Goal: Task Accomplishment & Management: Manage account settings

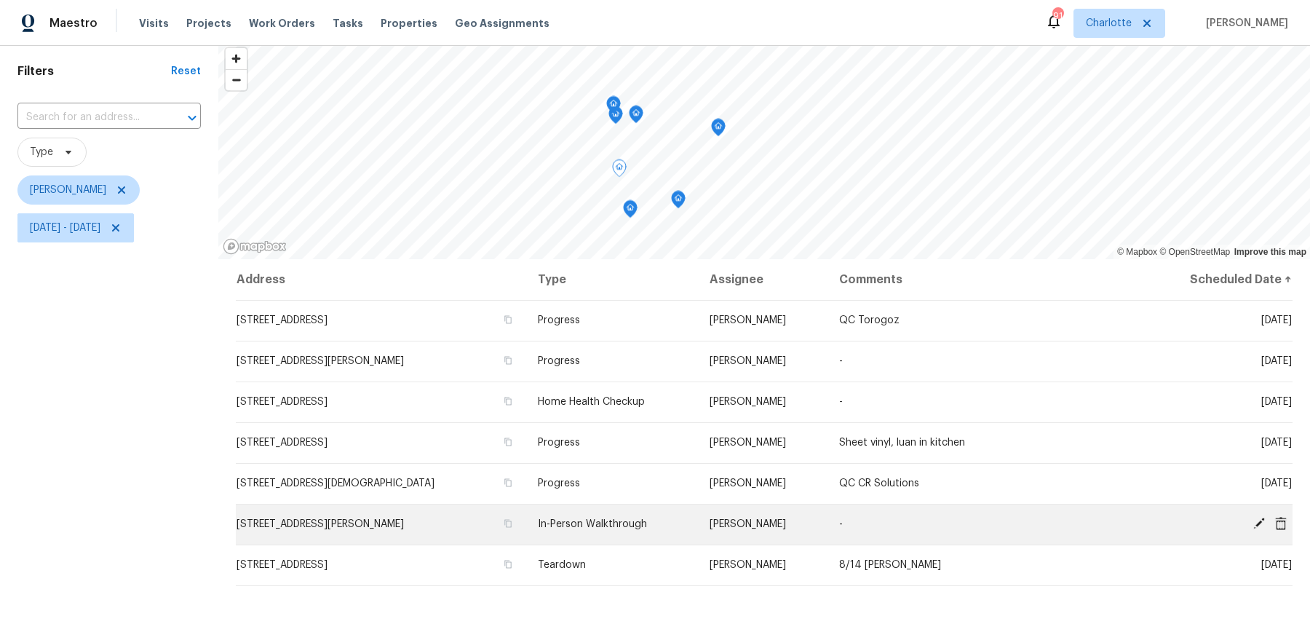
scroll to position [30, 0]
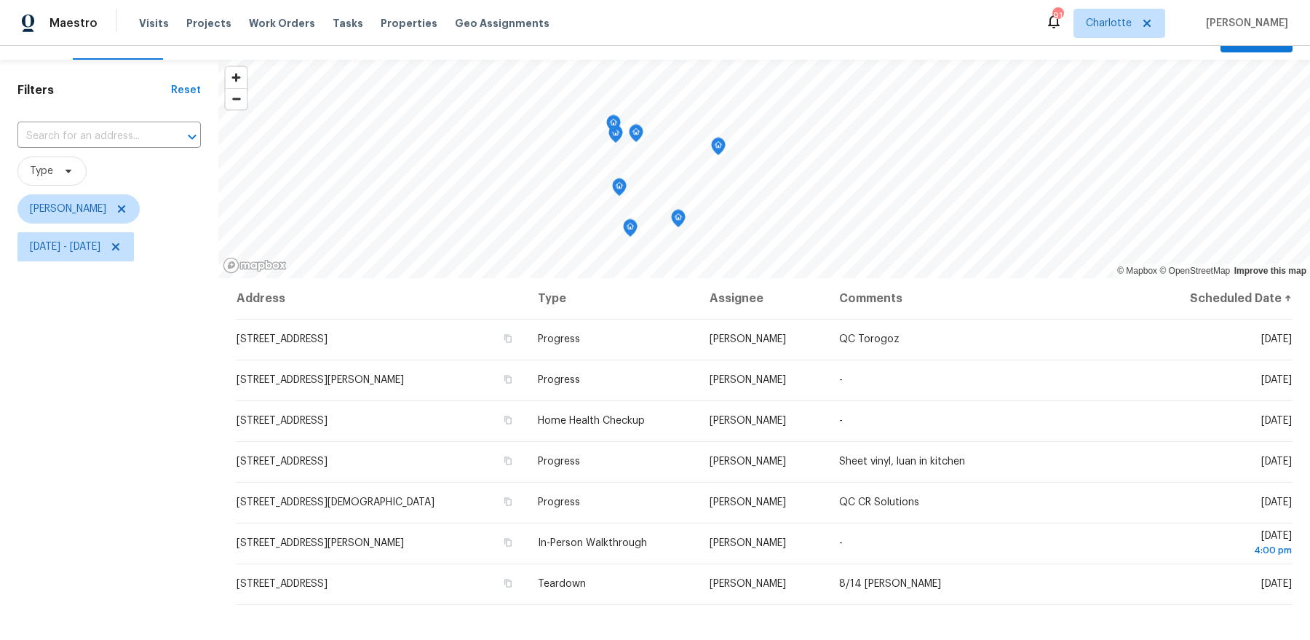
click at [631, 232] on icon "Map marker" at bounding box center [630, 228] width 13 height 17
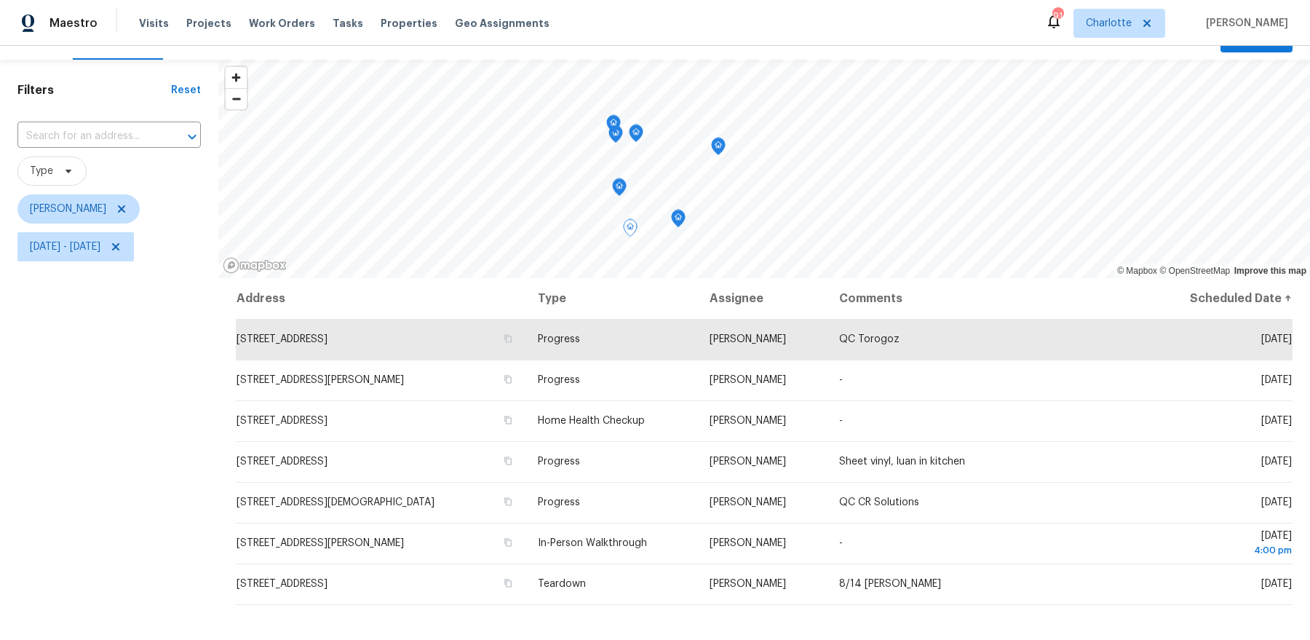
click at [681, 221] on icon "Map marker" at bounding box center [678, 218] width 13 height 17
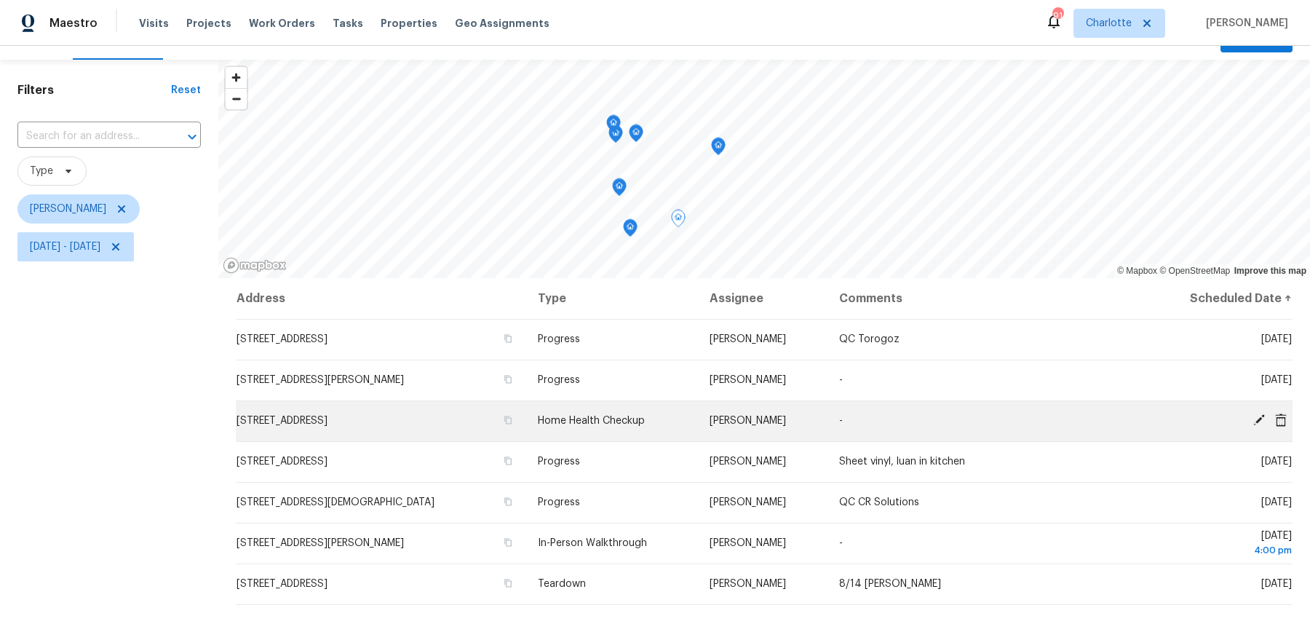
click at [1256, 417] on icon at bounding box center [1259, 419] width 13 height 13
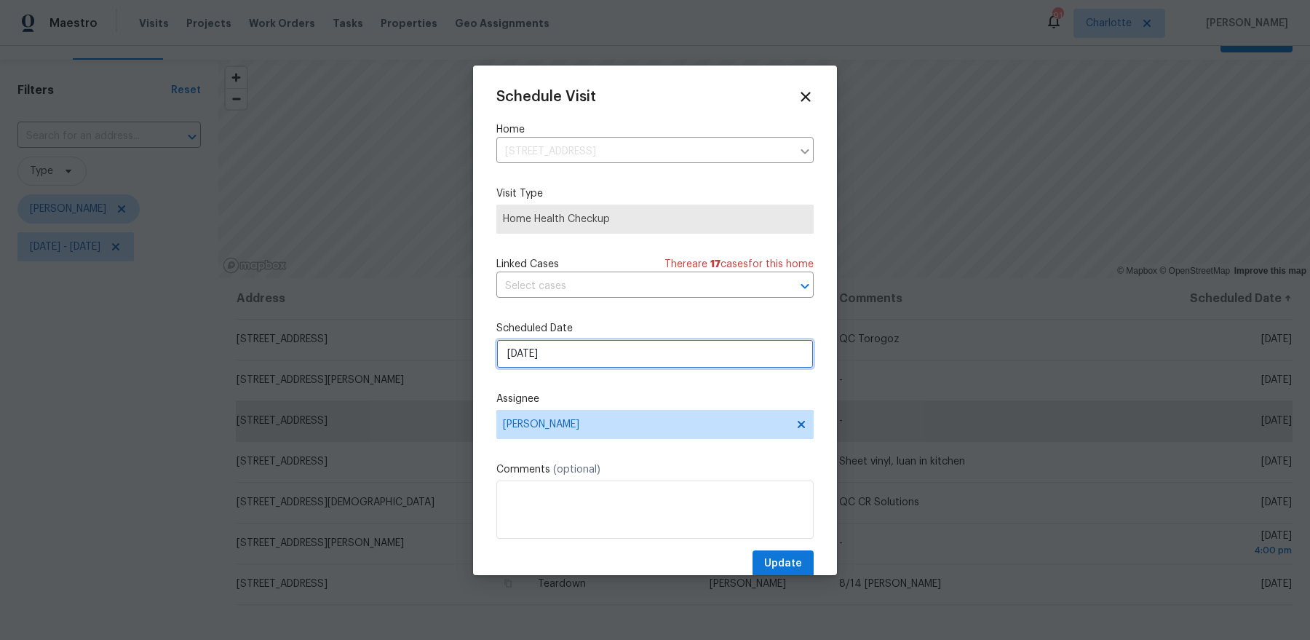
click at [599, 347] on input "[DATE]" at bounding box center [654, 353] width 317 height 29
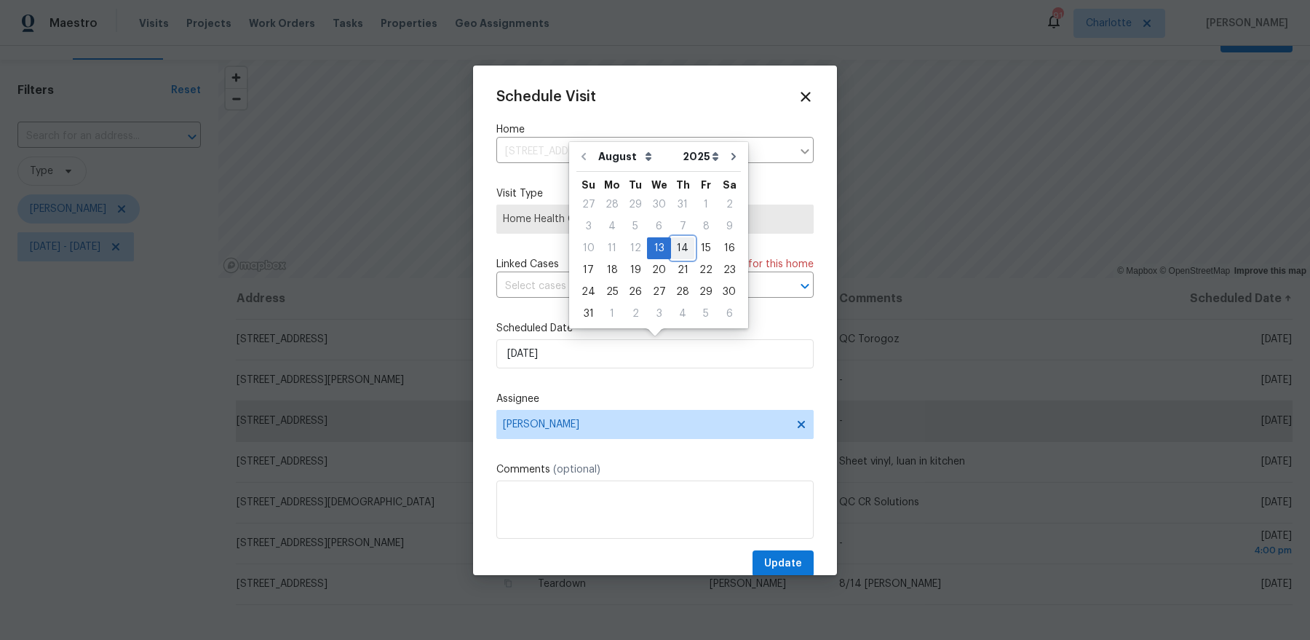
click at [676, 242] on div "14" at bounding box center [682, 248] width 23 height 20
type input "8/14/2025"
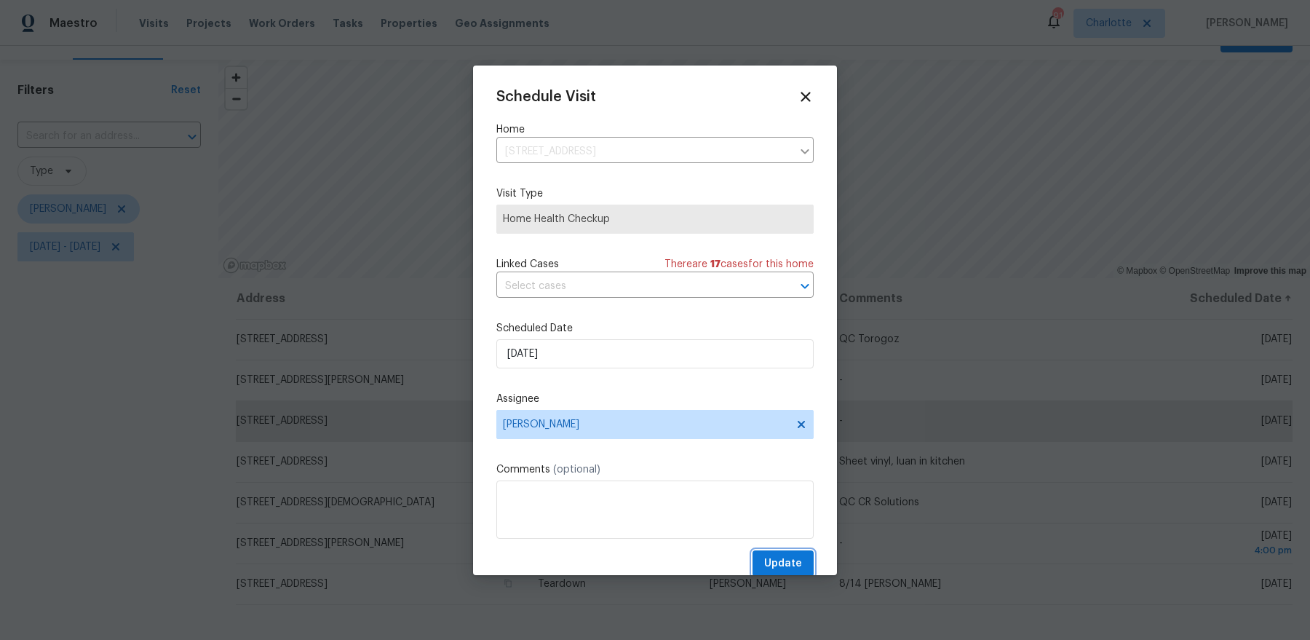
click at [781, 571] on span "Update" at bounding box center [783, 564] width 38 height 18
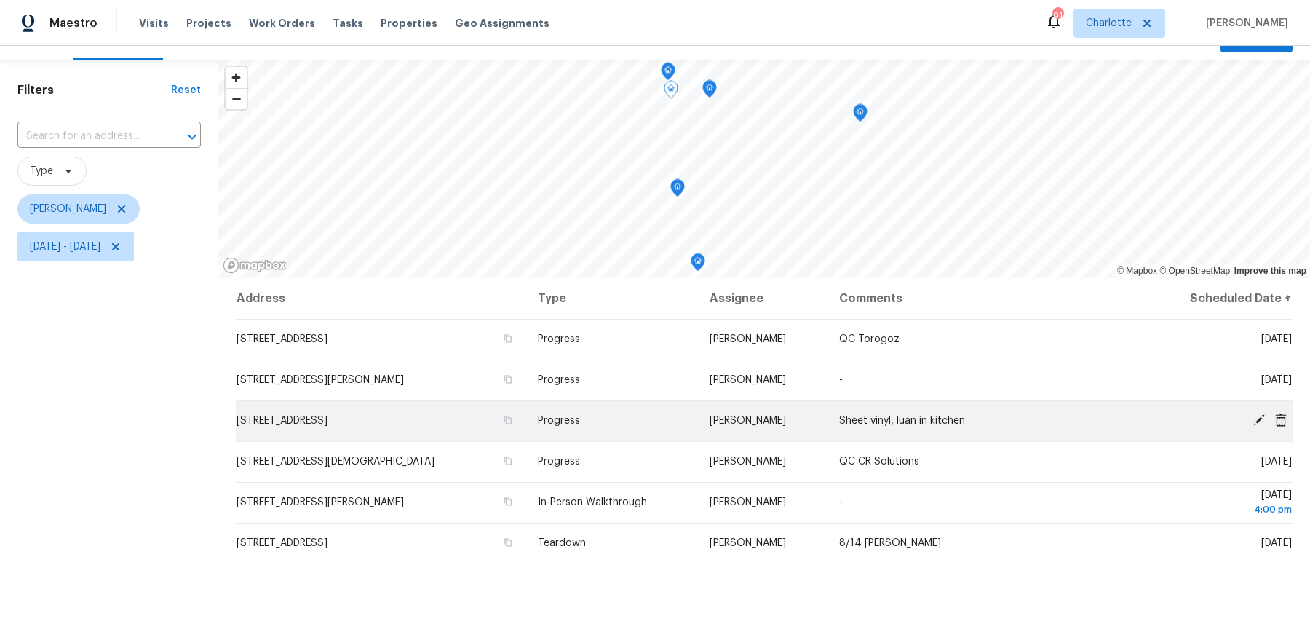
click at [1258, 419] on icon at bounding box center [1259, 420] width 12 height 12
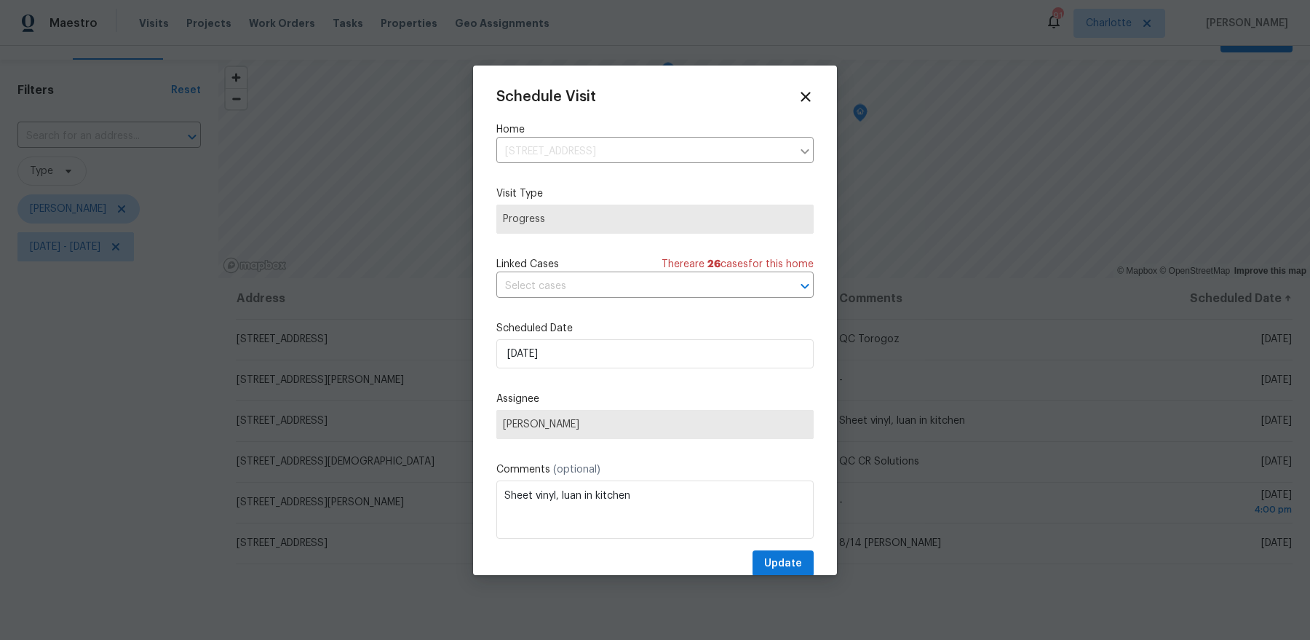
click at [569, 368] on div "Schedule Visit Home 7400 Gilead Rd, Huntersville, NC 28078 ​ Visit Type Progres…" at bounding box center [654, 333] width 317 height 488
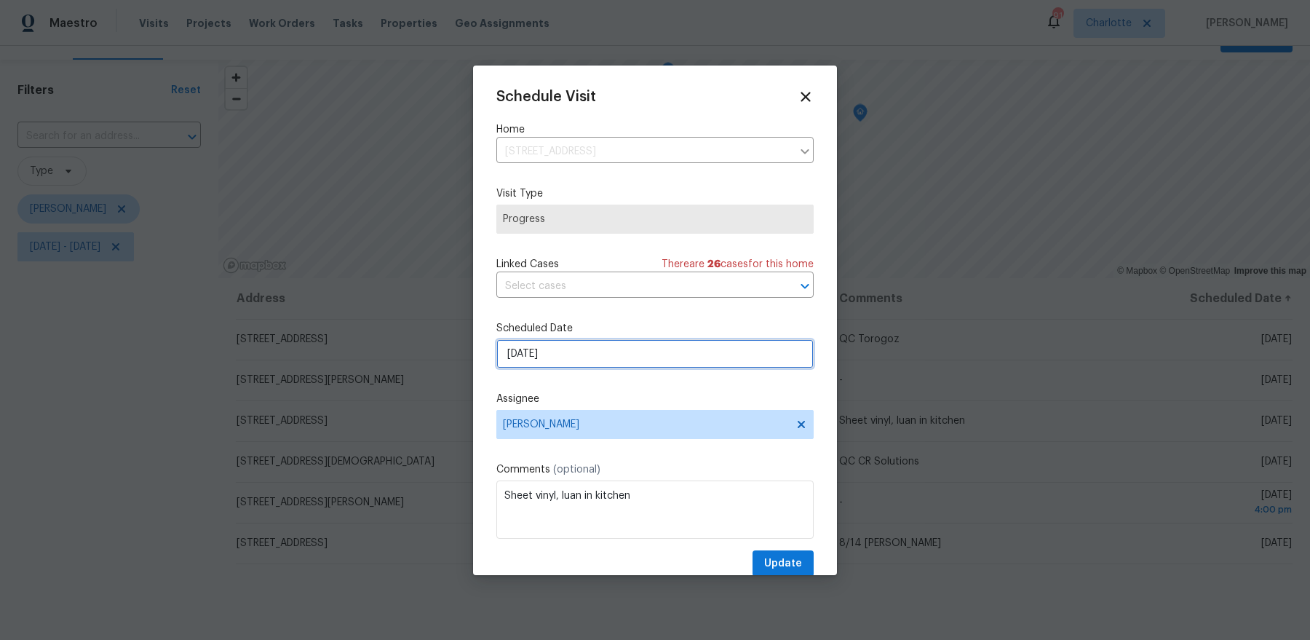
click at [571, 356] on input "8/13/2025" at bounding box center [654, 353] width 317 height 29
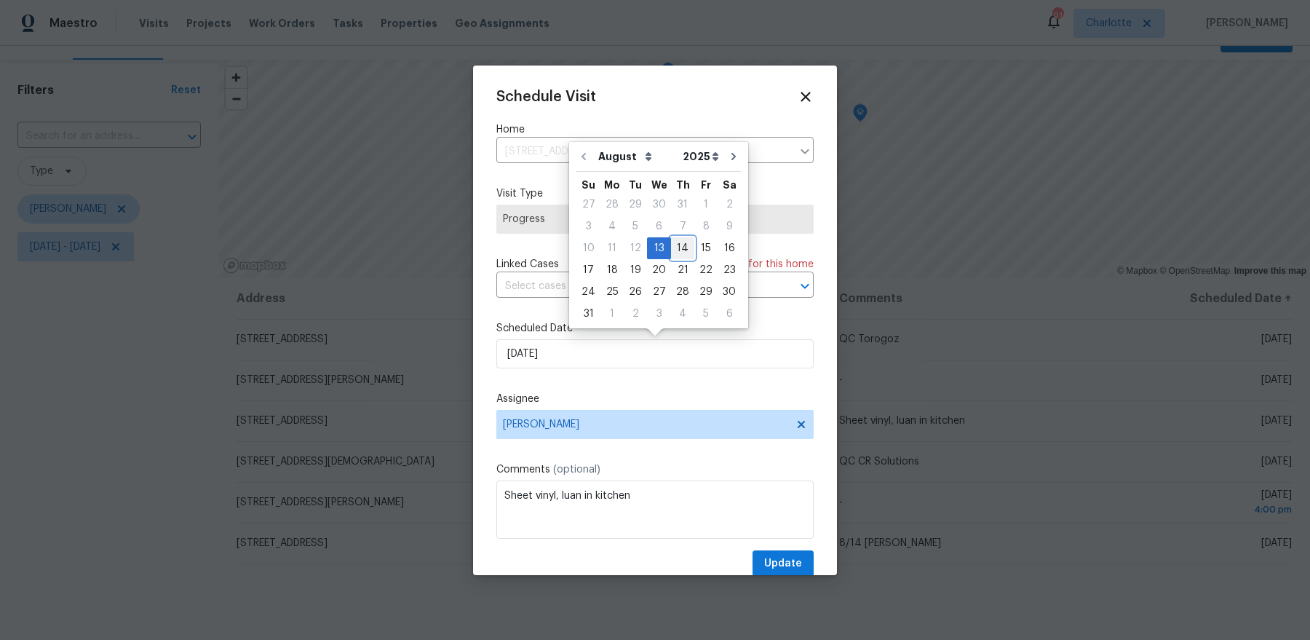
click at [676, 250] on div "14" at bounding box center [682, 248] width 23 height 20
type input "8/14/2025"
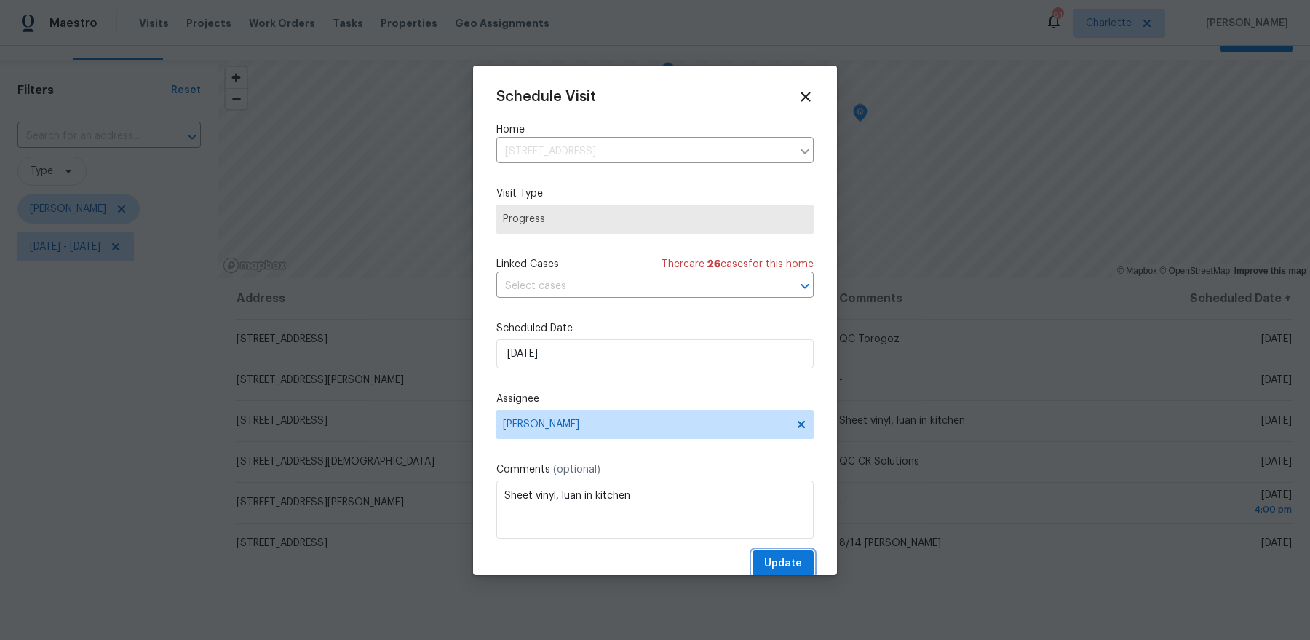
click at [798, 561] on span "Update" at bounding box center [783, 564] width 38 height 18
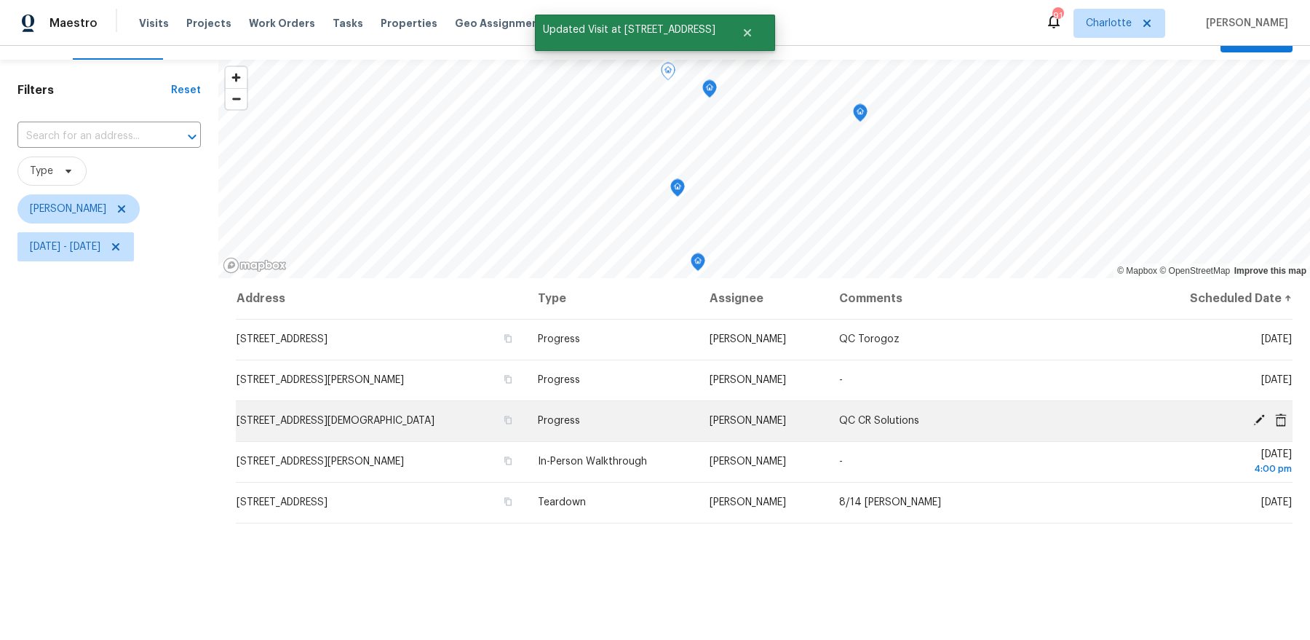
click at [415, 429] on td "7007 Church Wood Ln, Huntersville, NC 28078" at bounding box center [381, 420] width 290 height 41
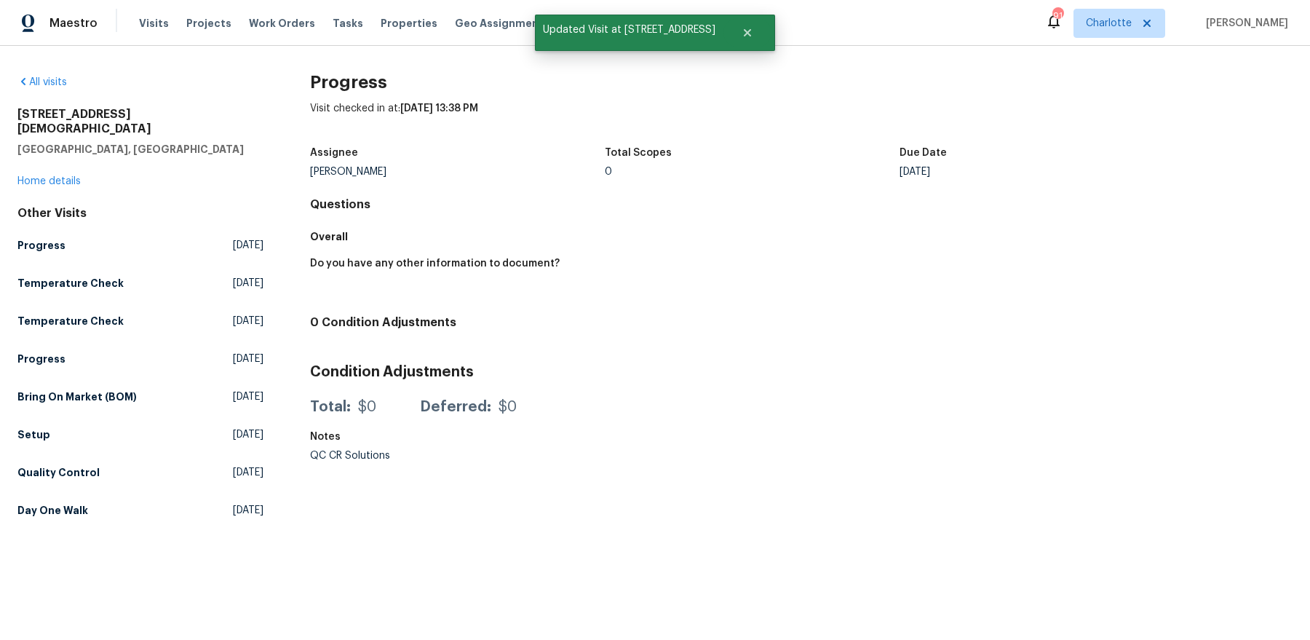
click at [27, 156] on div "7007 Church Wood Ln Huntersville, NC 28078 Home details" at bounding box center [140, 148] width 246 height 82
click at [27, 176] on link "Home details" at bounding box center [48, 181] width 63 height 10
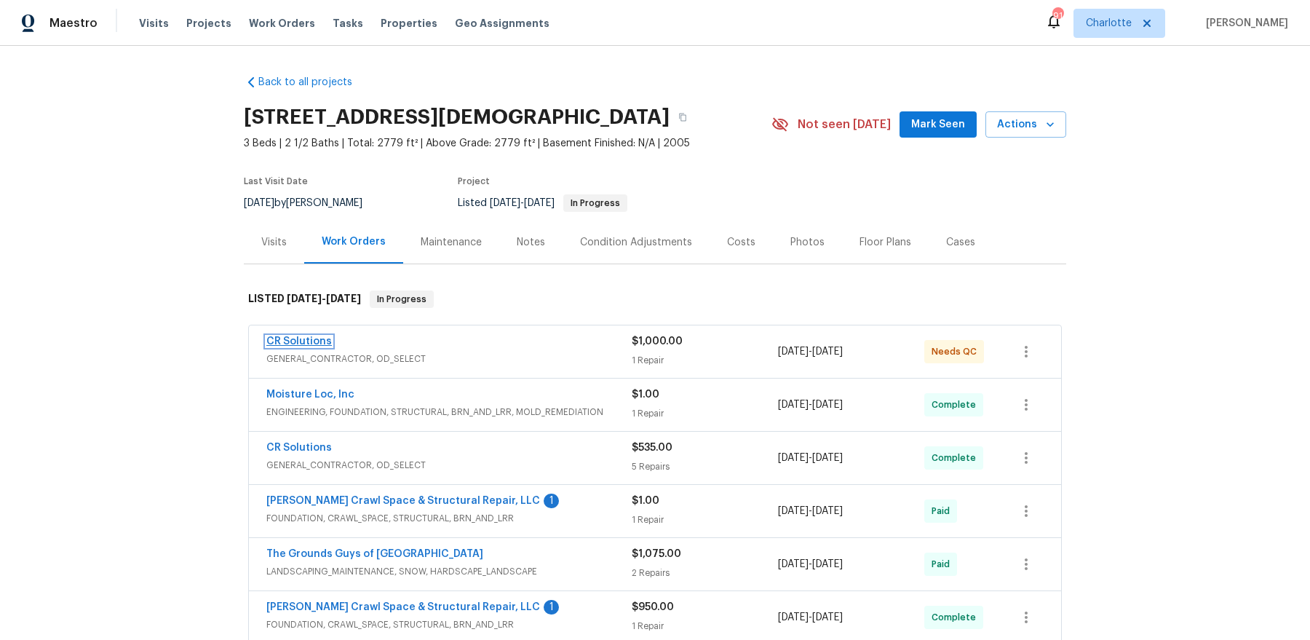
click at [305, 336] on link "CR Solutions" at bounding box center [299, 341] width 66 height 10
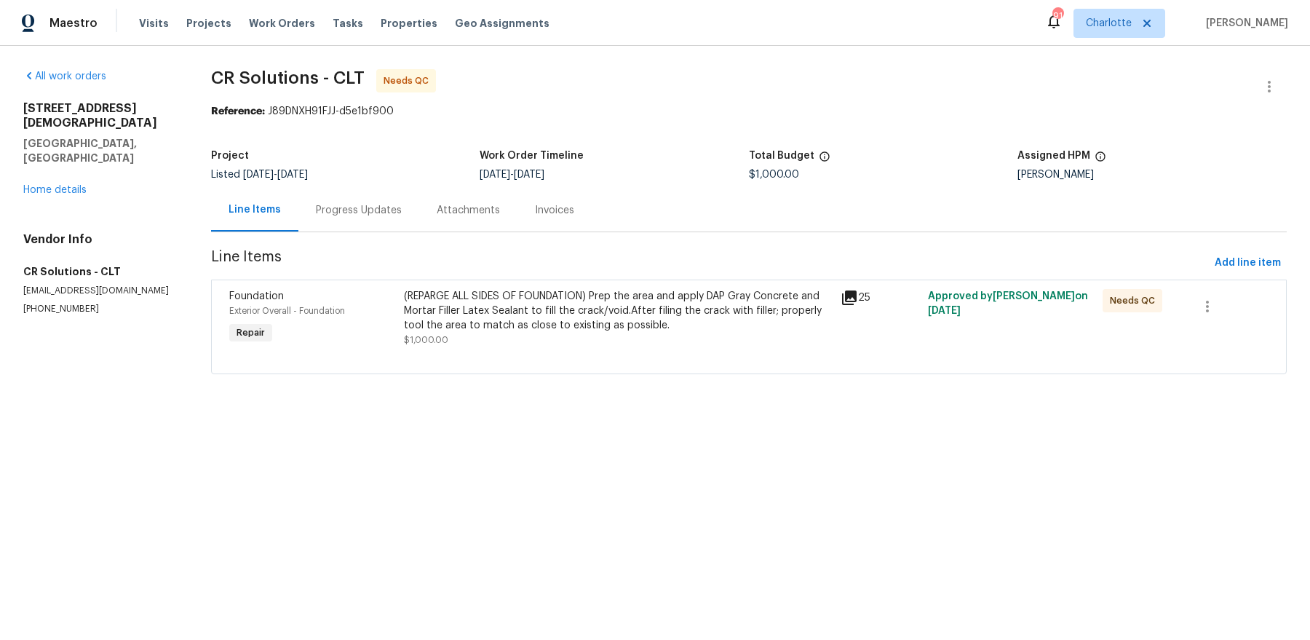
click at [848, 299] on icon at bounding box center [849, 297] width 17 height 17
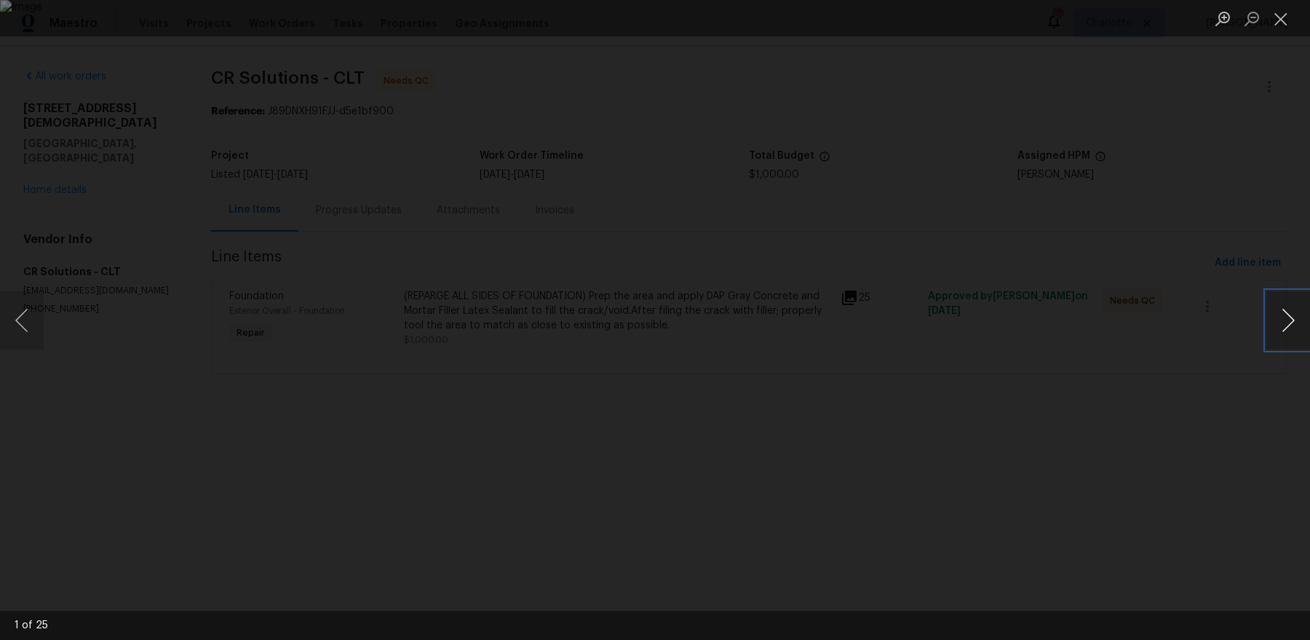
click at [1276, 320] on button "Next image" at bounding box center [1289, 320] width 44 height 58
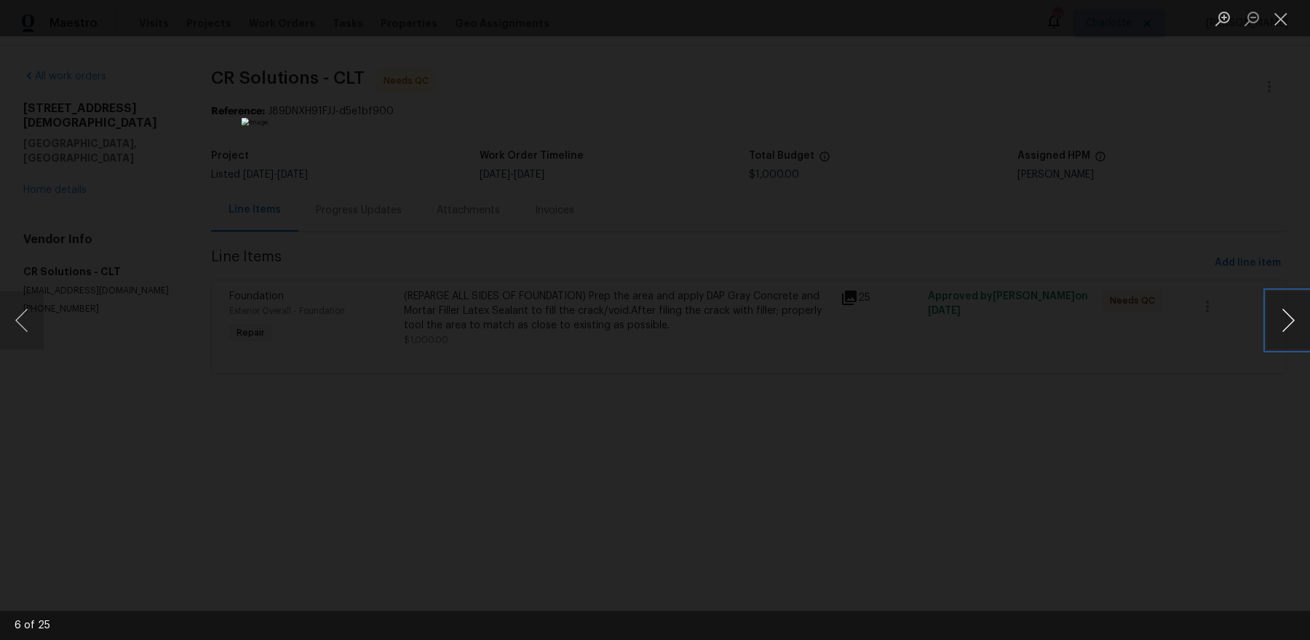
click at [1276, 320] on button "Next image" at bounding box center [1289, 320] width 44 height 58
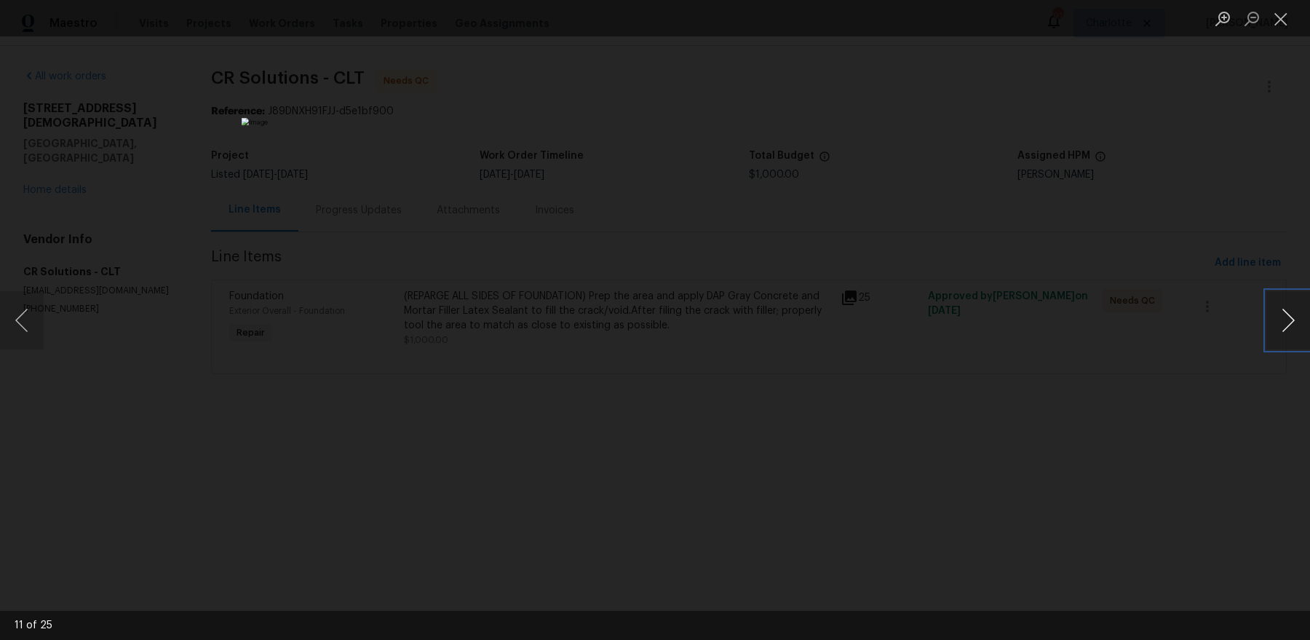
click at [1276, 320] on button "Next image" at bounding box center [1289, 320] width 44 height 58
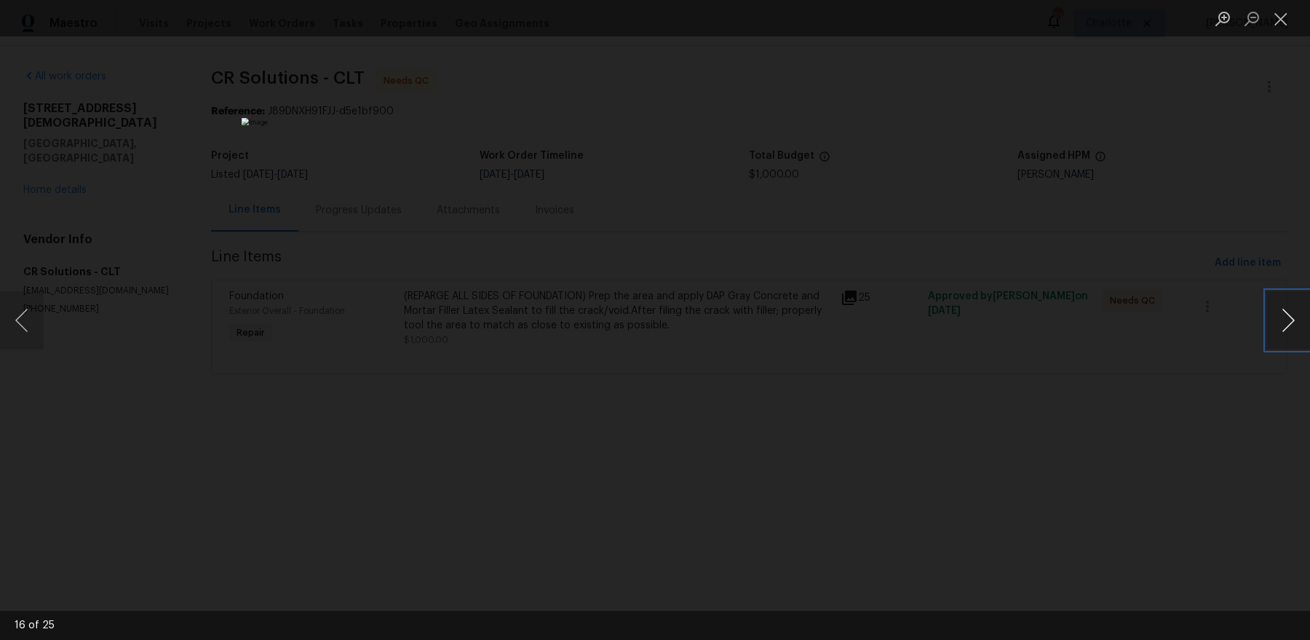
click at [1276, 320] on button "Next image" at bounding box center [1289, 320] width 44 height 58
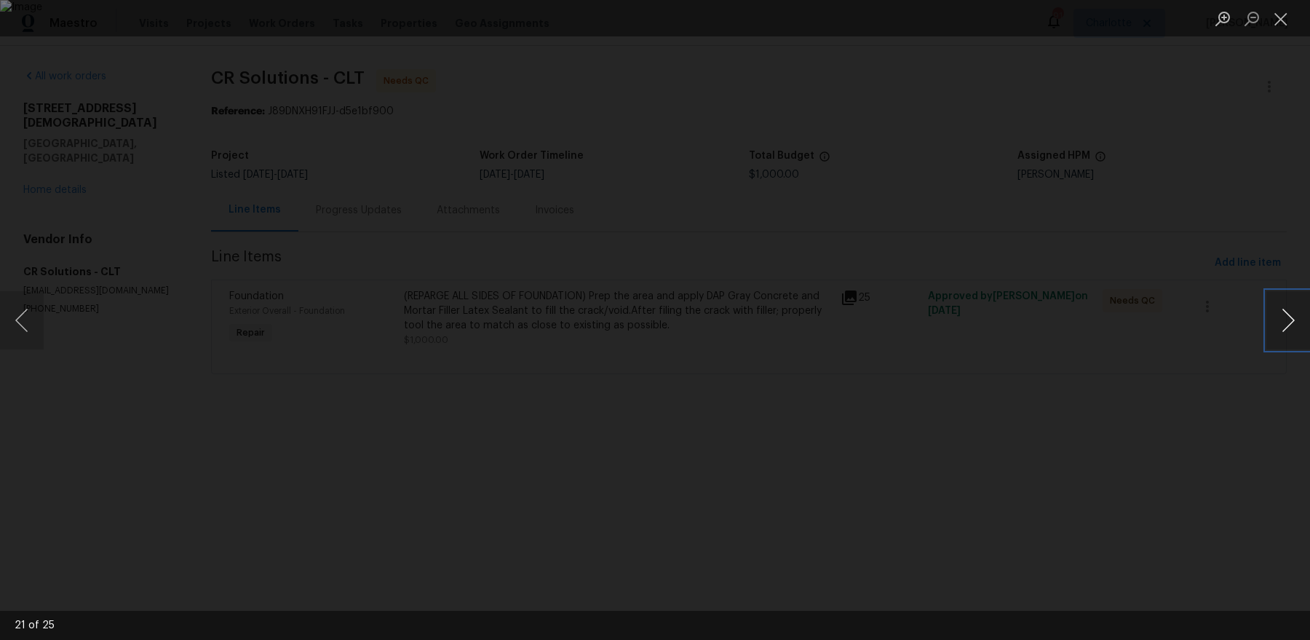
click at [1276, 320] on button "Next image" at bounding box center [1289, 320] width 44 height 58
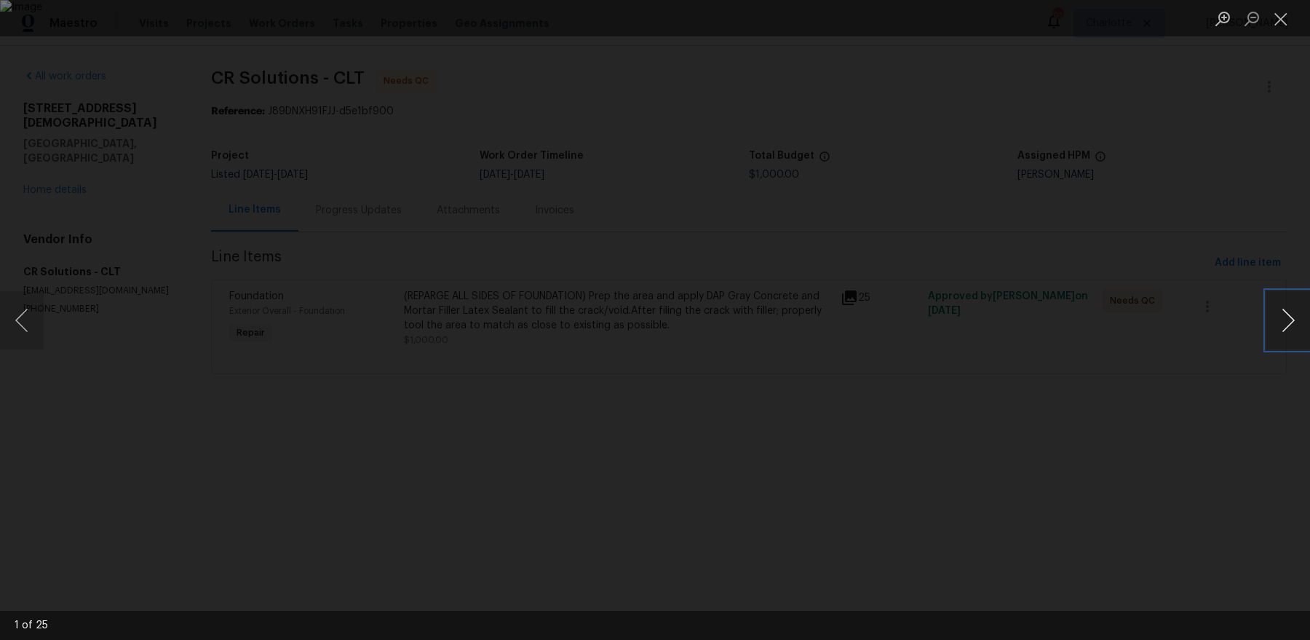
click at [1276, 320] on button "Next image" at bounding box center [1289, 320] width 44 height 58
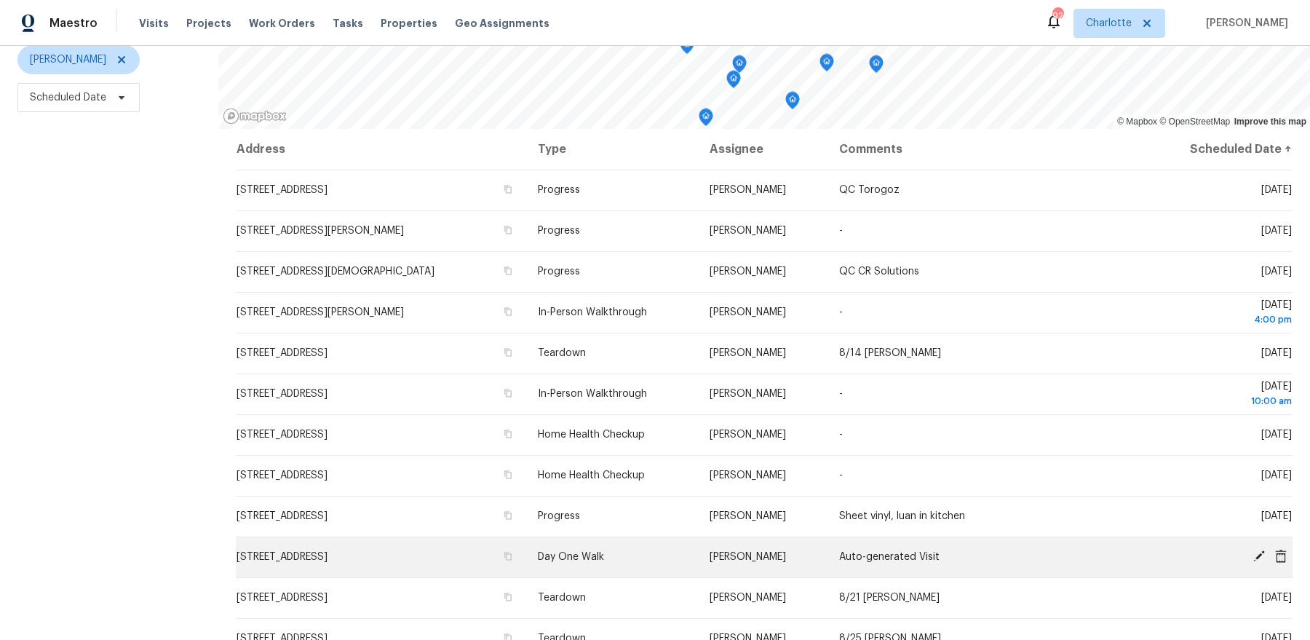
click at [1255, 552] on icon at bounding box center [1259, 556] width 13 height 13
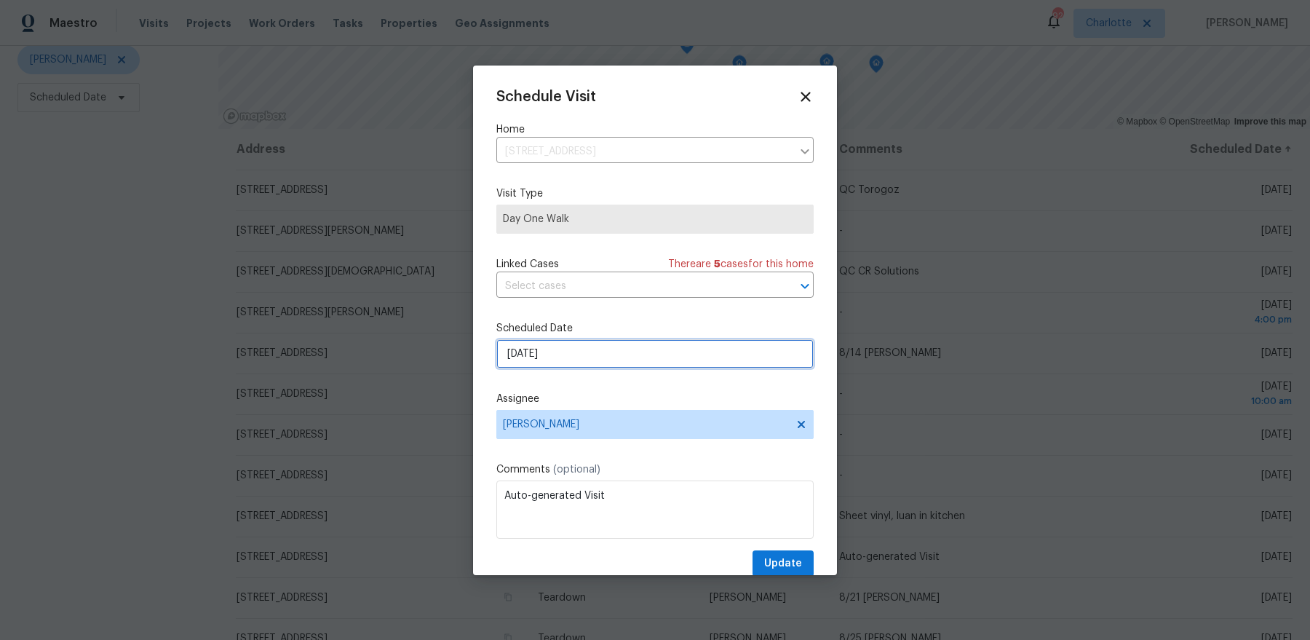
click at [592, 350] on input "[DATE]" at bounding box center [654, 353] width 317 height 29
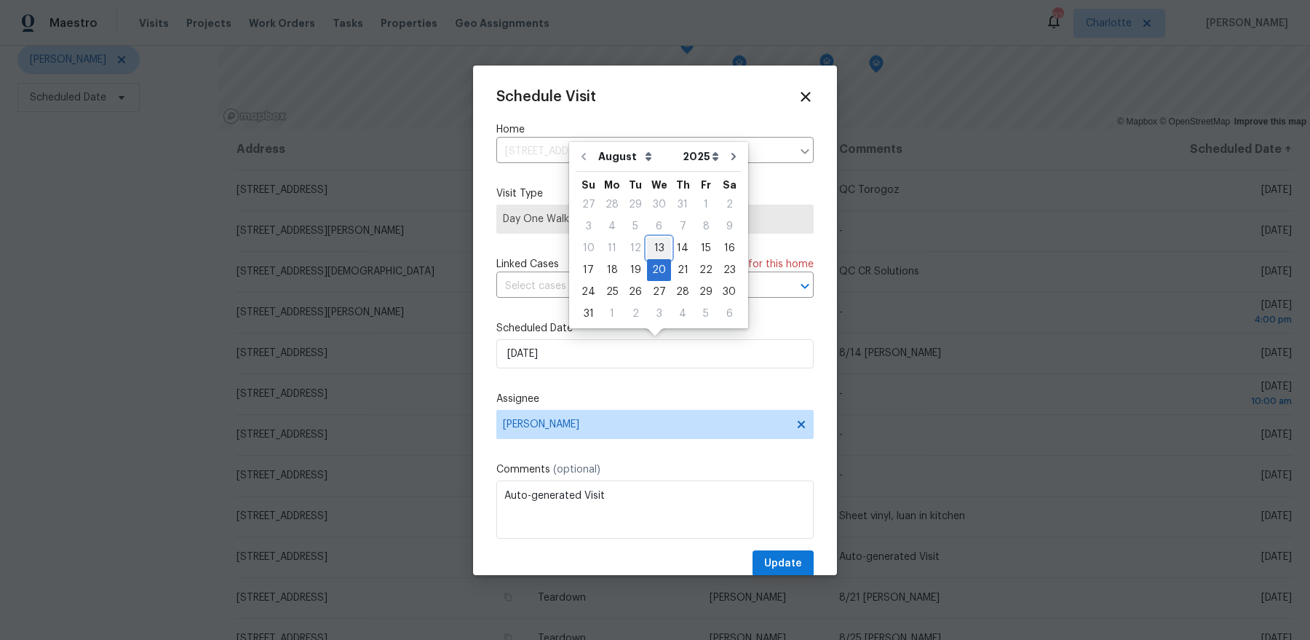
click at [650, 250] on div "13" at bounding box center [659, 248] width 24 height 20
type input "8/13/2025"
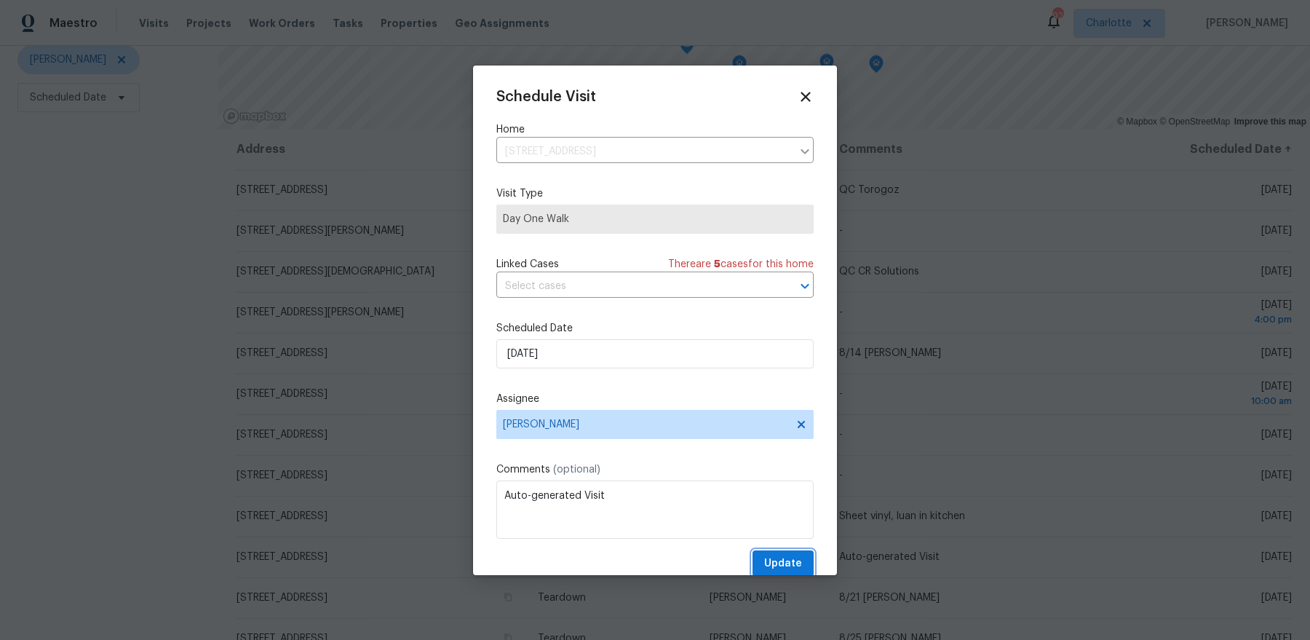
click at [785, 558] on span "Update" at bounding box center [783, 564] width 38 height 18
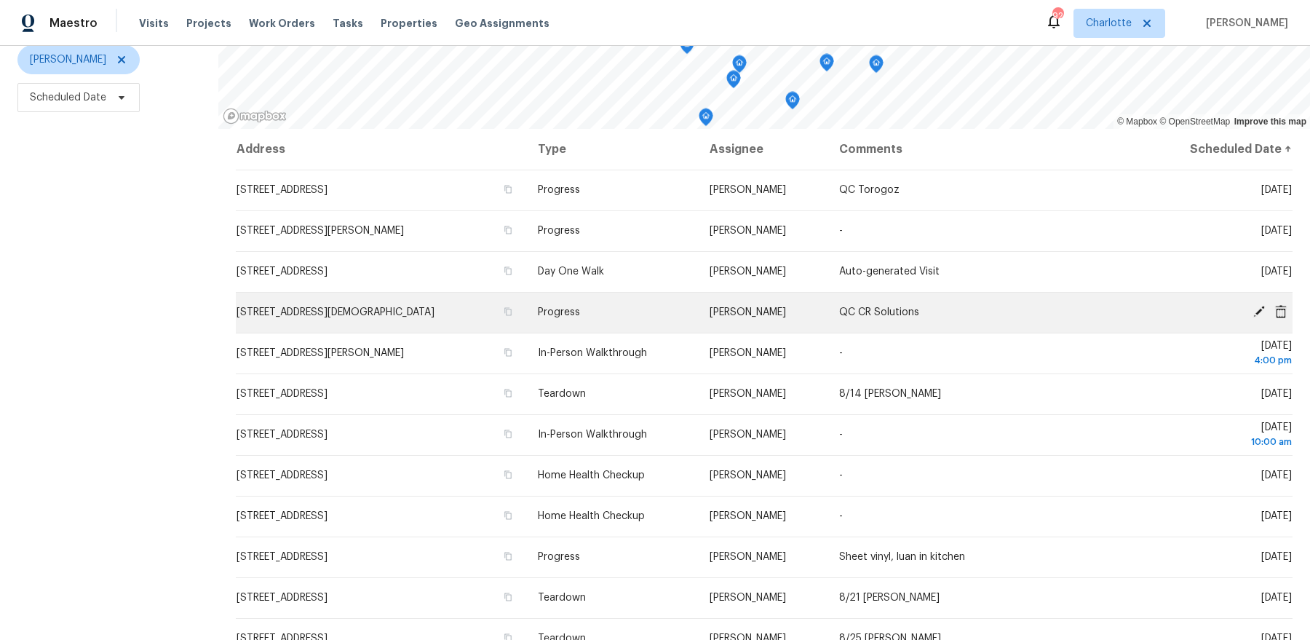
click at [1256, 309] on icon at bounding box center [1259, 311] width 13 height 13
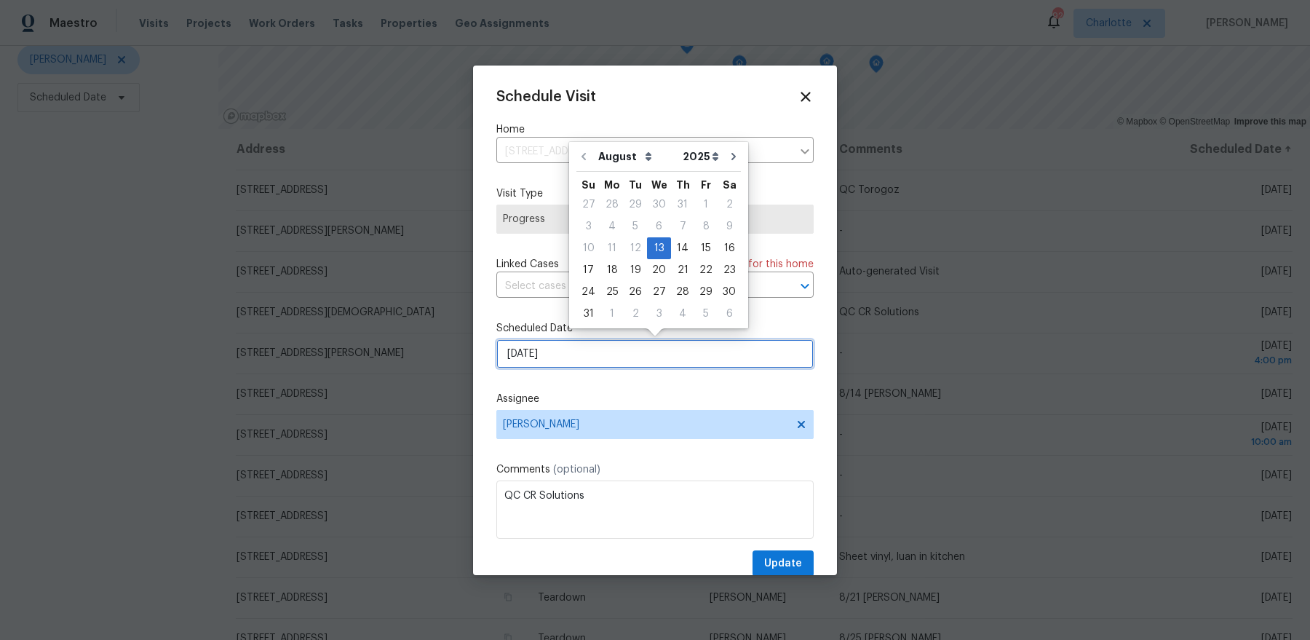
click at [582, 365] on input "8/13/2025" at bounding box center [654, 353] width 317 height 29
click at [677, 242] on div "14" at bounding box center [682, 248] width 23 height 20
type input "8/14/2025"
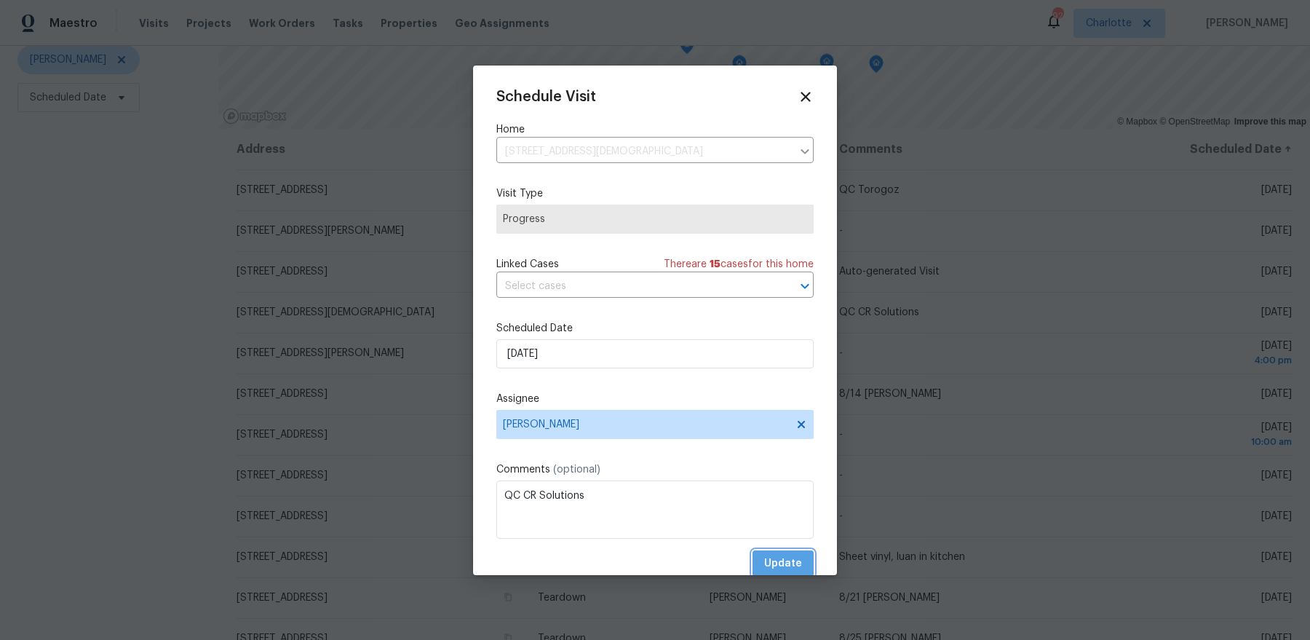
click at [788, 558] on span "Update" at bounding box center [783, 564] width 38 height 18
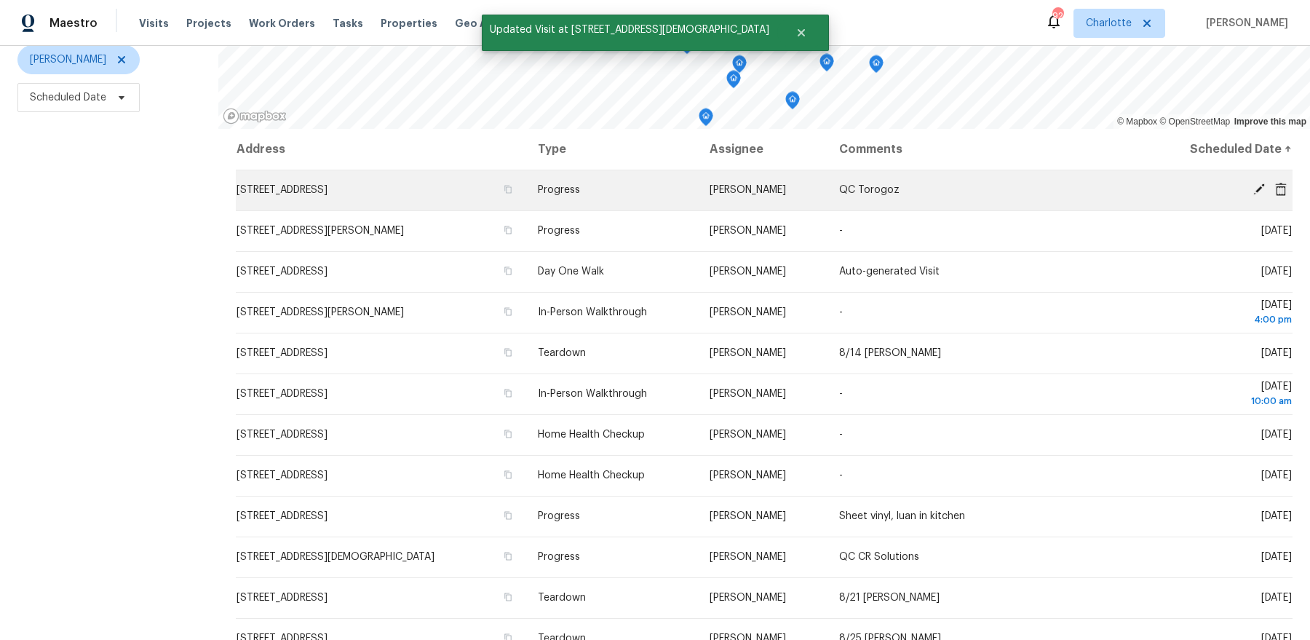
click at [617, 206] on td "Progress" at bounding box center [612, 190] width 172 height 41
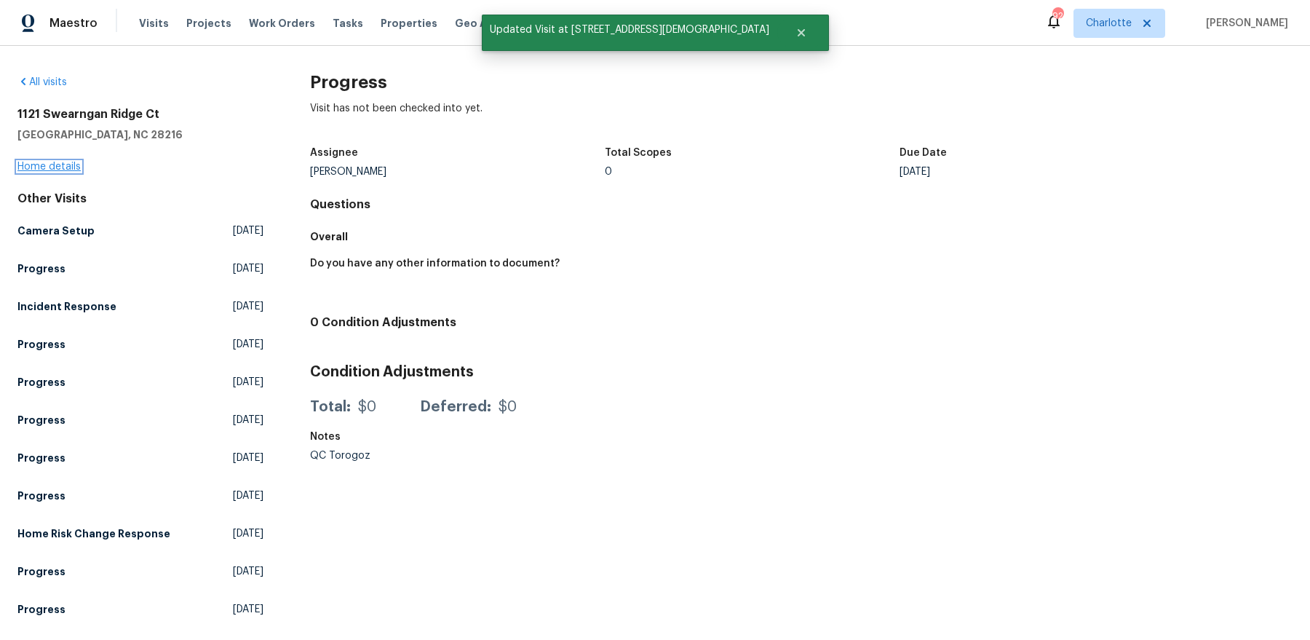
click at [52, 169] on link "Home details" at bounding box center [48, 167] width 63 height 10
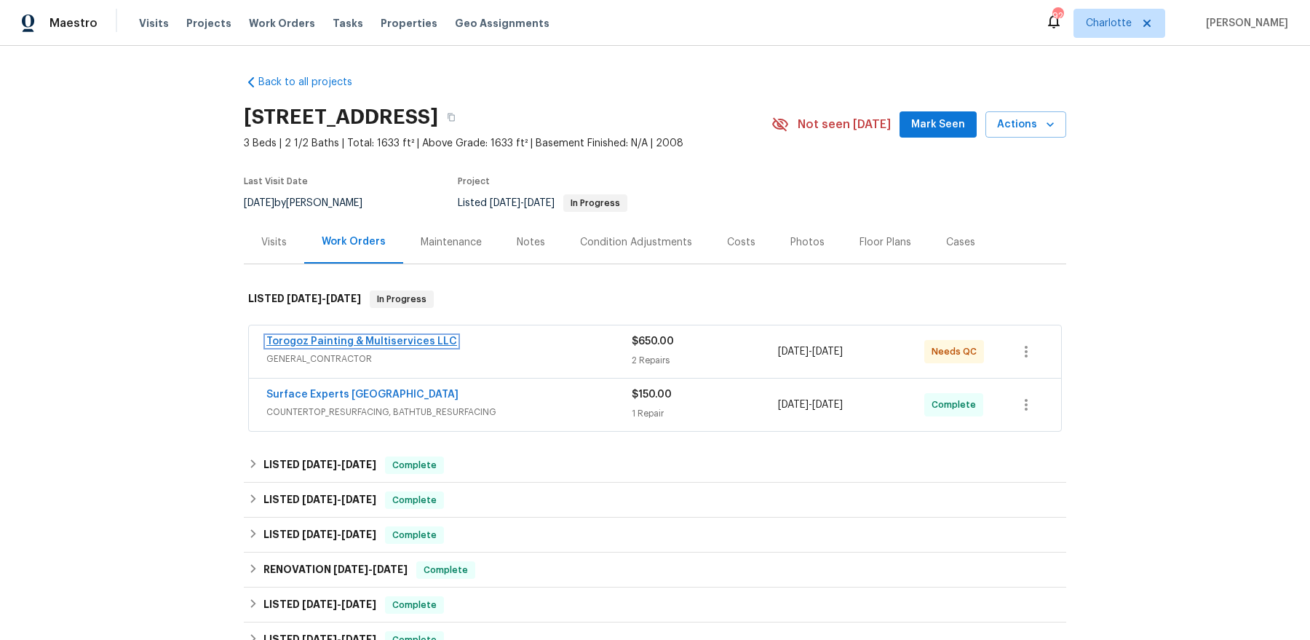
click at [319, 344] on link "Torogoz Painting & Multiservices LLC" at bounding box center [361, 341] width 191 height 10
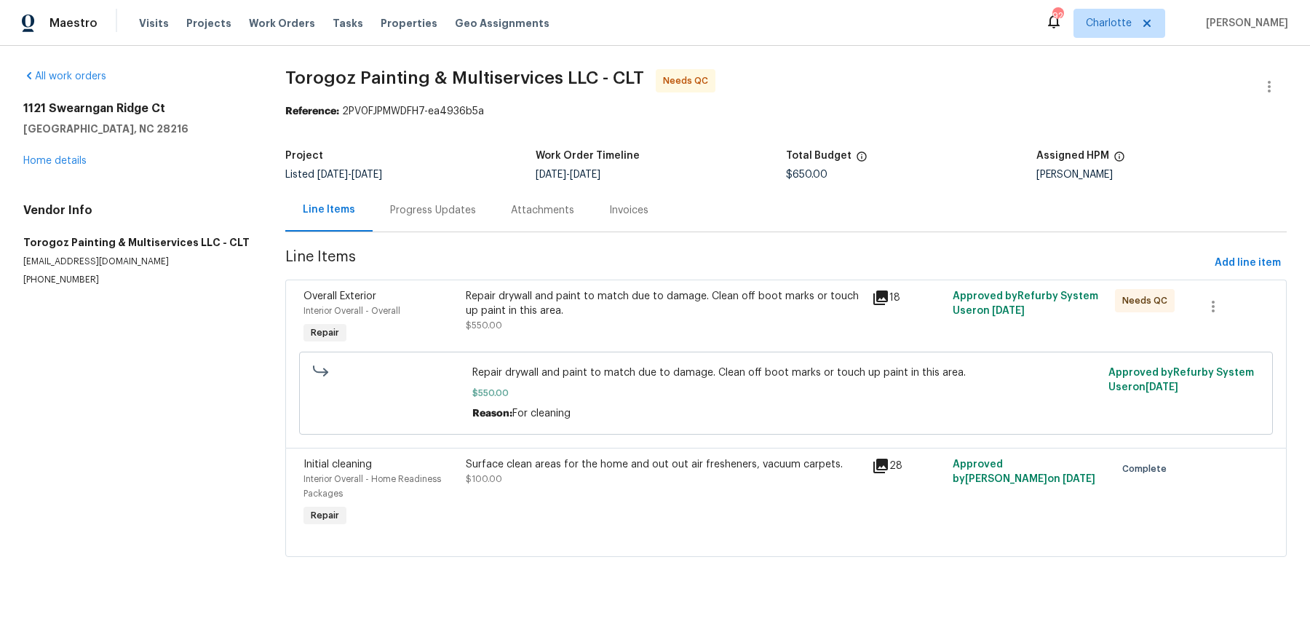
click at [420, 213] on div "Progress Updates" at bounding box center [433, 210] width 86 height 15
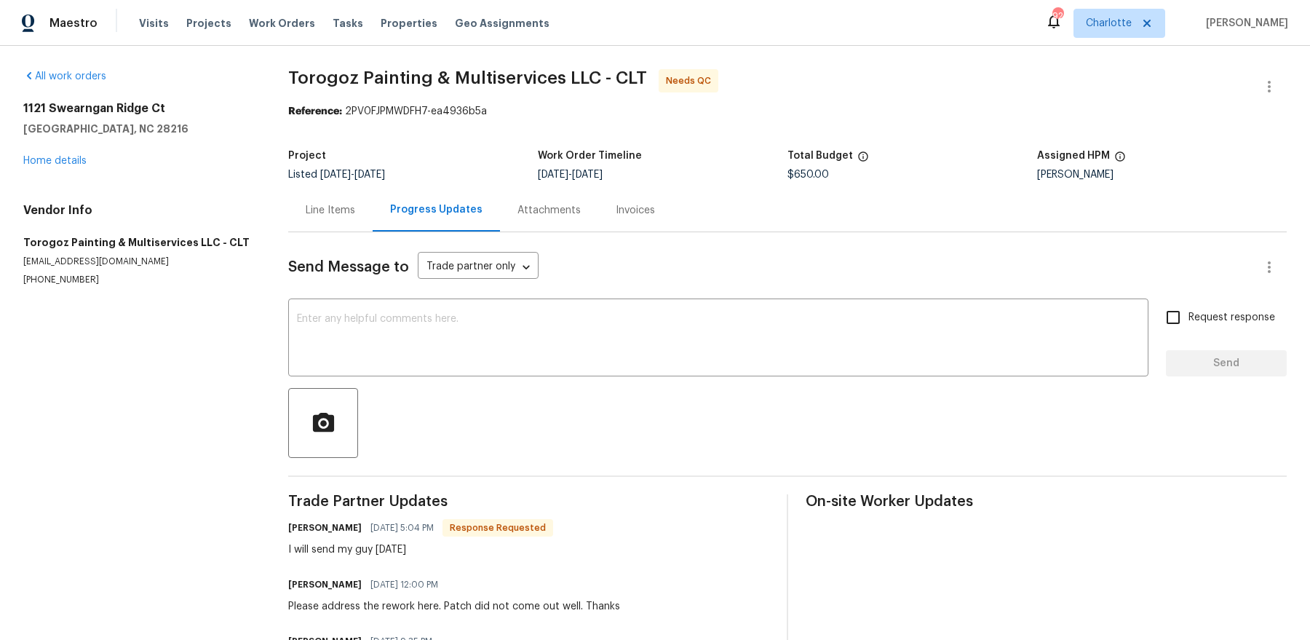
click at [345, 205] on div "Line Items" at bounding box center [330, 210] width 49 height 15
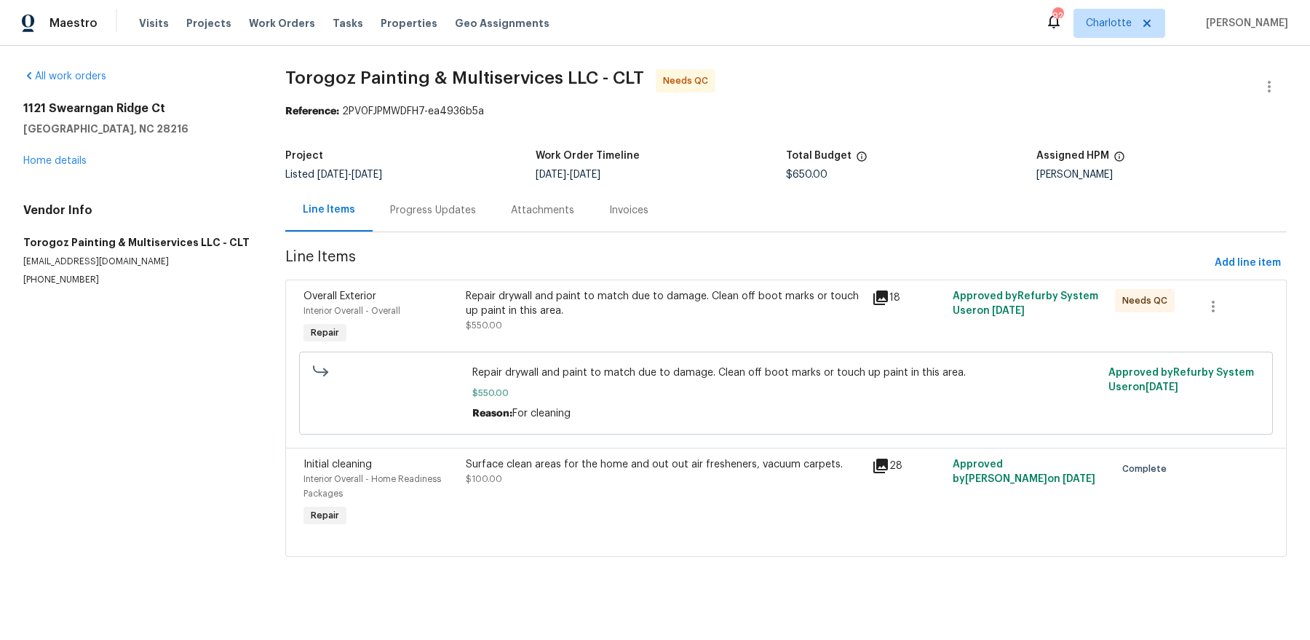
click at [660, 305] on div "Repair drywall and paint to match due to damage. Clean off boot marks or touch …" at bounding box center [664, 303] width 397 height 29
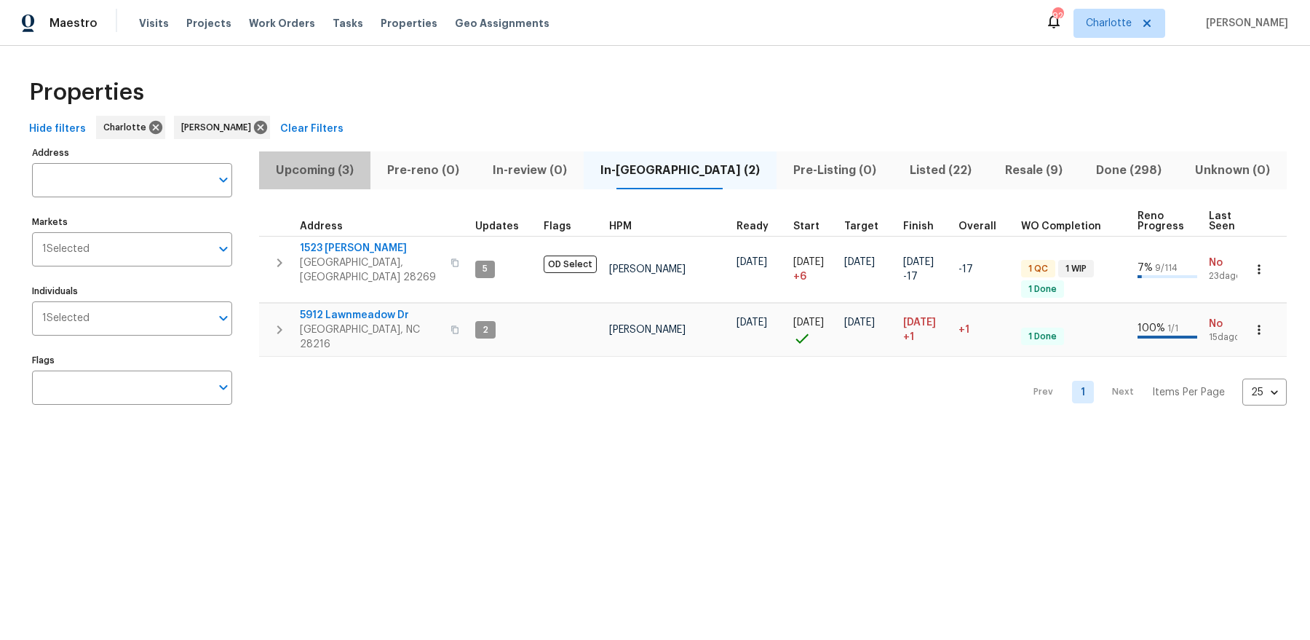
click at [315, 167] on span "Upcoming (3)" at bounding box center [315, 170] width 94 height 20
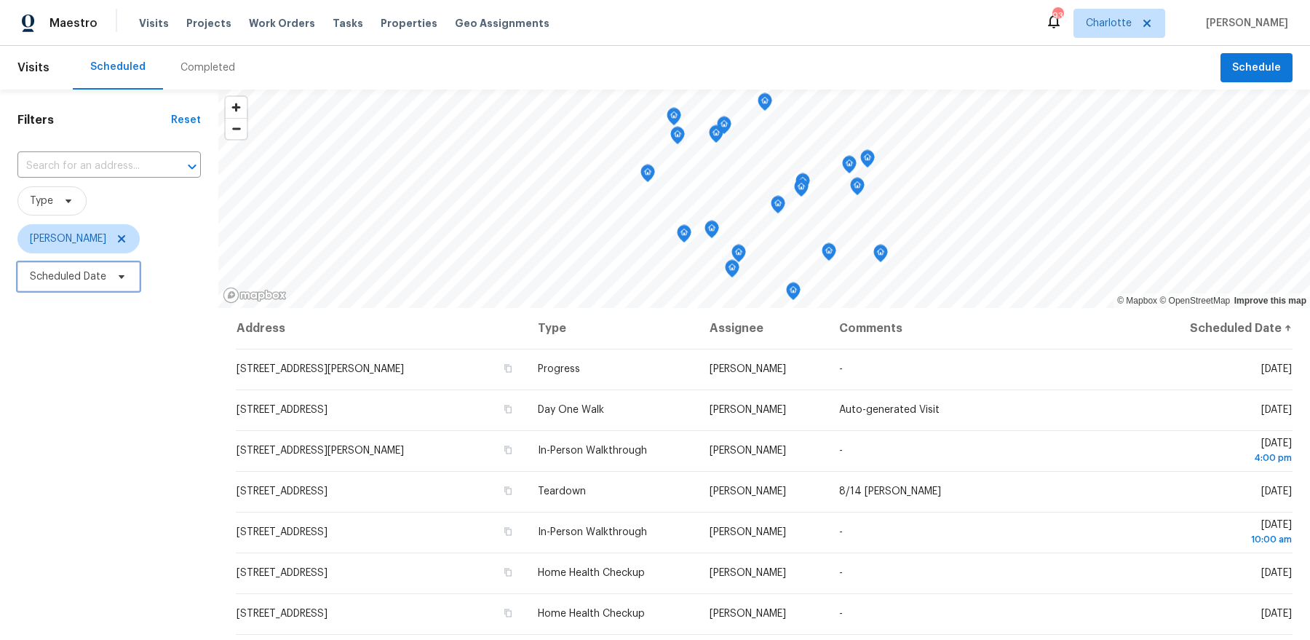
click at [98, 277] on span "Scheduled Date" at bounding box center [68, 276] width 76 height 15
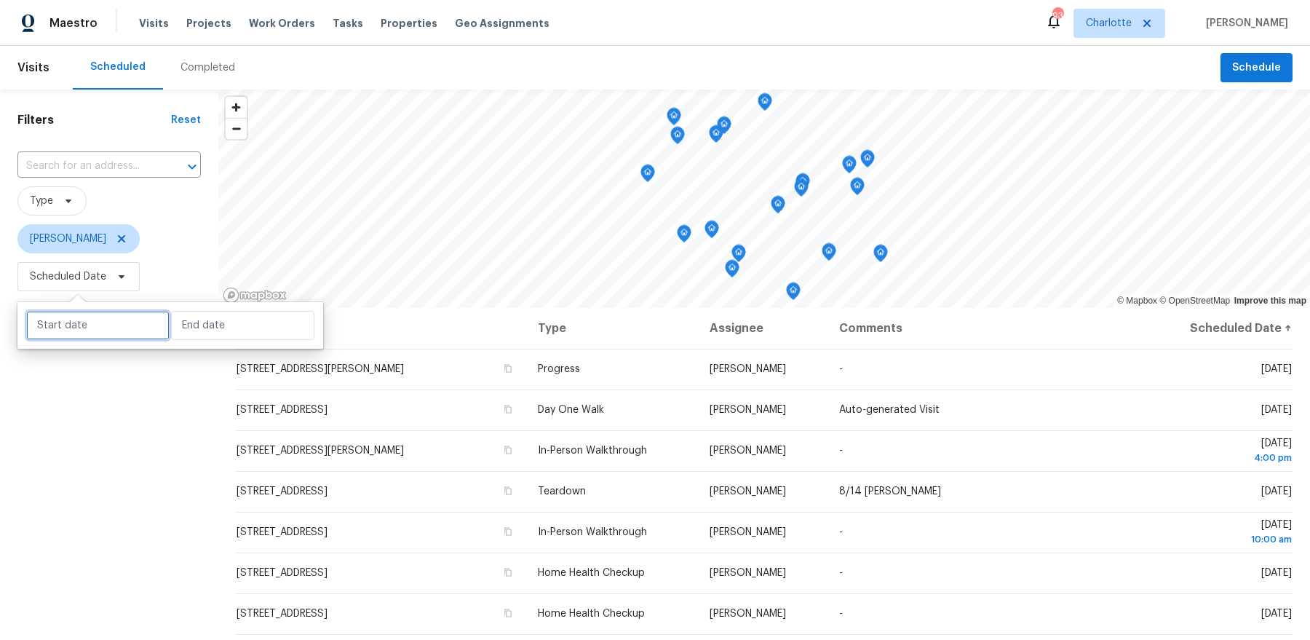
click at [104, 322] on input "text" at bounding box center [97, 325] width 143 height 29
select select "7"
select select "2025"
select select "8"
select select "2025"
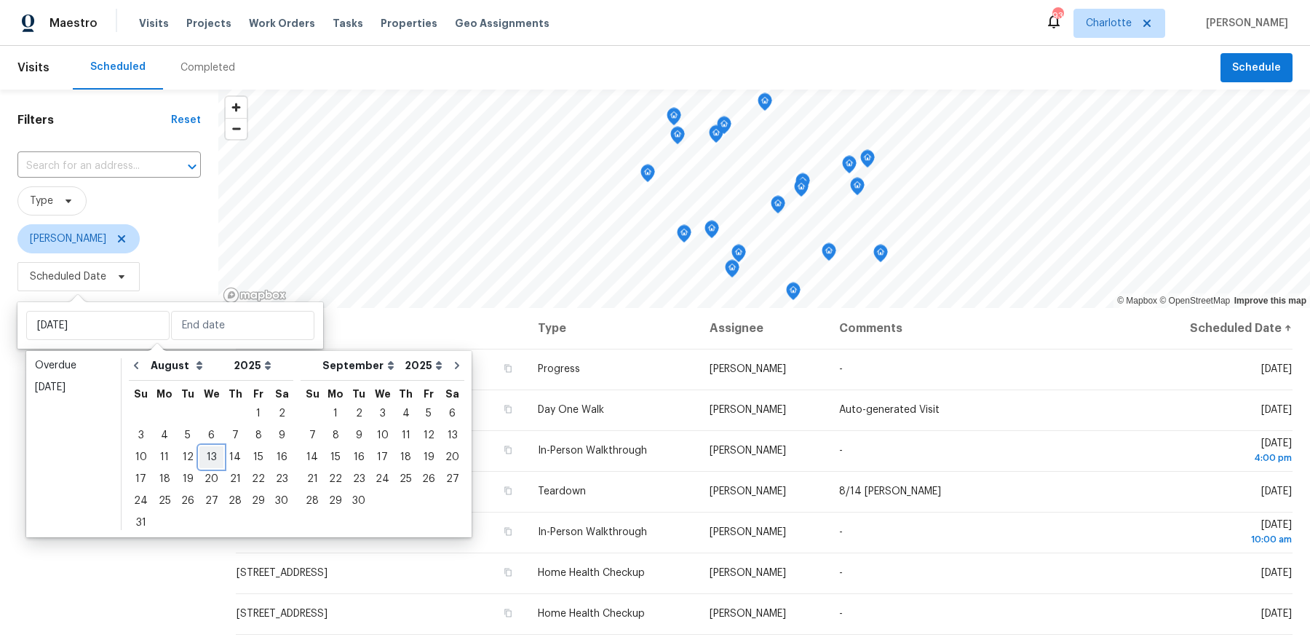
click at [199, 462] on div "13" at bounding box center [211, 457] width 24 height 20
type input "[DATE]"
click at [199, 462] on div "13" at bounding box center [211, 457] width 24 height 20
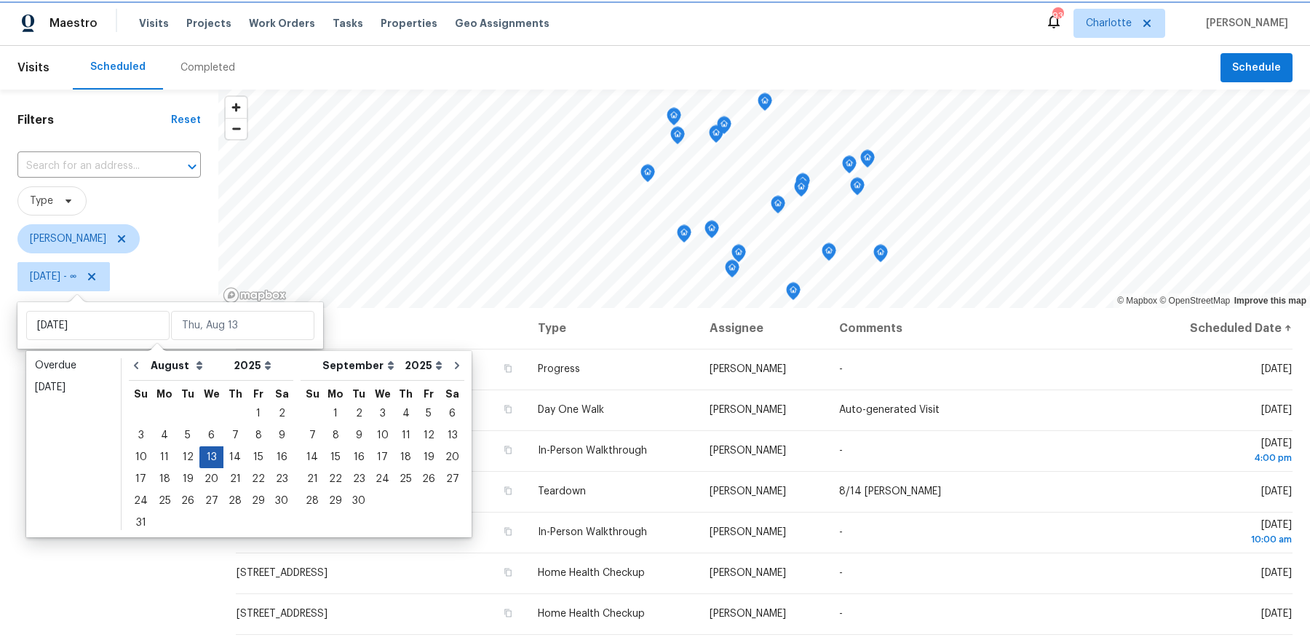
type input "[DATE]"
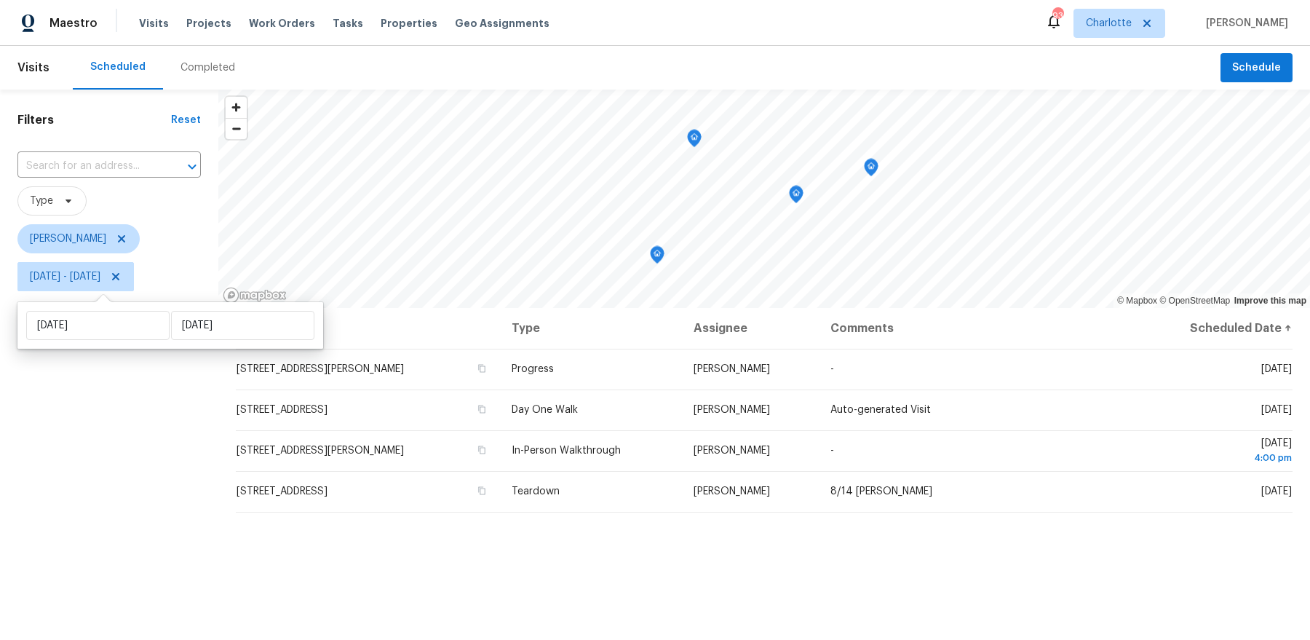
click at [76, 481] on div "Filters Reset ​ Type Dan Baquero Wed, Aug 13 - Wed, Aug 13" at bounding box center [109, 455] width 218 height 730
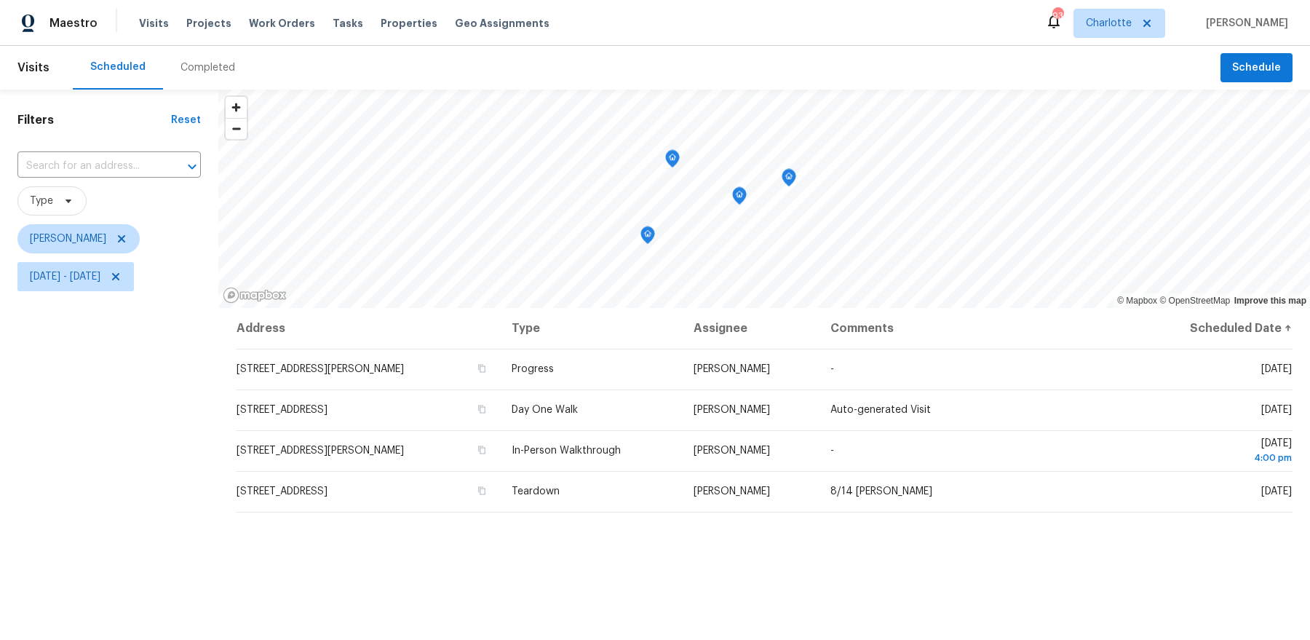
click at [788, 180] on icon "Map marker" at bounding box center [789, 178] width 13 height 17
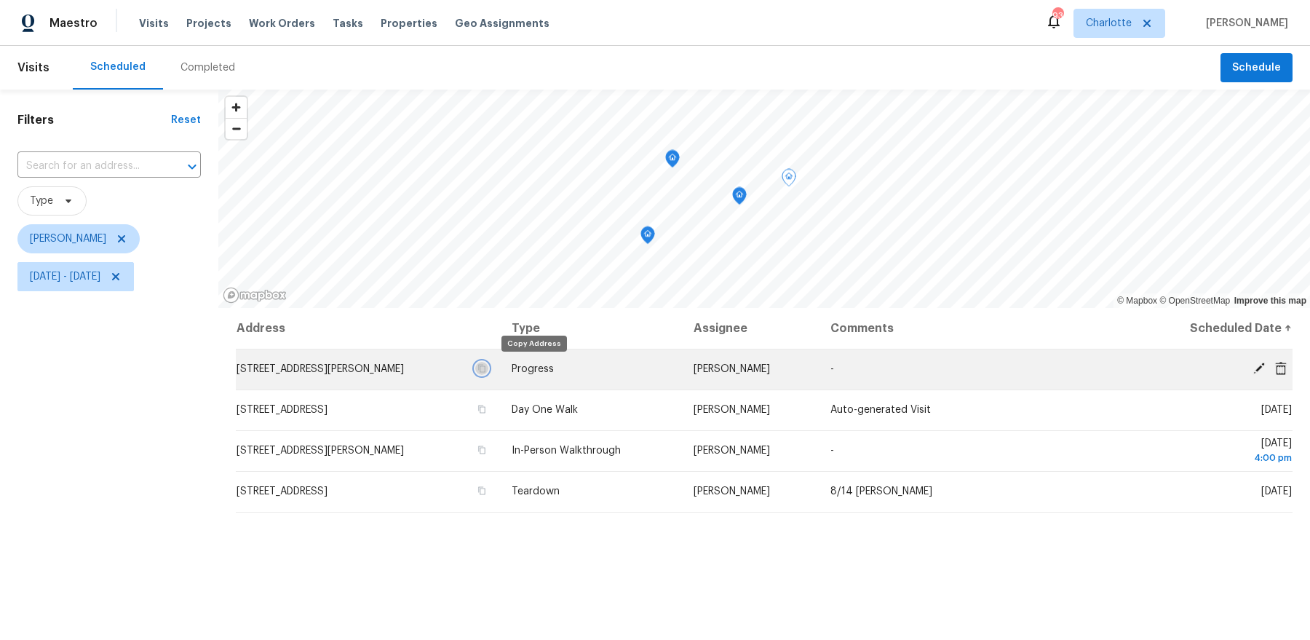
click at [486, 371] on icon "button" at bounding box center [482, 369] width 7 height 8
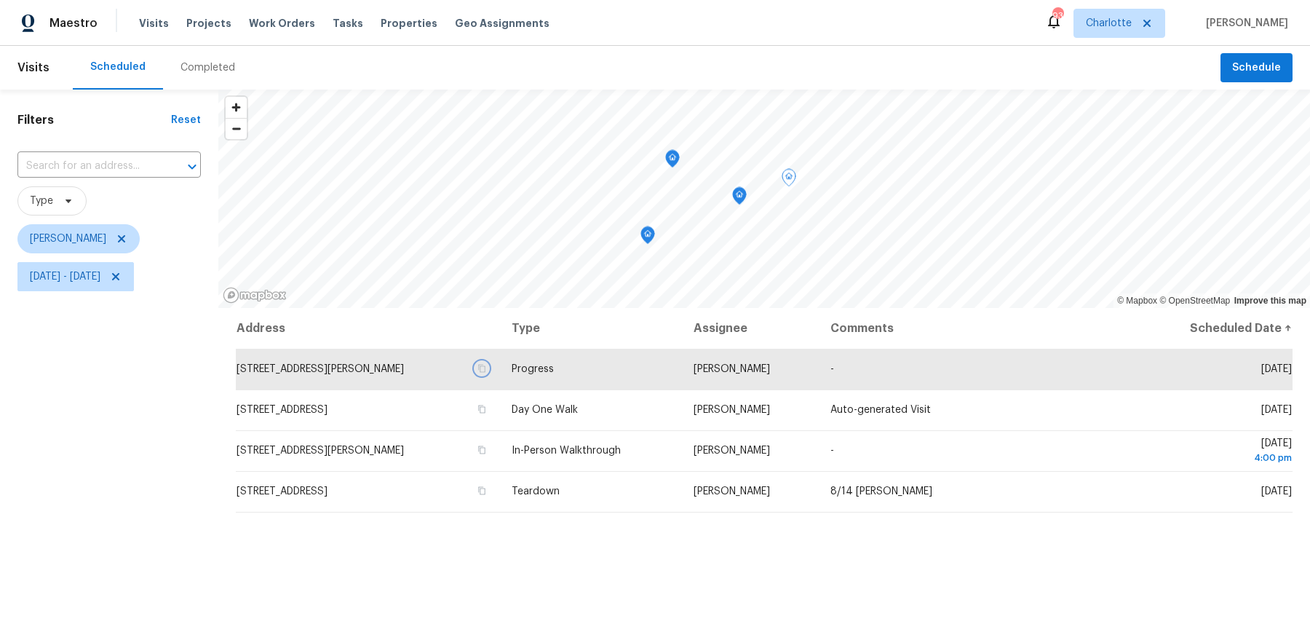
click at [743, 197] on icon "Map marker" at bounding box center [739, 196] width 13 height 17
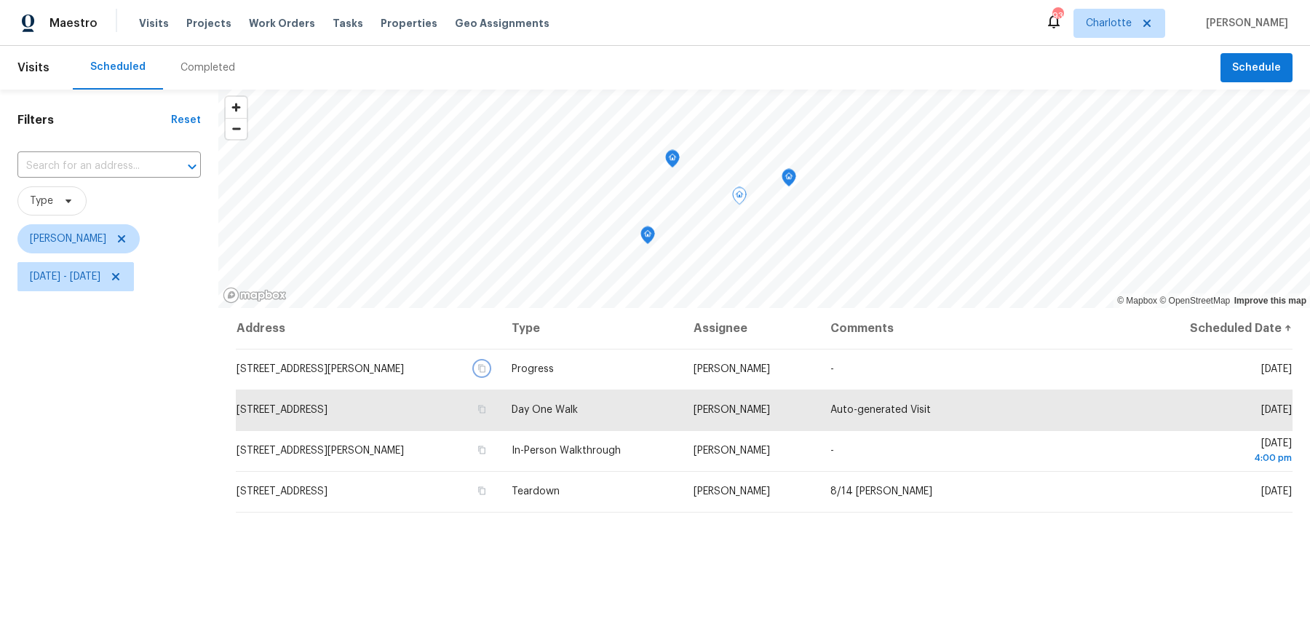
click at [674, 160] on icon "Map marker" at bounding box center [672, 159] width 13 height 17
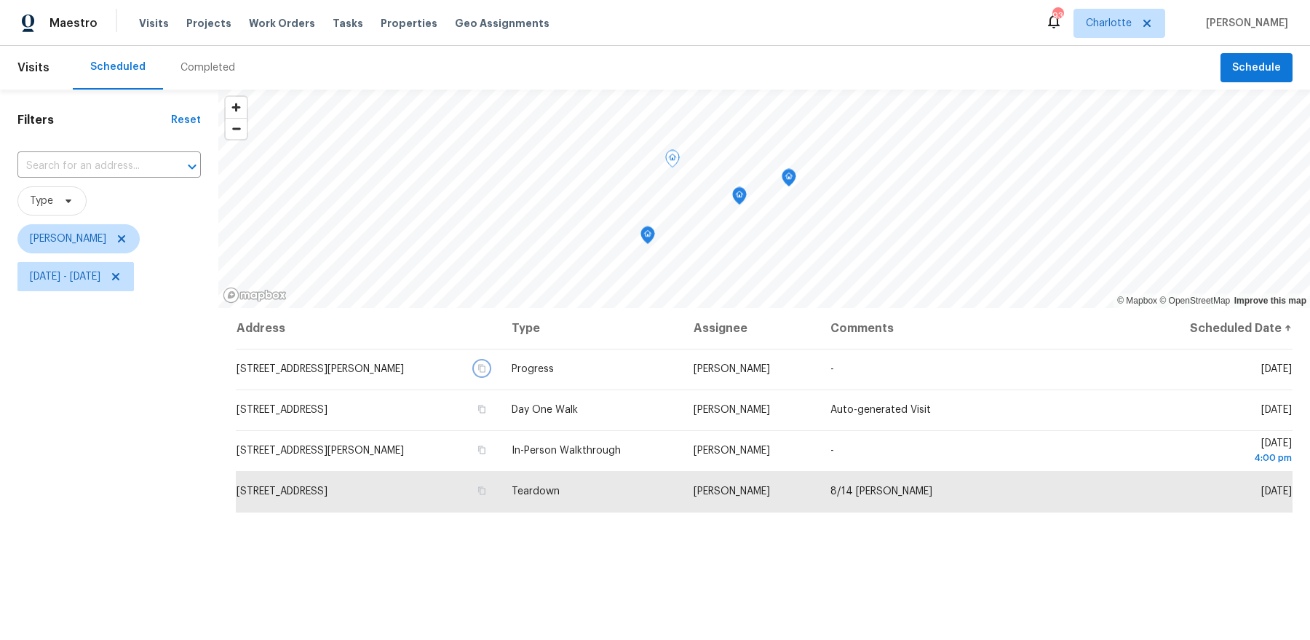
click at [646, 236] on icon "Map marker" at bounding box center [648, 235] width 15 height 18
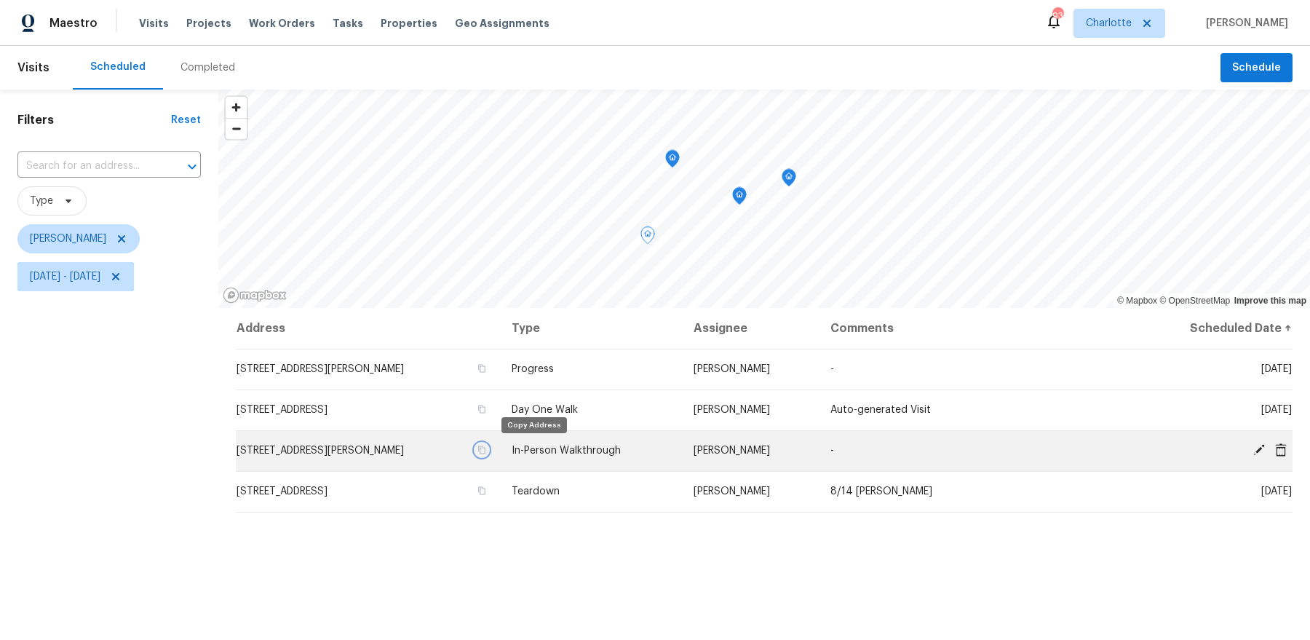
click at [486, 452] on icon "button" at bounding box center [482, 449] width 9 height 9
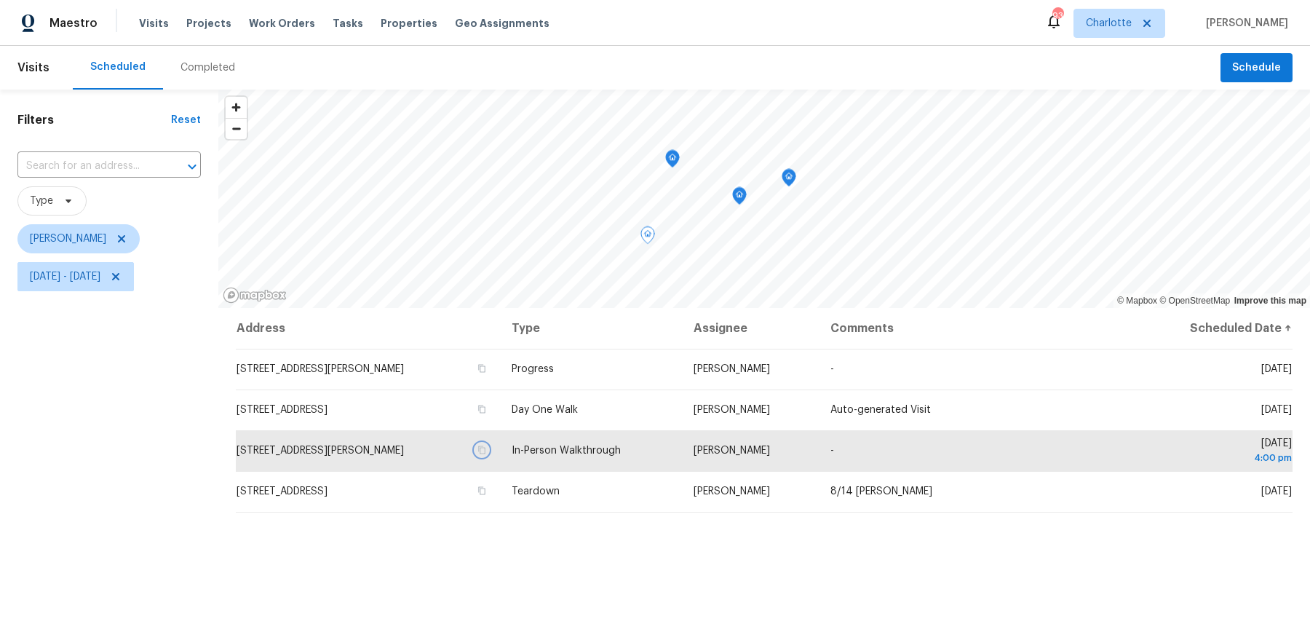
click at [670, 162] on icon "Map marker" at bounding box center [672, 159] width 13 height 17
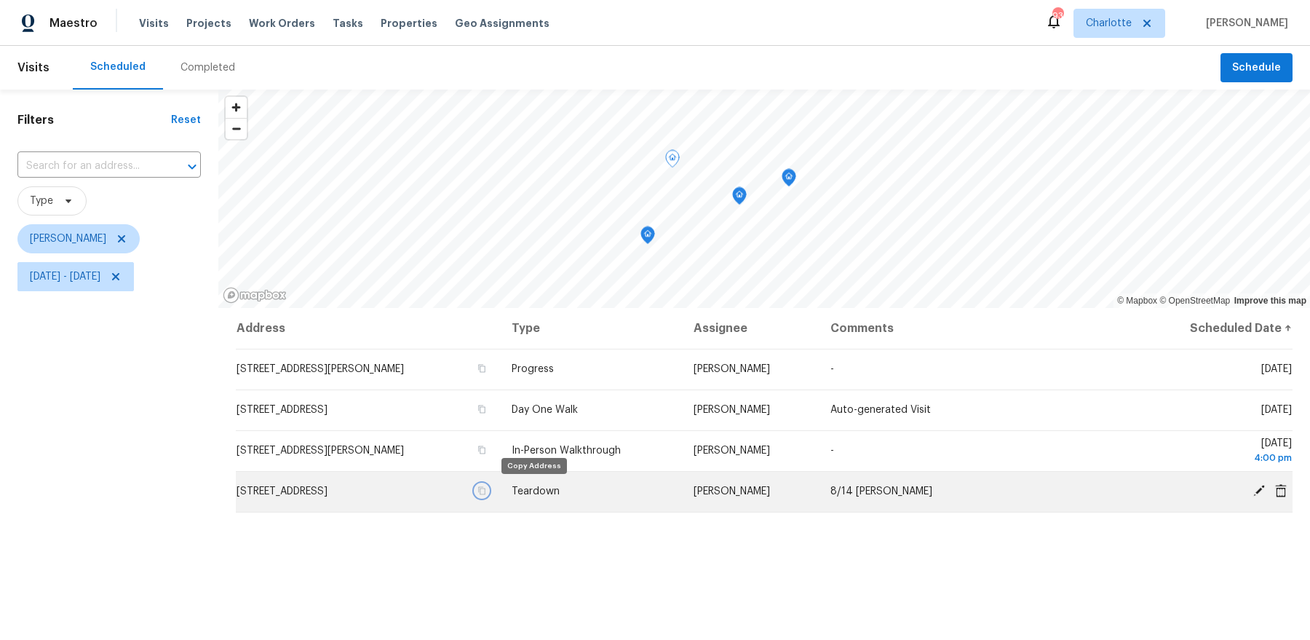
click at [486, 494] on icon "button" at bounding box center [482, 490] width 9 height 9
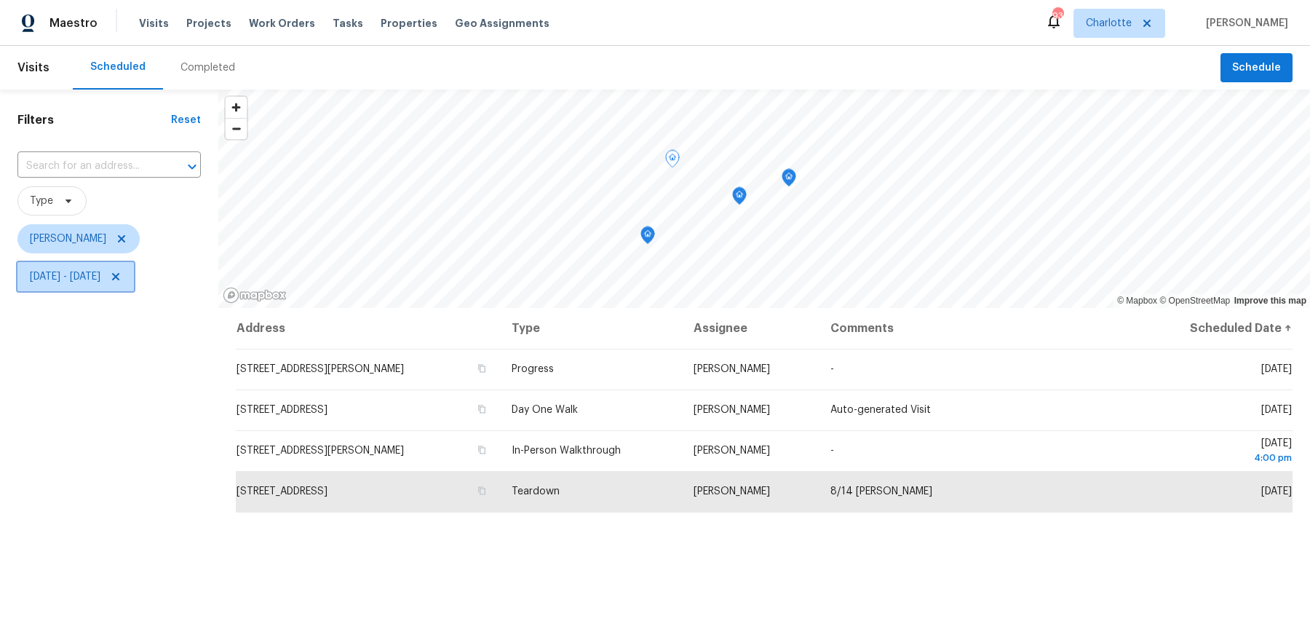
click at [122, 277] on icon at bounding box center [116, 277] width 12 height 12
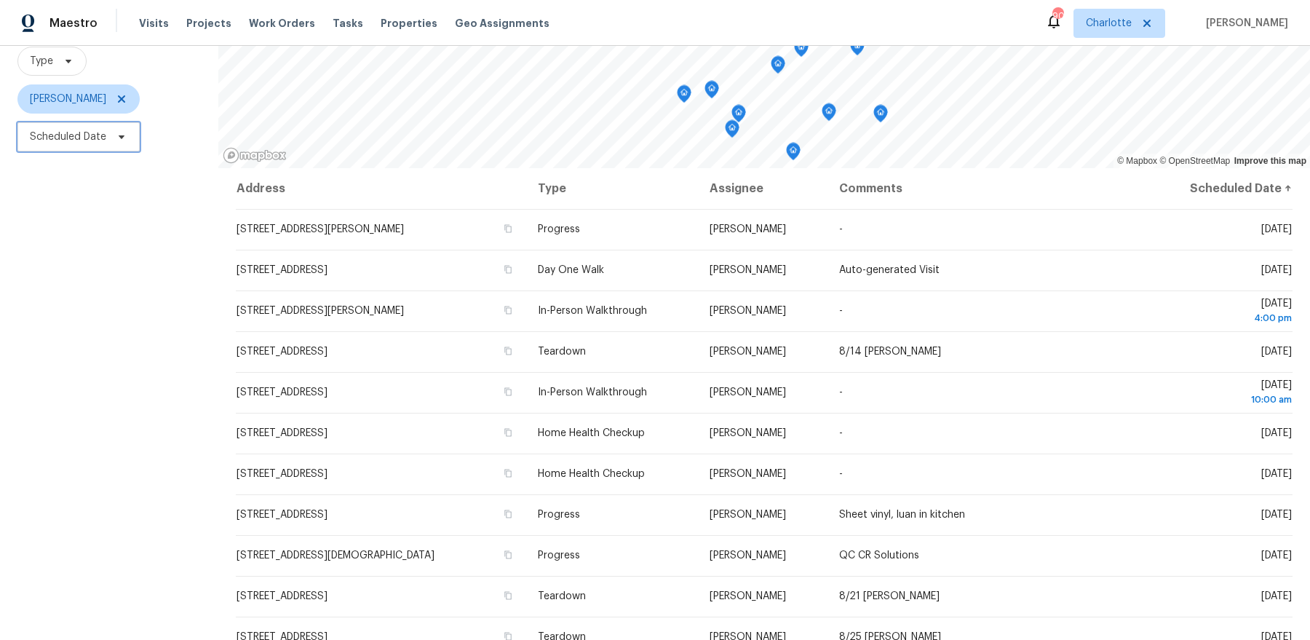
click at [80, 146] on span "Scheduled Date" at bounding box center [78, 136] width 122 height 29
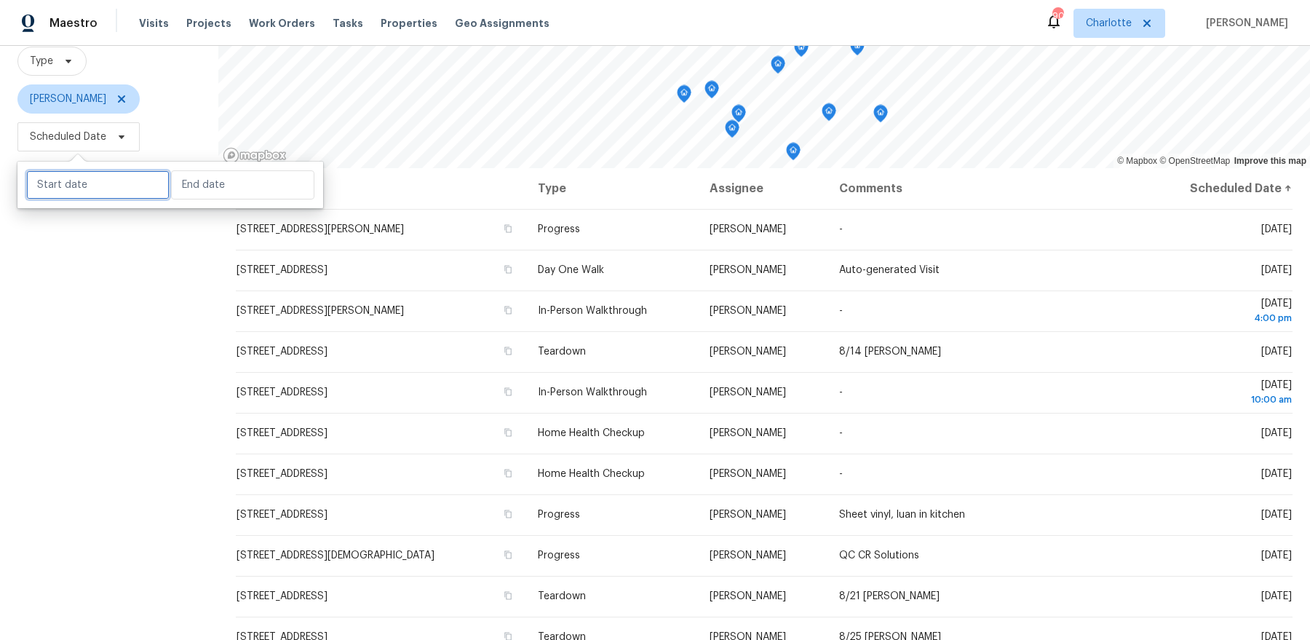
click at [108, 182] on input "text" at bounding box center [97, 184] width 143 height 29
select select "7"
select select "2025"
select select "8"
select select "2025"
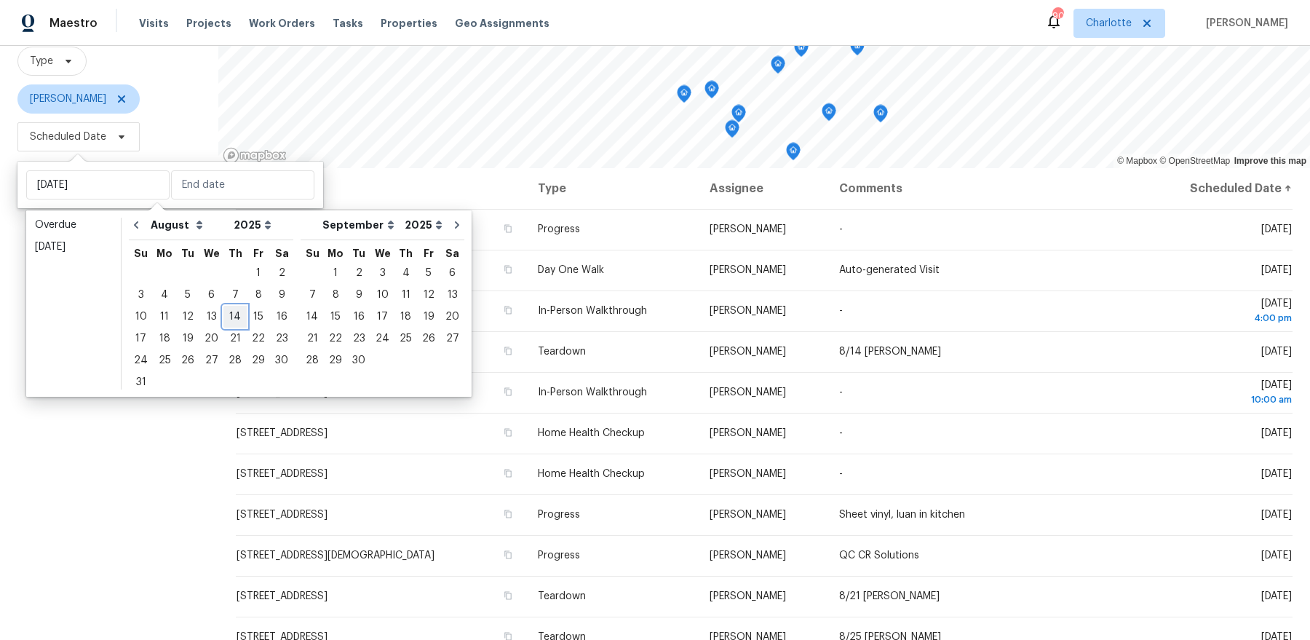
click at [227, 317] on div "14" at bounding box center [234, 316] width 23 height 20
type input "Thu, Aug 14"
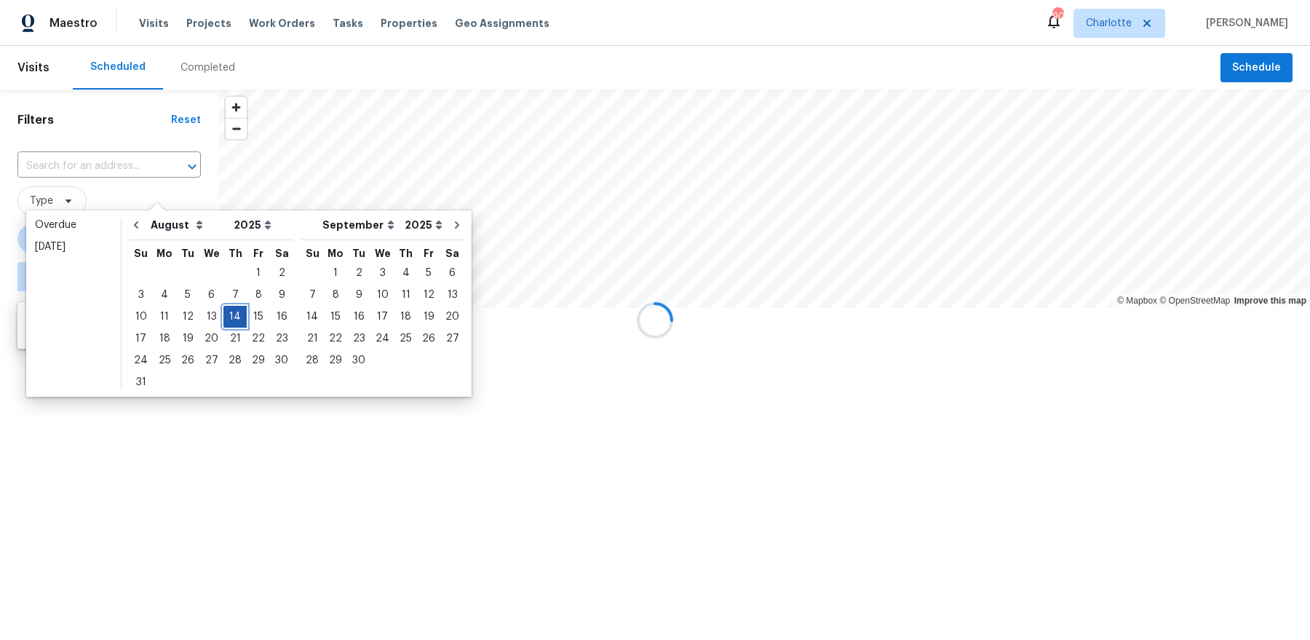
click at [227, 317] on div "14" at bounding box center [234, 316] width 23 height 20
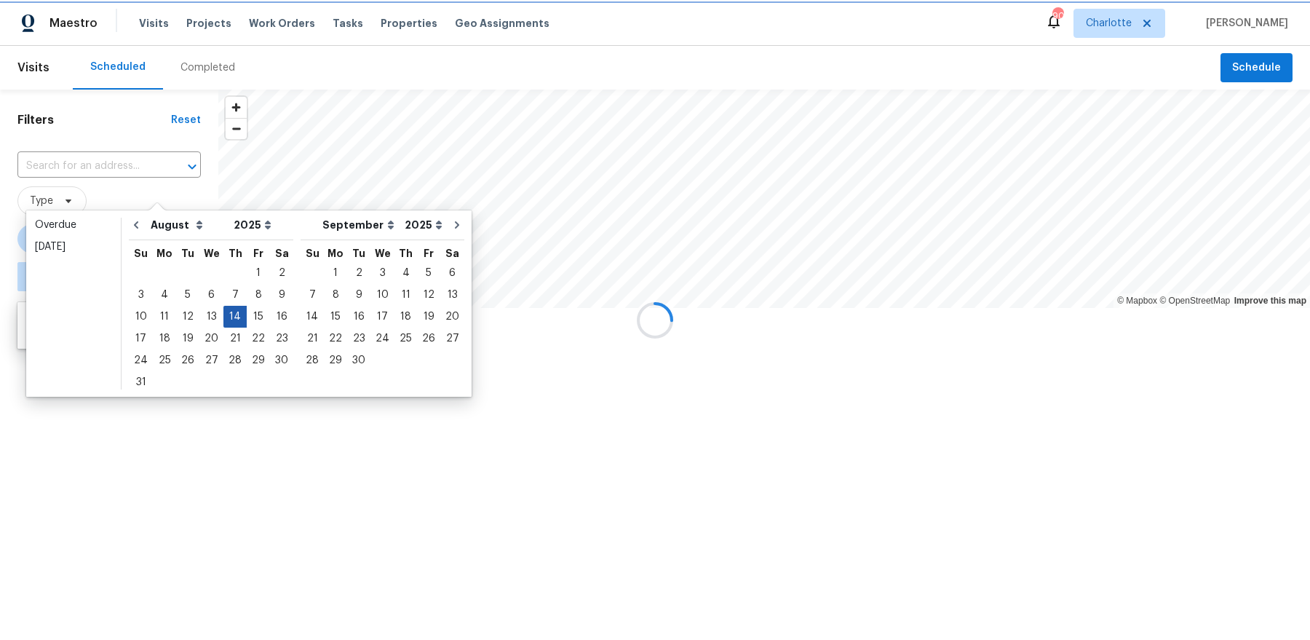
type input "Thu, Aug 14"
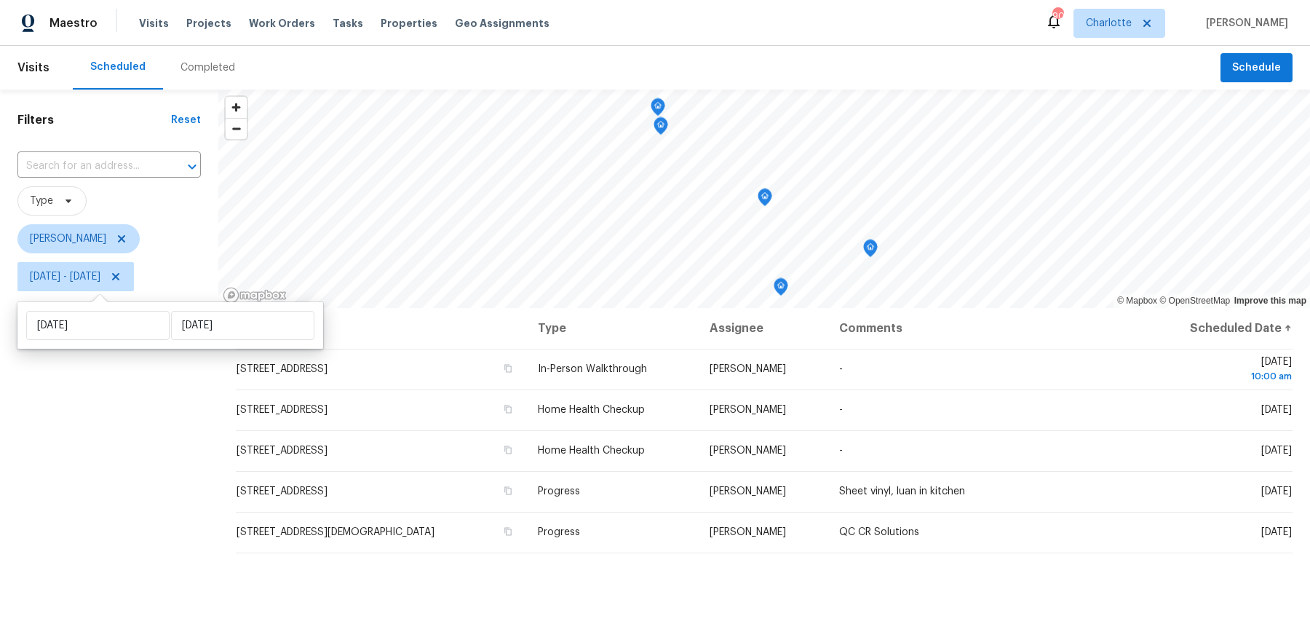
click at [148, 448] on div "Filters Reset ​ Type Dan Baquero Thu, Aug 14 - Thu, Aug 14" at bounding box center [109, 455] width 218 height 730
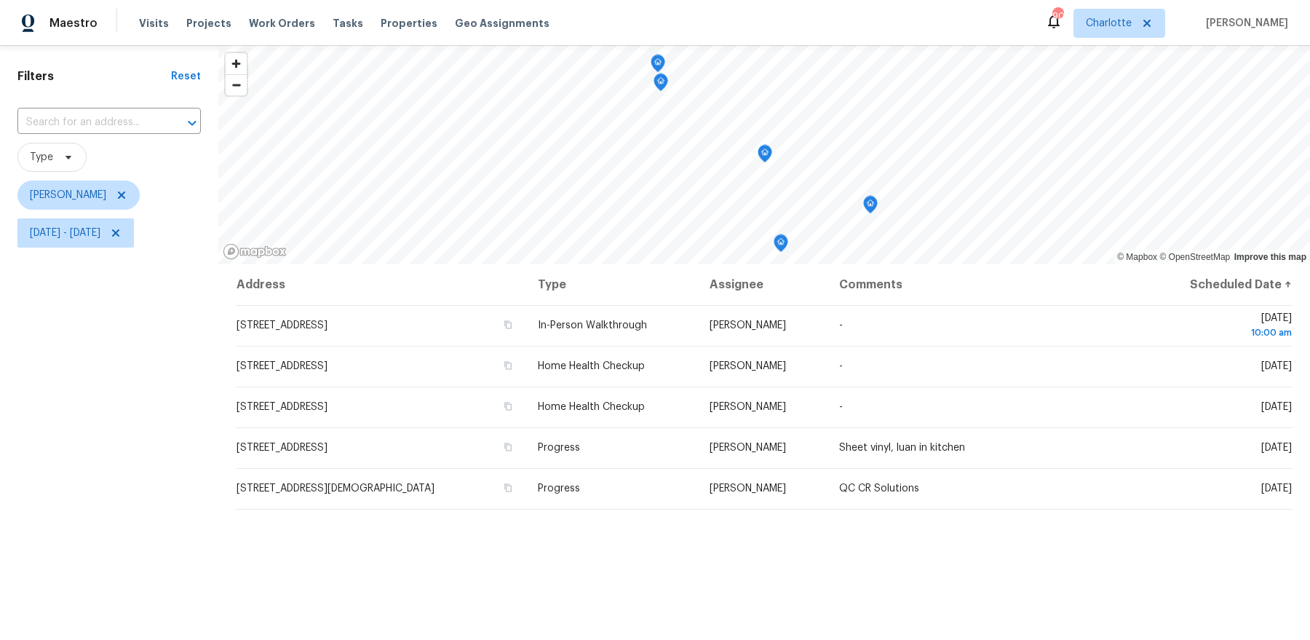
scroll to position [63, 0]
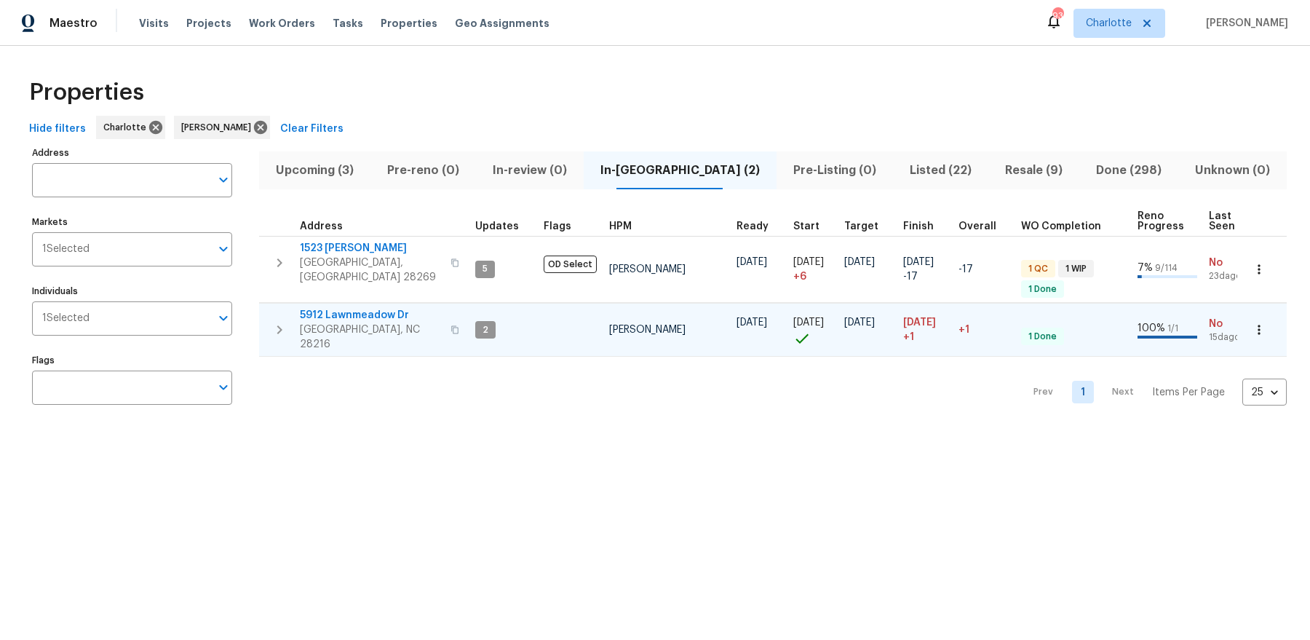
click at [352, 308] on span "5912 Lawnmeadow Dr" at bounding box center [371, 315] width 142 height 15
click at [364, 308] on span "5912 Lawnmeadow Dr" at bounding box center [371, 315] width 142 height 15
click at [348, 308] on span "5912 Lawnmeadow Dr" at bounding box center [371, 315] width 142 height 15
click at [914, 177] on span "Listed (22)" at bounding box center [941, 170] width 78 height 20
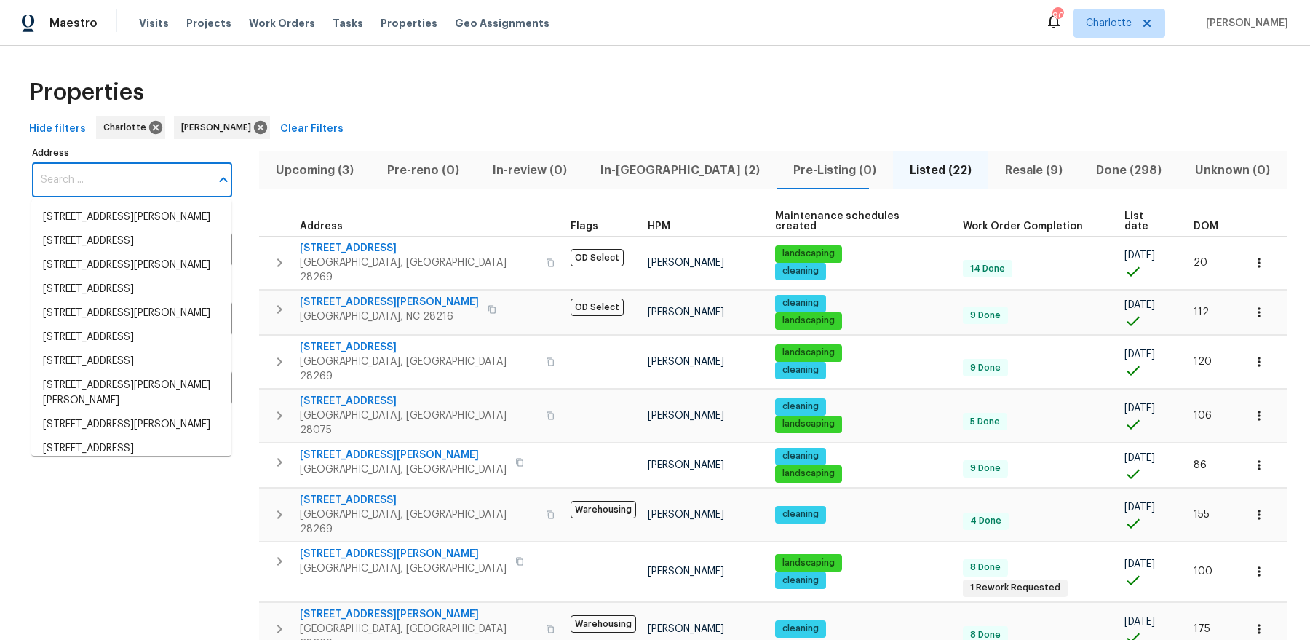
click at [156, 181] on input "Address" at bounding box center [121, 180] width 178 height 34
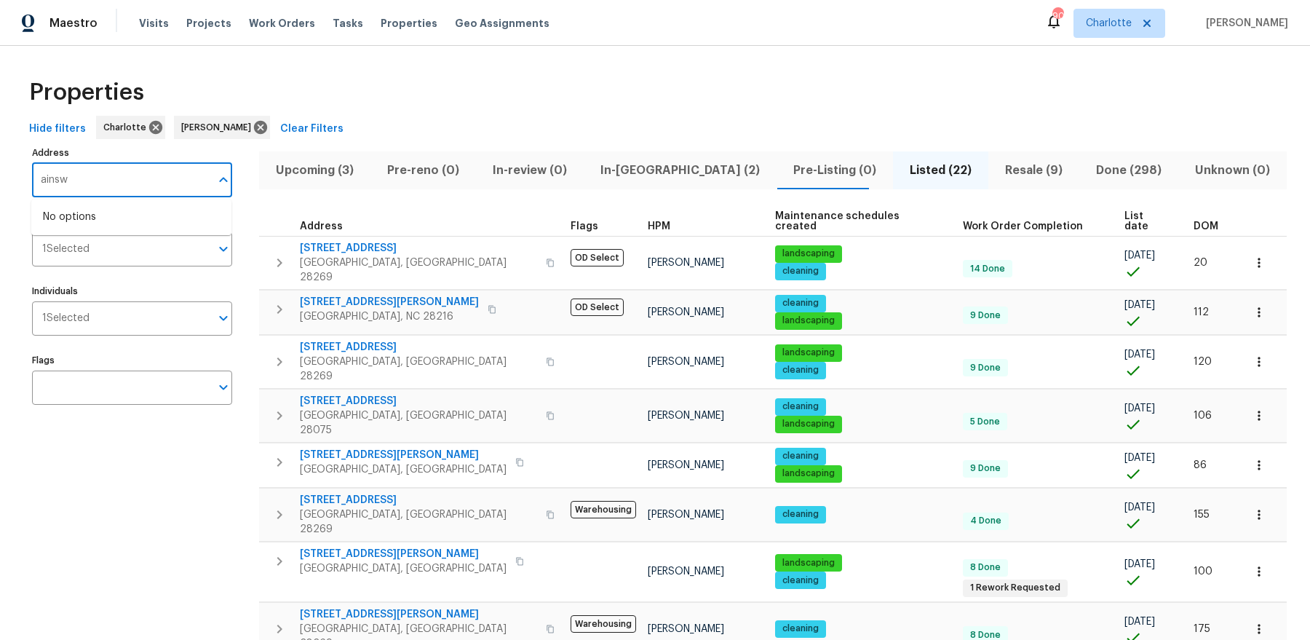
type input "ainsw"
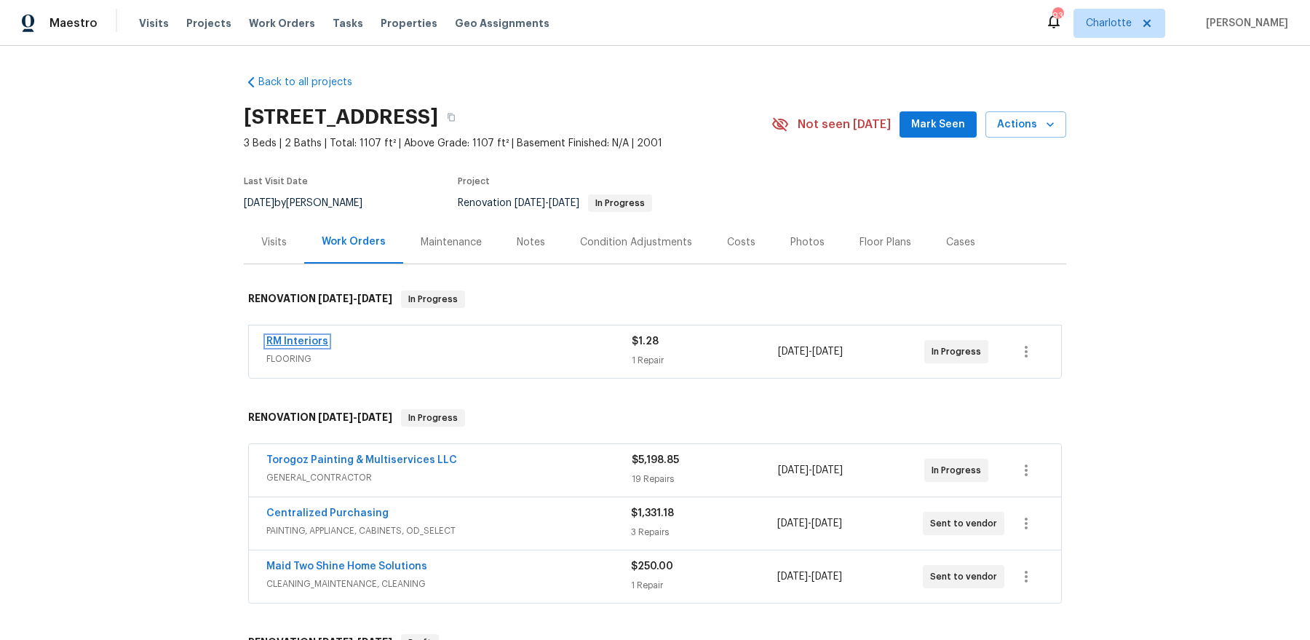
click at [298, 338] on link "RM Interiors" at bounding box center [297, 341] width 62 height 10
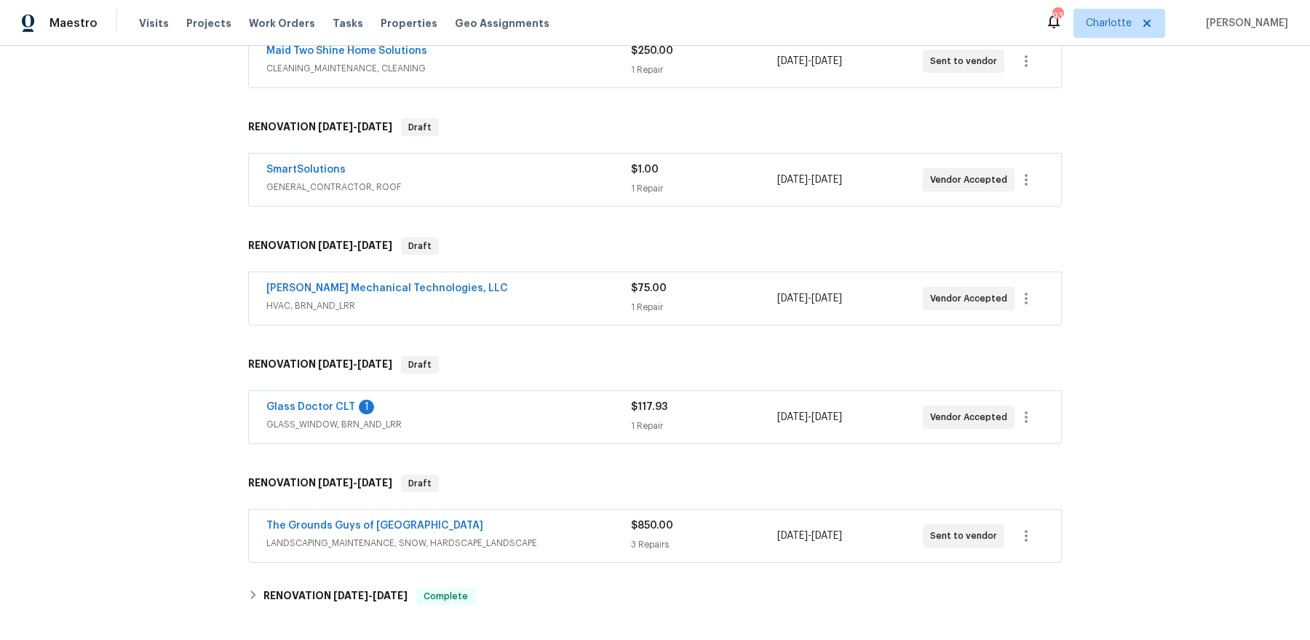
scroll to position [568, 0]
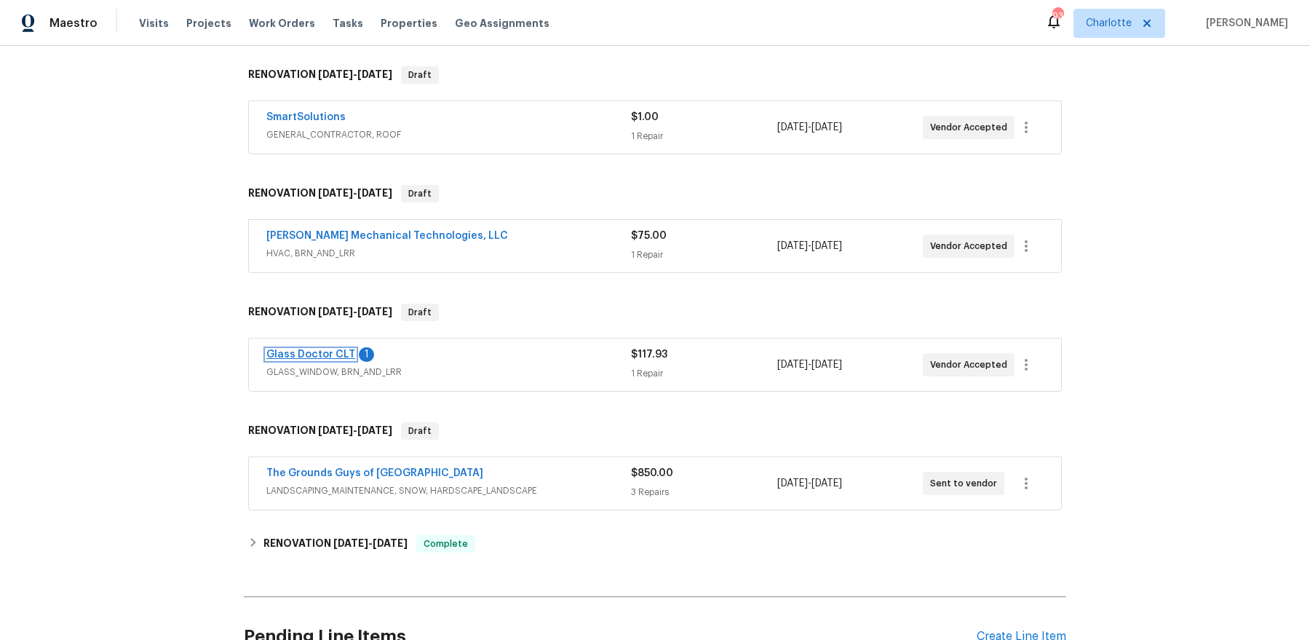
click at [297, 349] on link "Glass Doctor CLT" at bounding box center [310, 354] width 89 height 10
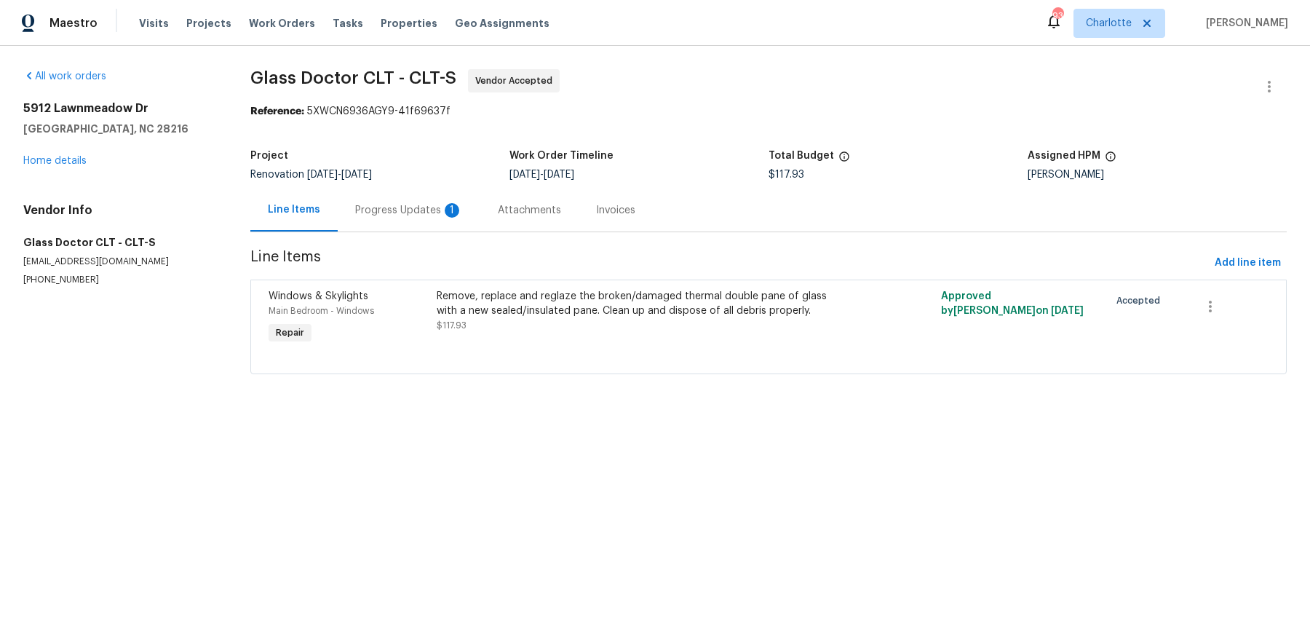
click at [389, 207] on div "Progress Updates 1" at bounding box center [409, 210] width 108 height 15
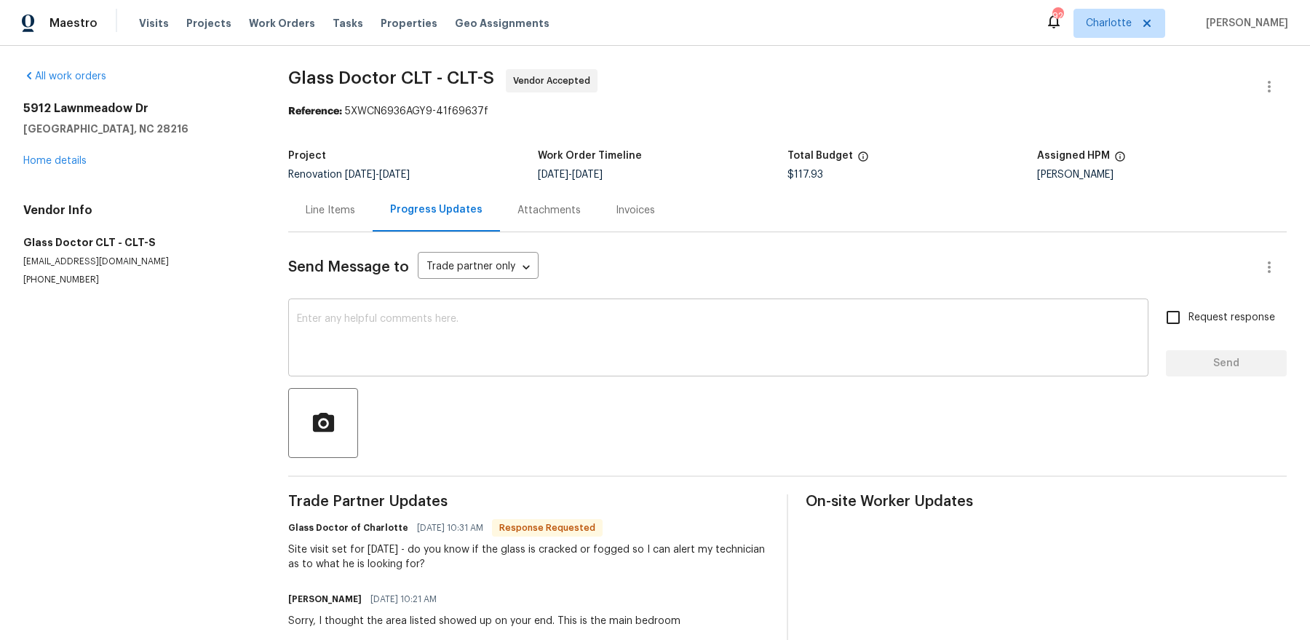
click at [449, 349] on textarea at bounding box center [718, 339] width 843 height 51
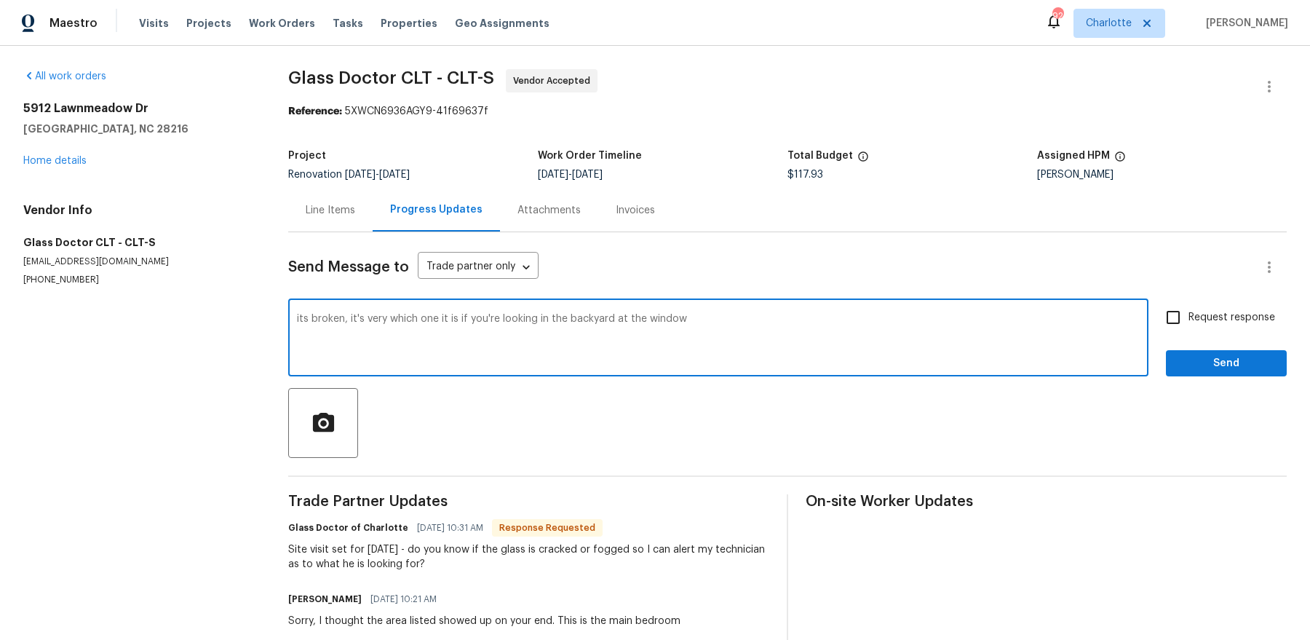
type textarea "its broken, it's very which one it is if you're looking in the backyard at the …"
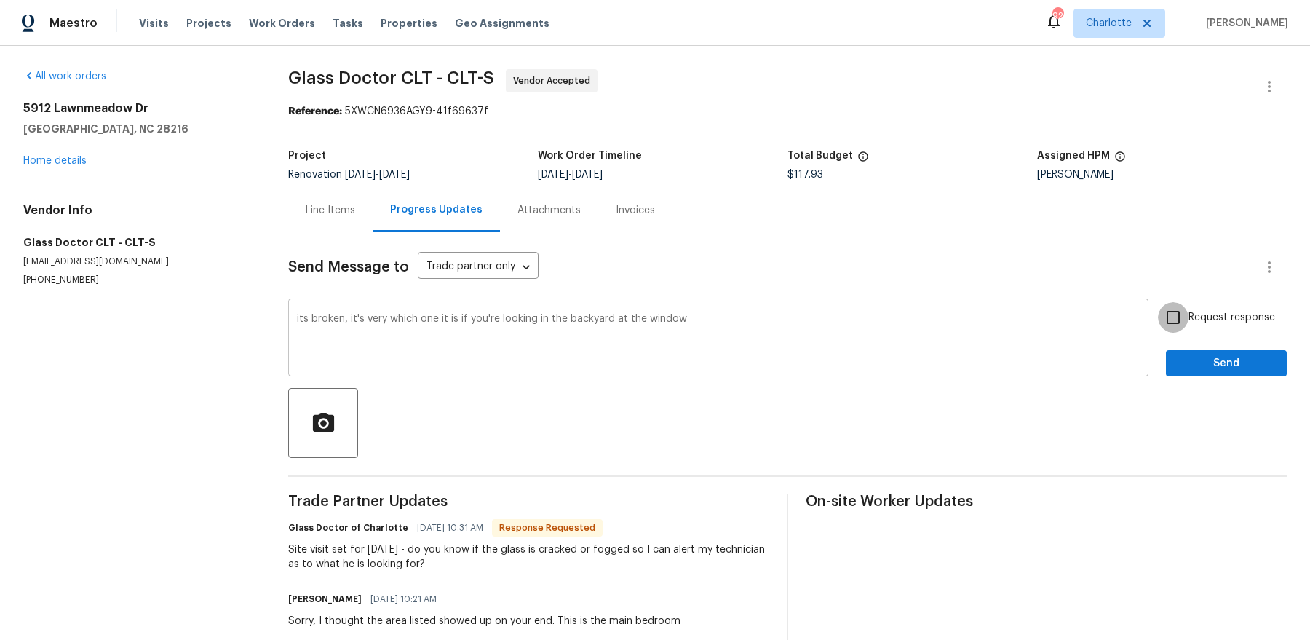
click at [1158, 302] on input "Request response" at bounding box center [1173, 317] width 31 height 31
checkbox input "true"
click at [1166, 350] on button "Send" at bounding box center [1226, 363] width 121 height 27
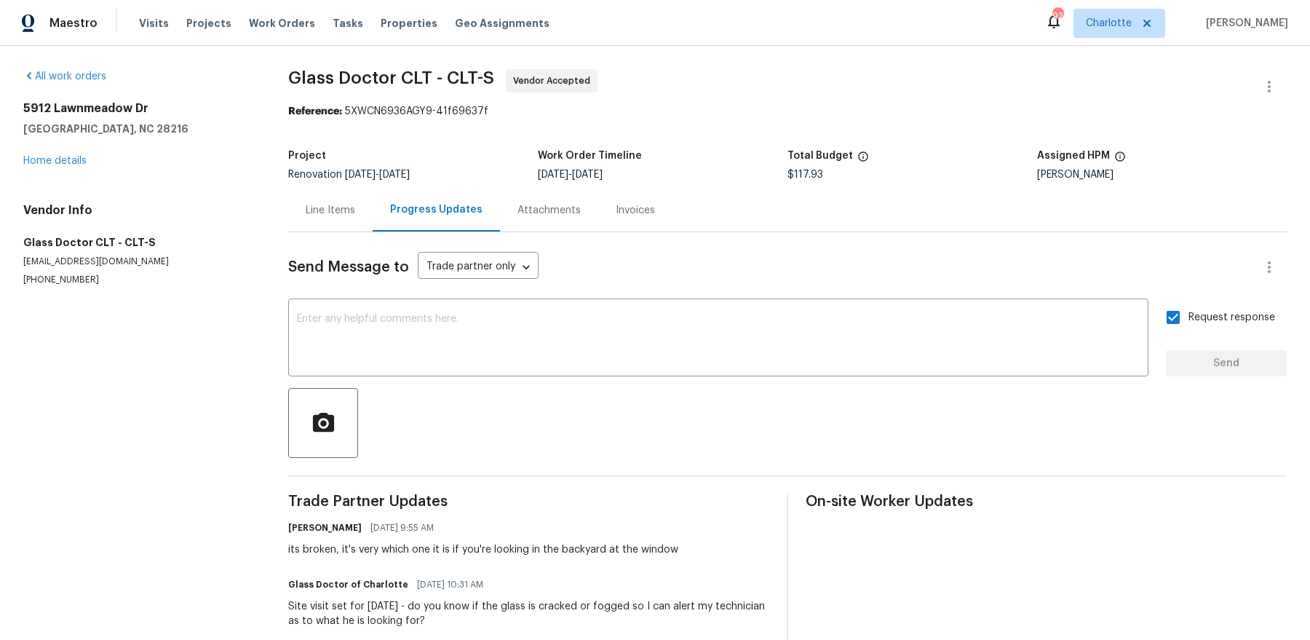
click at [63, 153] on div "5912 Lawnmeadow Dr Charlotte, NC 28216 Home details" at bounding box center [138, 134] width 230 height 67
click at [58, 163] on link "Home details" at bounding box center [54, 161] width 63 height 10
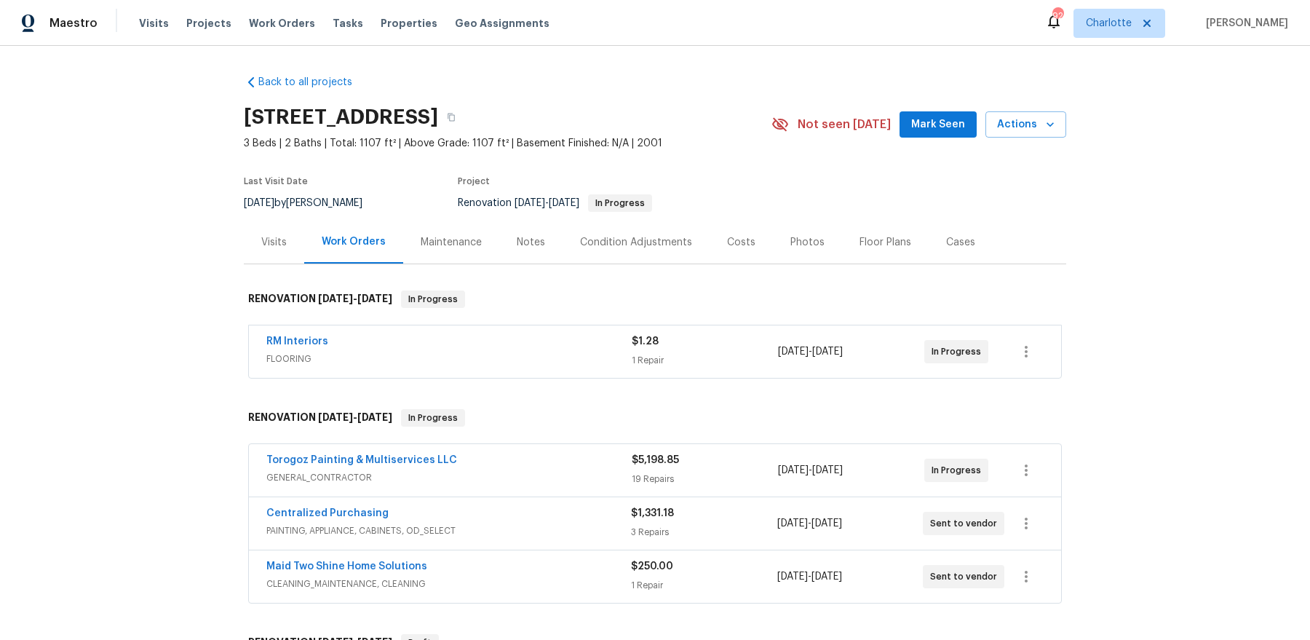
click at [541, 241] on div "Notes" at bounding box center [531, 242] width 28 height 15
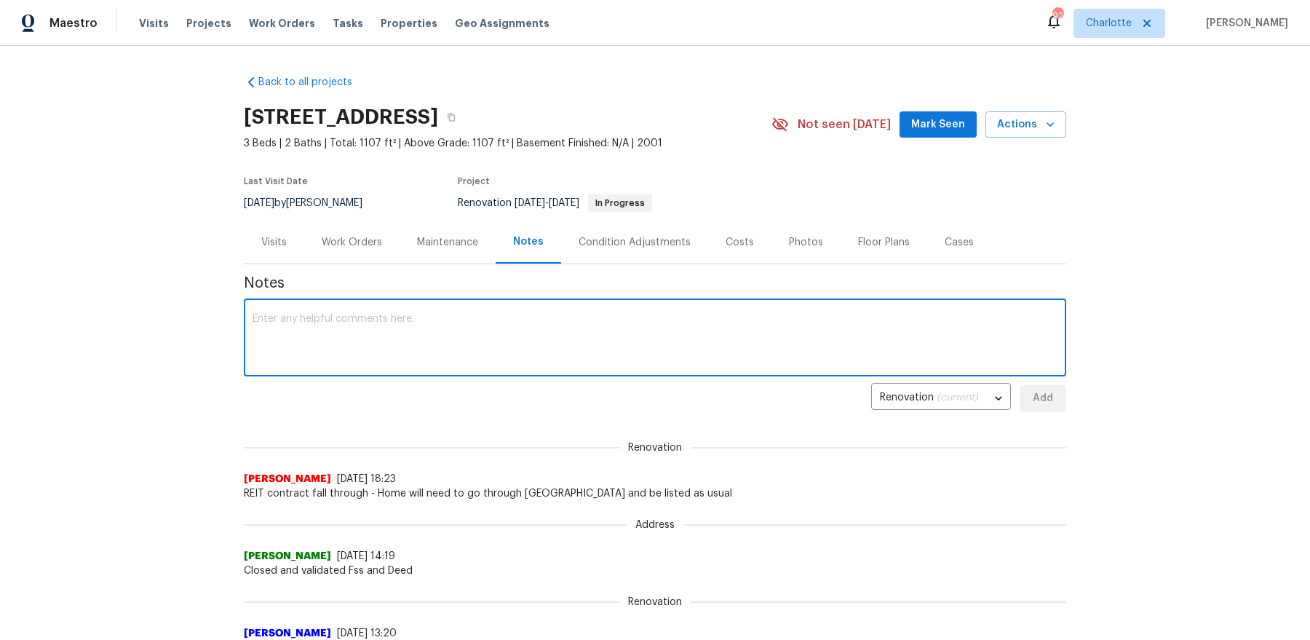
click at [484, 327] on textarea at bounding box center [655, 339] width 805 height 51
type textarea "Glass being measured [DATE], flooring measured and quote incoming later. GC to …"
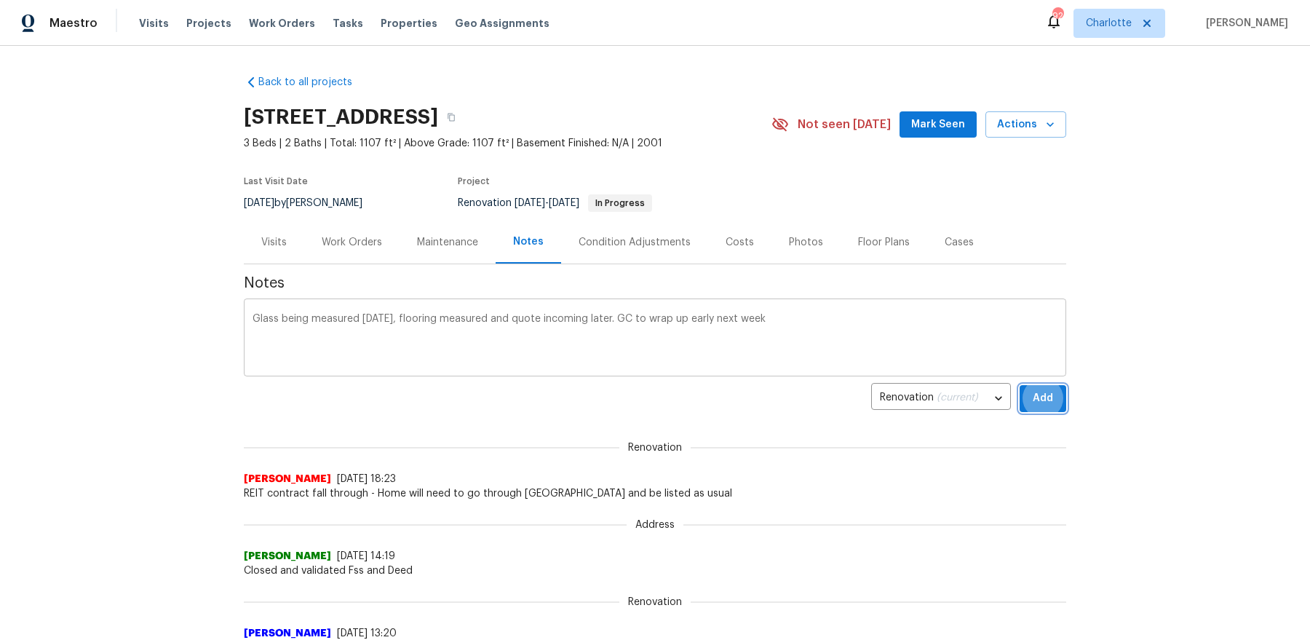
click at [1020, 385] on button "Add" at bounding box center [1043, 398] width 47 height 27
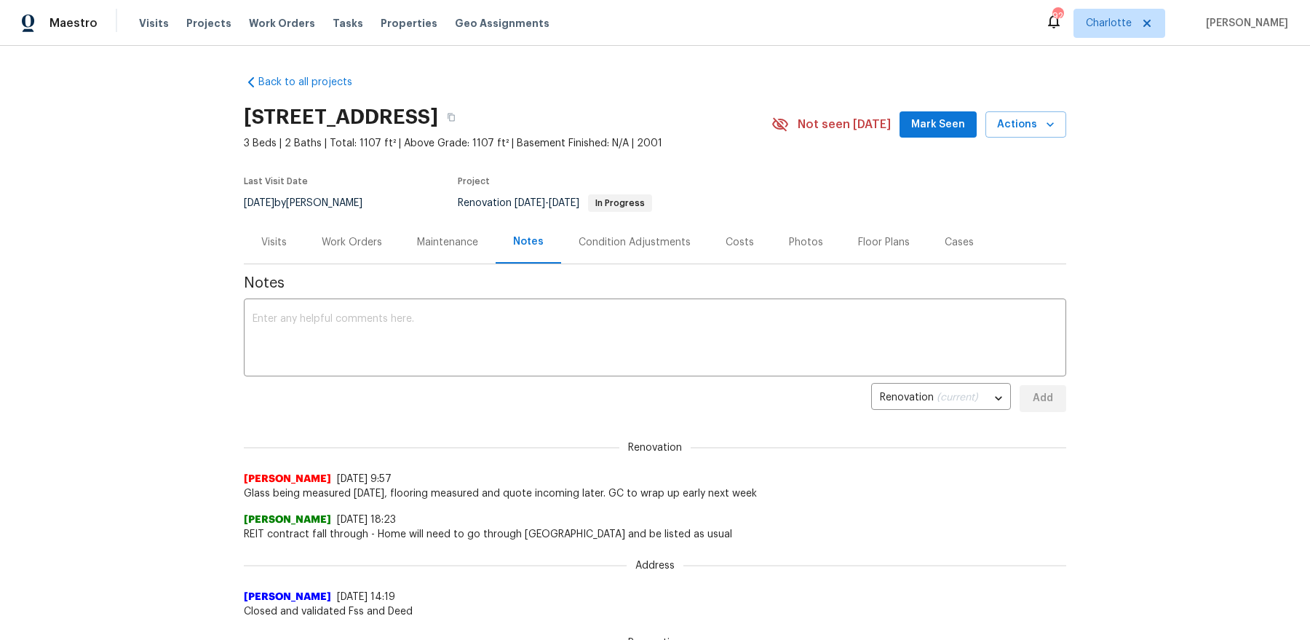
click at [933, 116] on span "Mark Seen" at bounding box center [938, 125] width 54 height 18
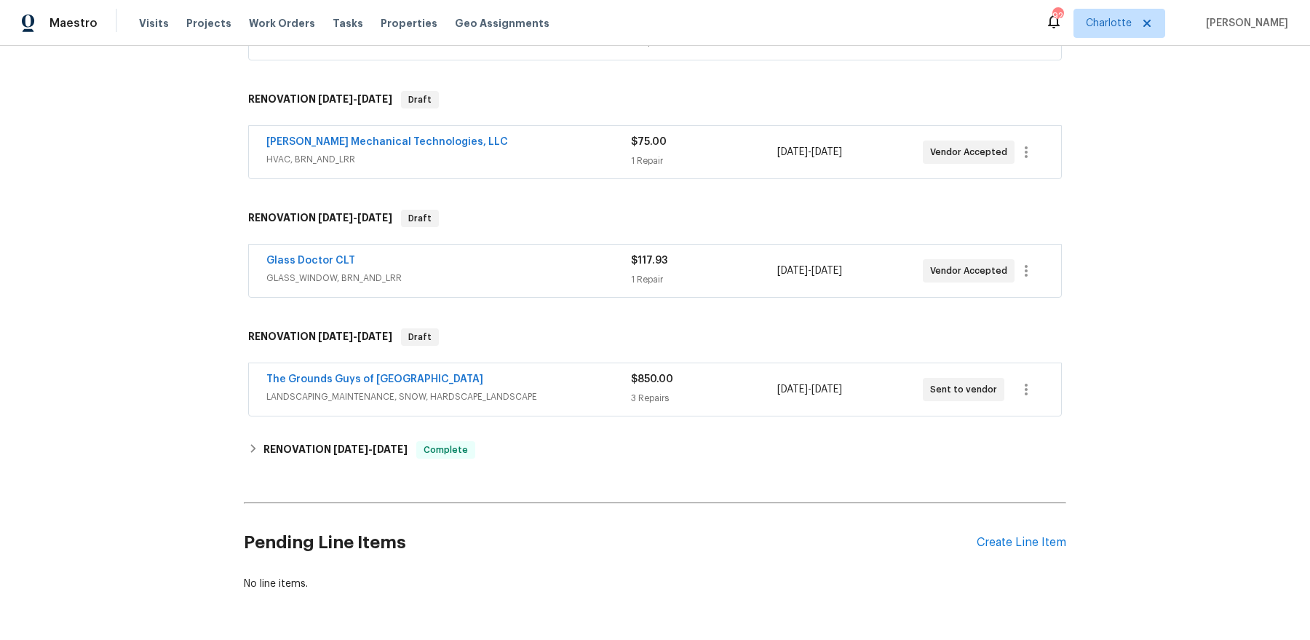
scroll to position [659, 0]
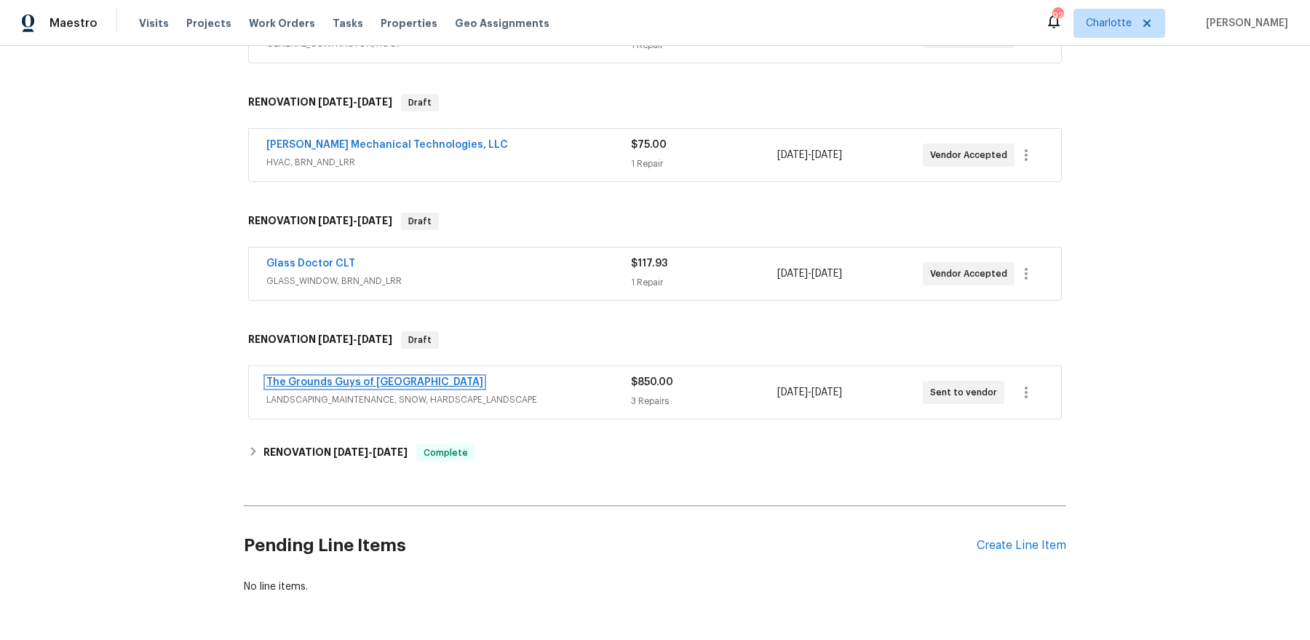
click at [359, 377] on link "The Grounds Guys of [GEOGRAPHIC_DATA]" at bounding box center [374, 382] width 217 height 10
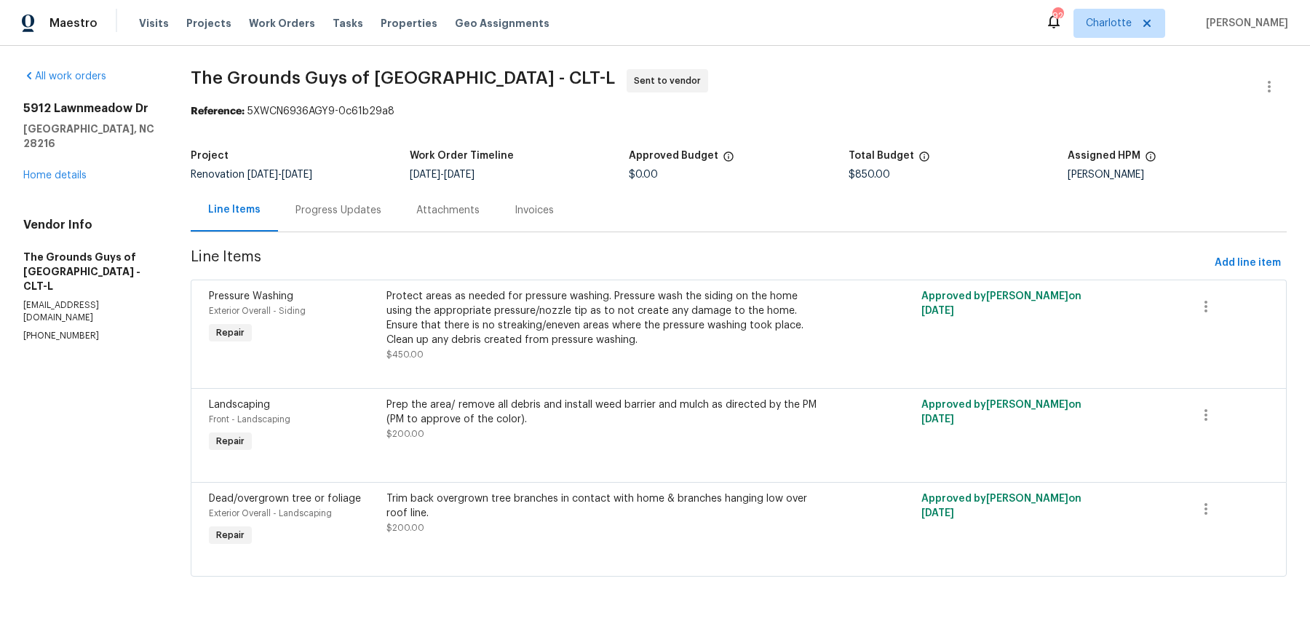
click at [368, 212] on div "Progress Updates" at bounding box center [339, 210] width 86 height 15
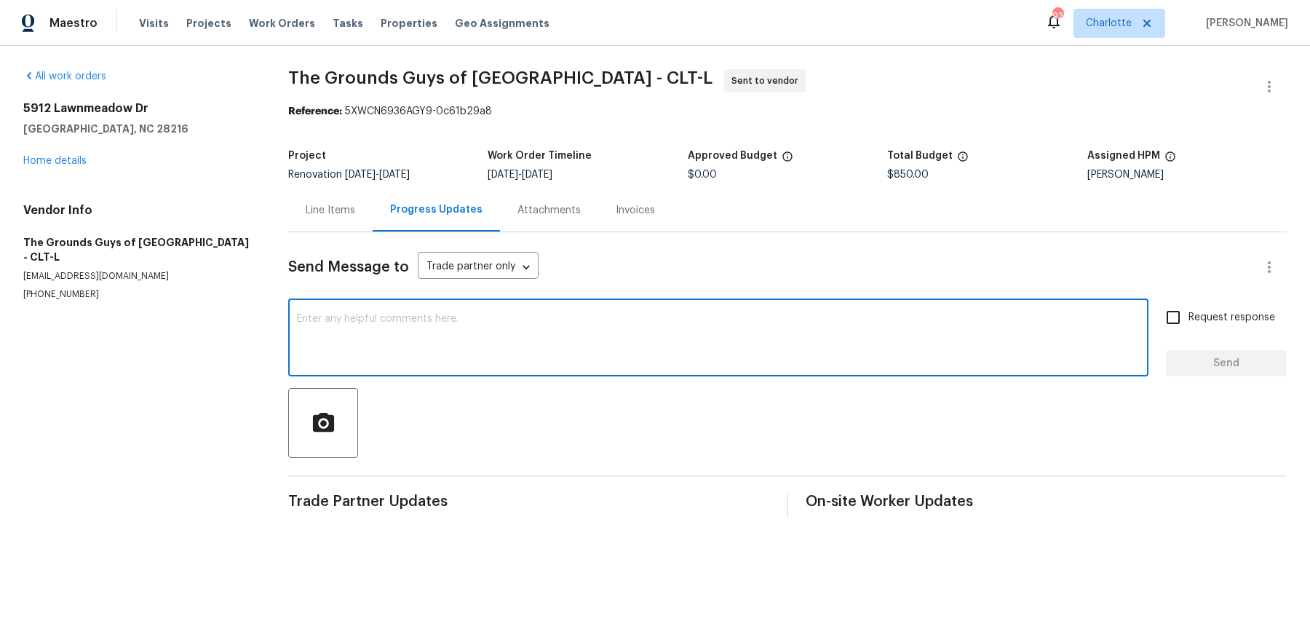
click at [443, 331] on textarea at bounding box center [718, 339] width 843 height 51
type textarea "please schedule asap, thanks"
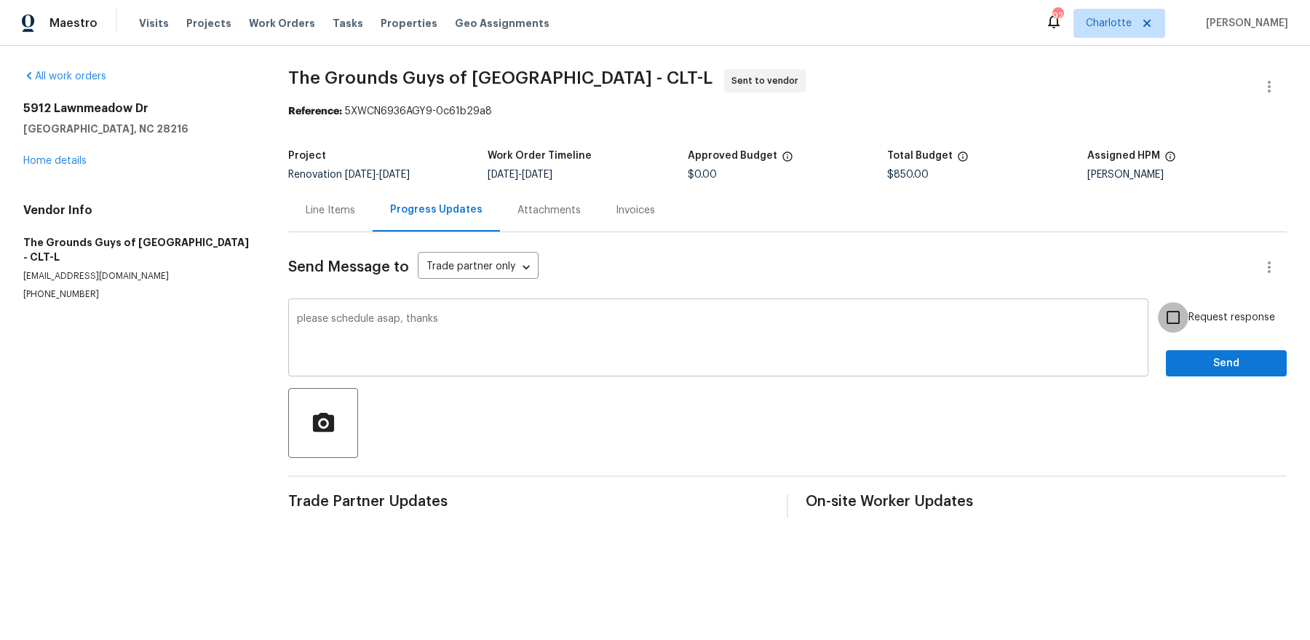
click at [1158, 302] on input "Request response" at bounding box center [1173, 317] width 31 height 31
checkbox input "true"
click at [1166, 350] on button "Send" at bounding box center [1226, 363] width 121 height 27
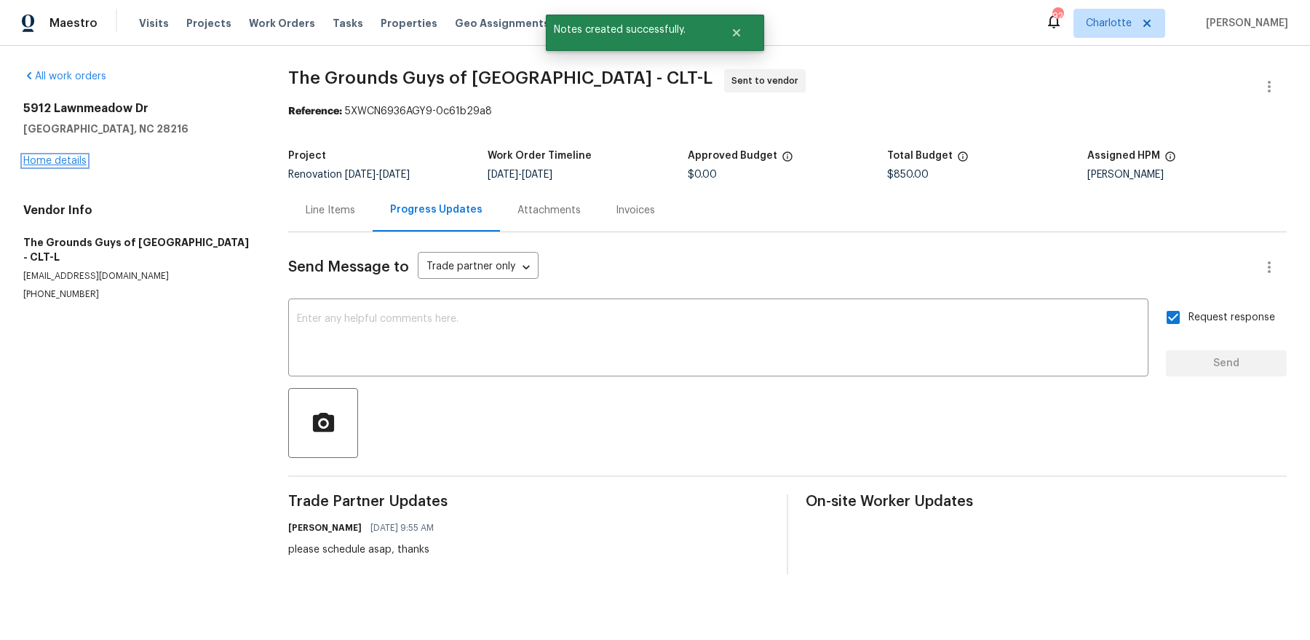
click at [51, 163] on link "Home details" at bounding box center [54, 161] width 63 height 10
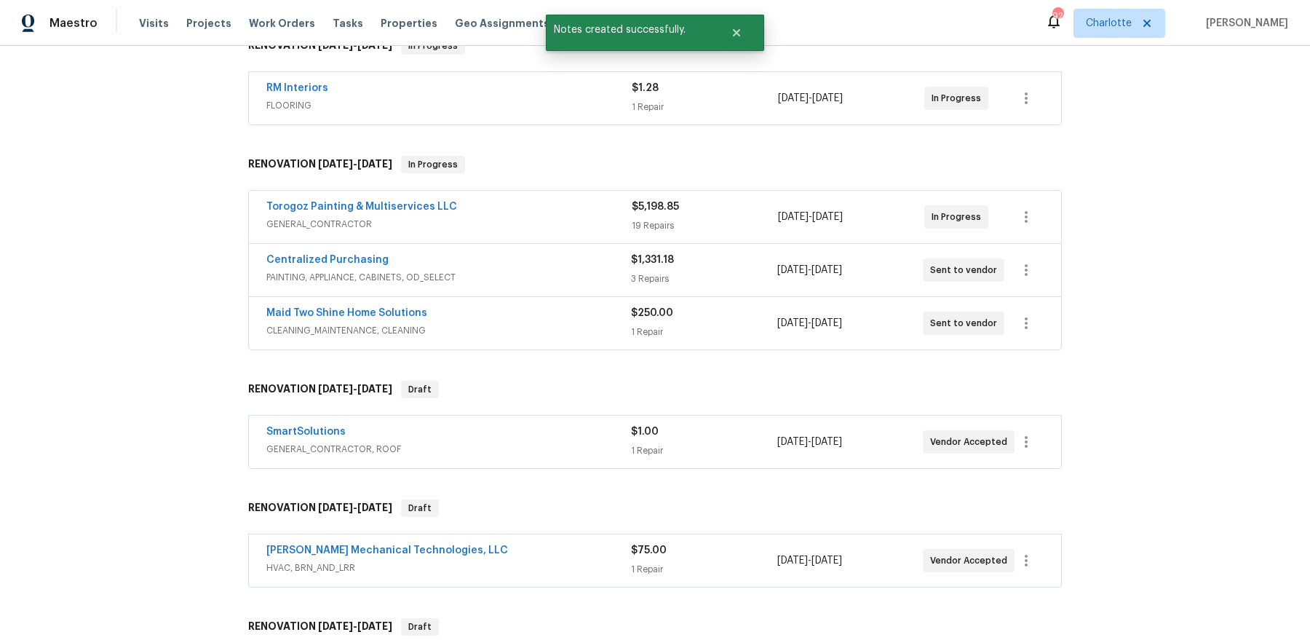
scroll to position [421, 0]
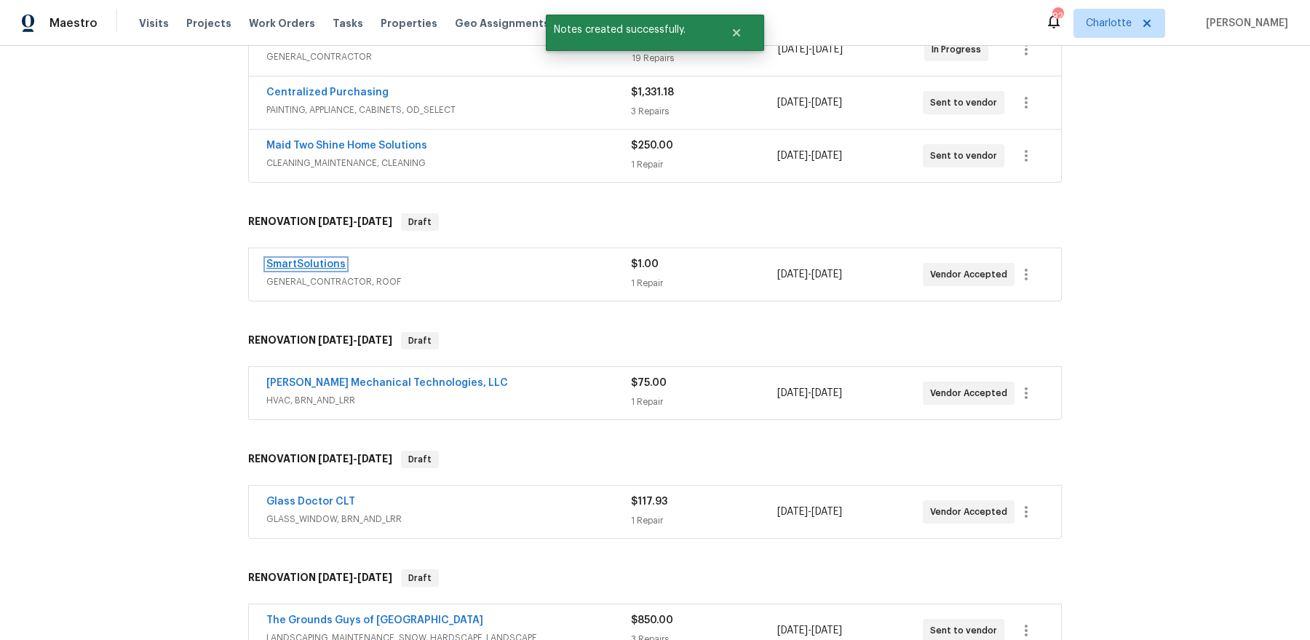
click at [320, 259] on link "SmartSolutions" at bounding box center [305, 264] width 79 height 10
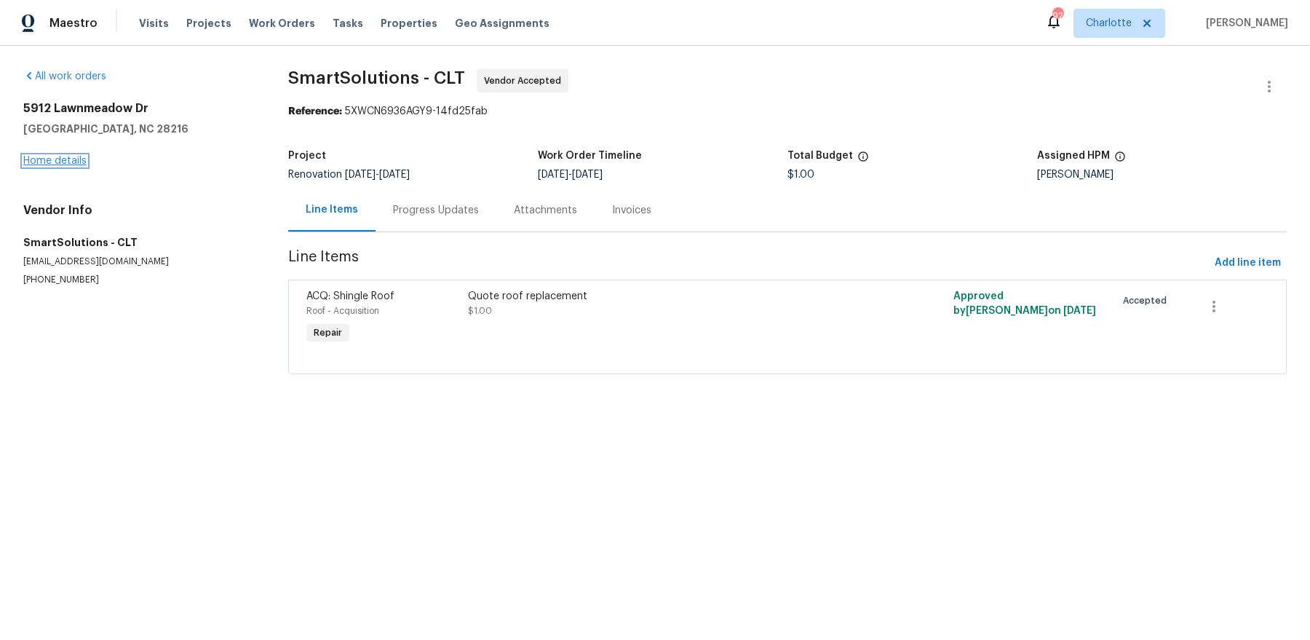
click at [50, 165] on link "Home details" at bounding box center [54, 161] width 63 height 10
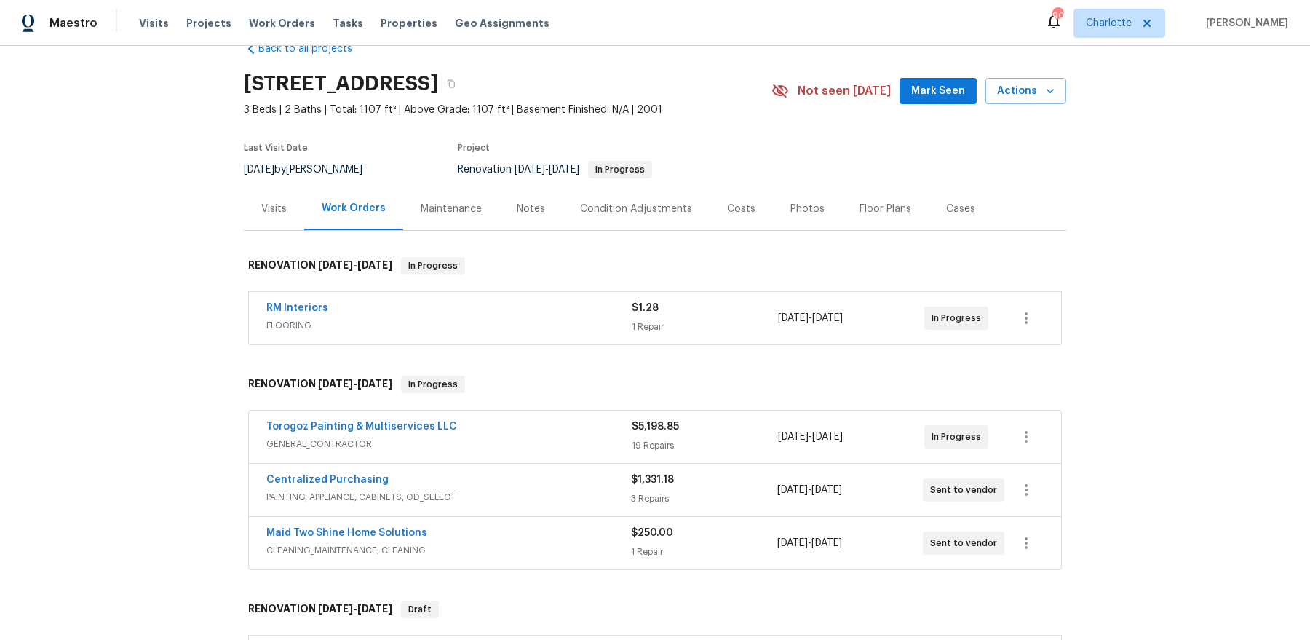
scroll to position [44, 0]
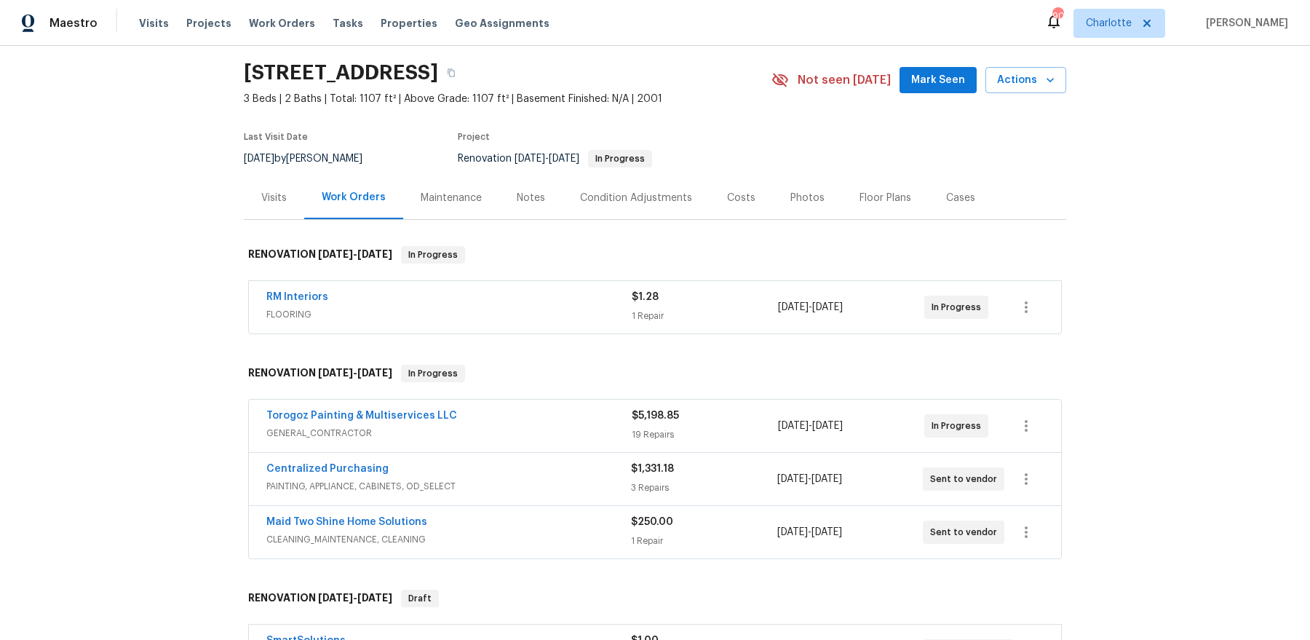
click at [540, 202] on div "Notes" at bounding box center [531, 198] width 28 height 15
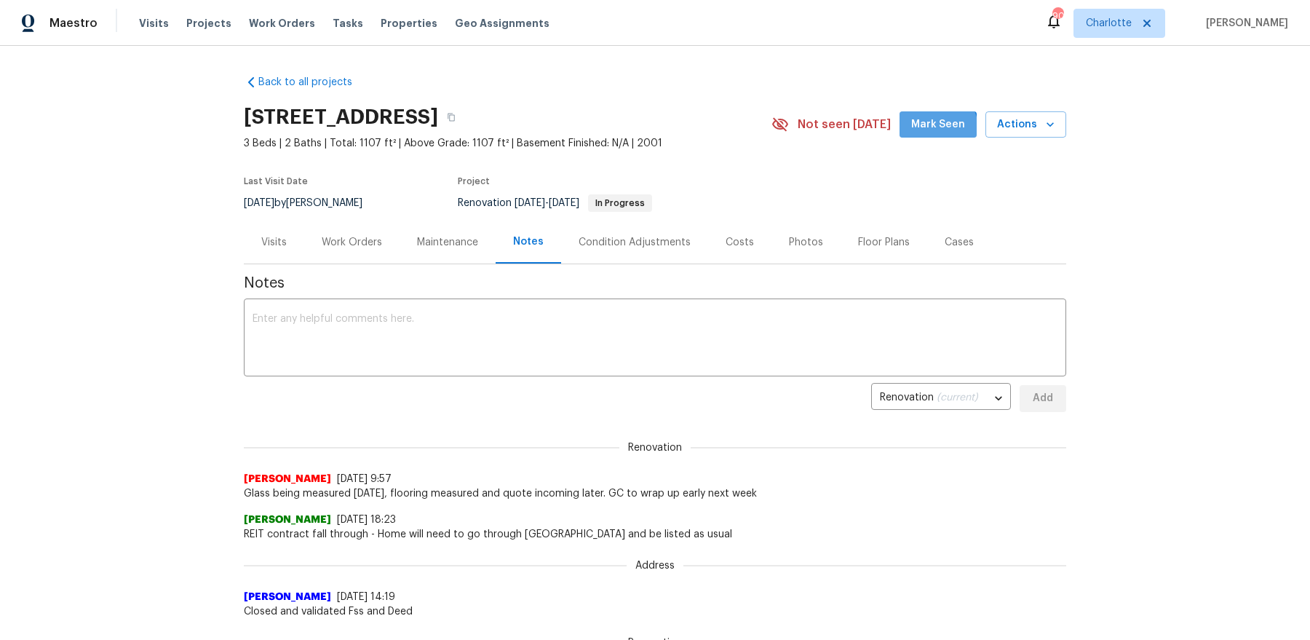
click at [917, 137] on button "Mark Seen" at bounding box center [938, 124] width 77 height 27
